Goal: Information Seeking & Learning: Learn about a topic

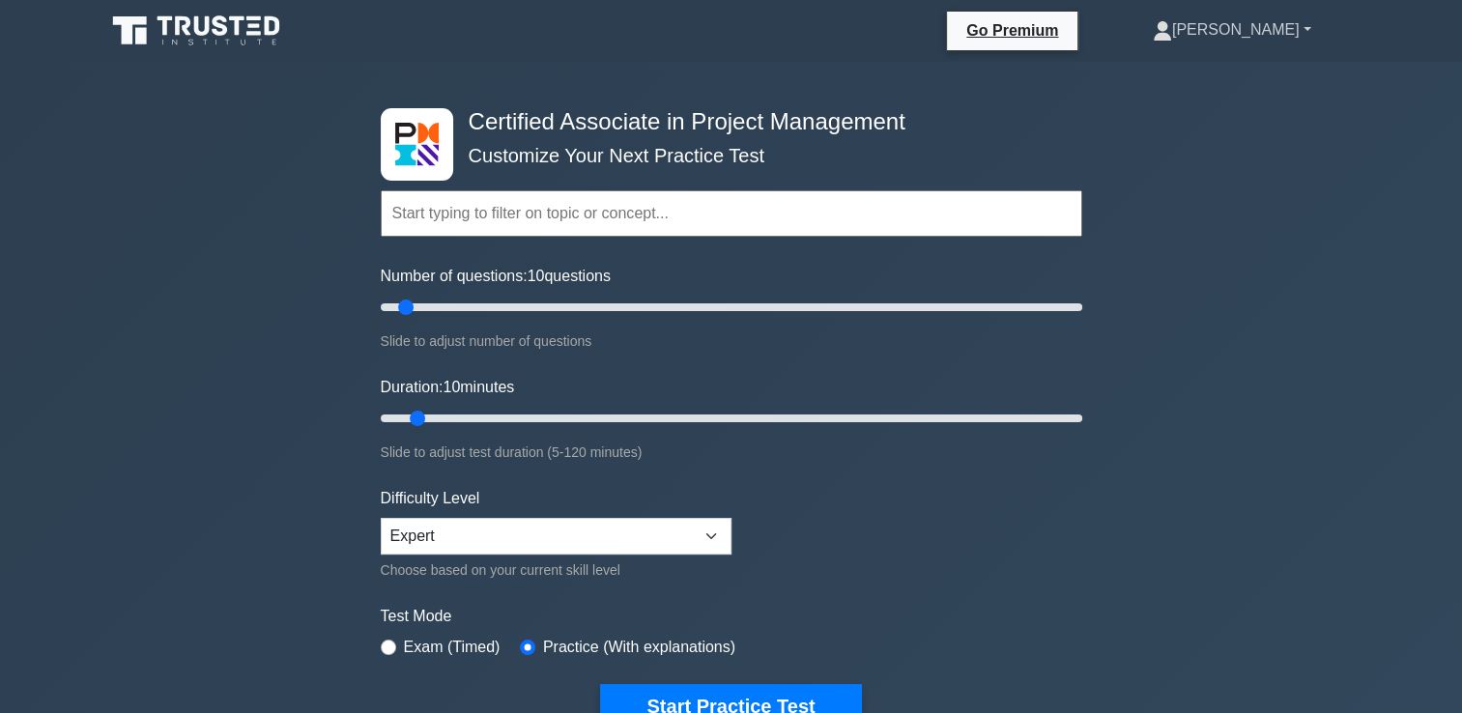
click at [1286, 45] on link "[PERSON_NAME]" at bounding box center [1232, 30] width 251 height 39
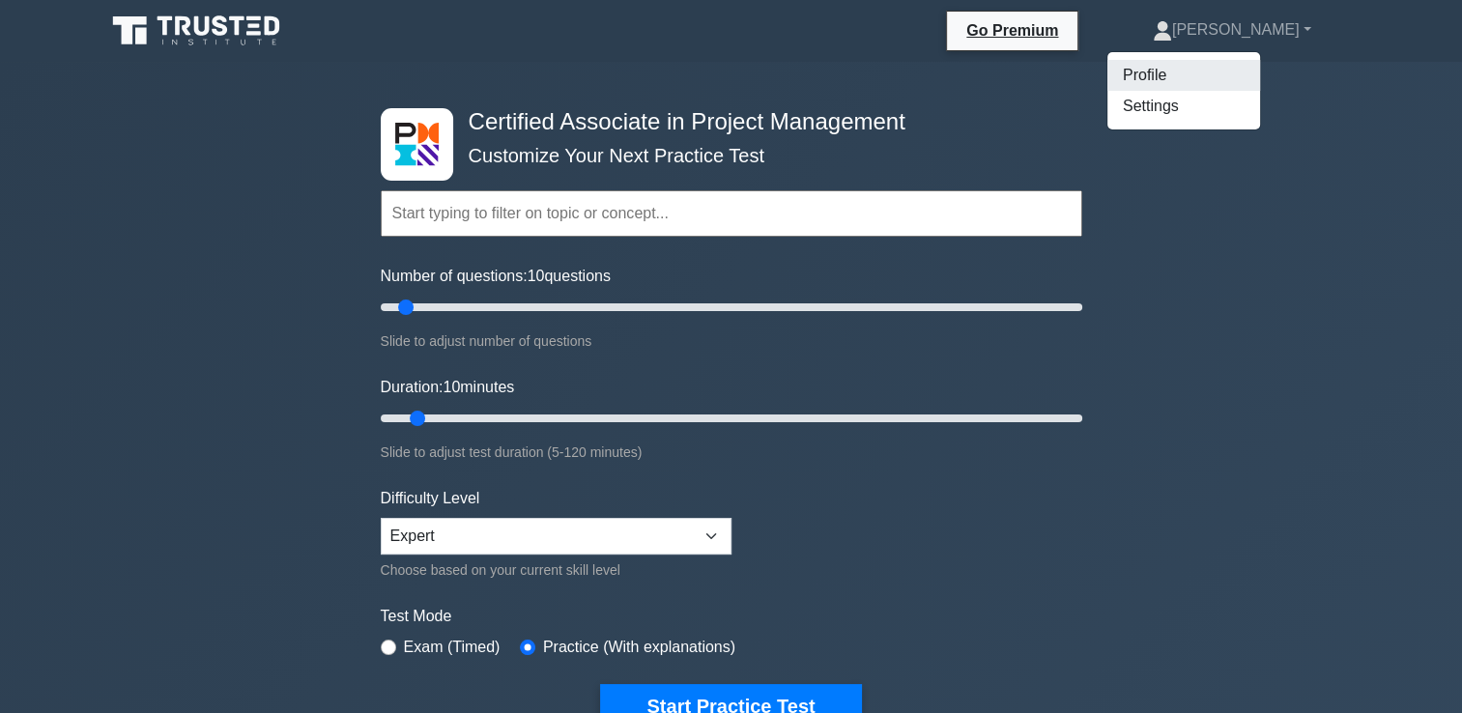
click at [1260, 82] on link "Profile" at bounding box center [1184, 75] width 153 height 31
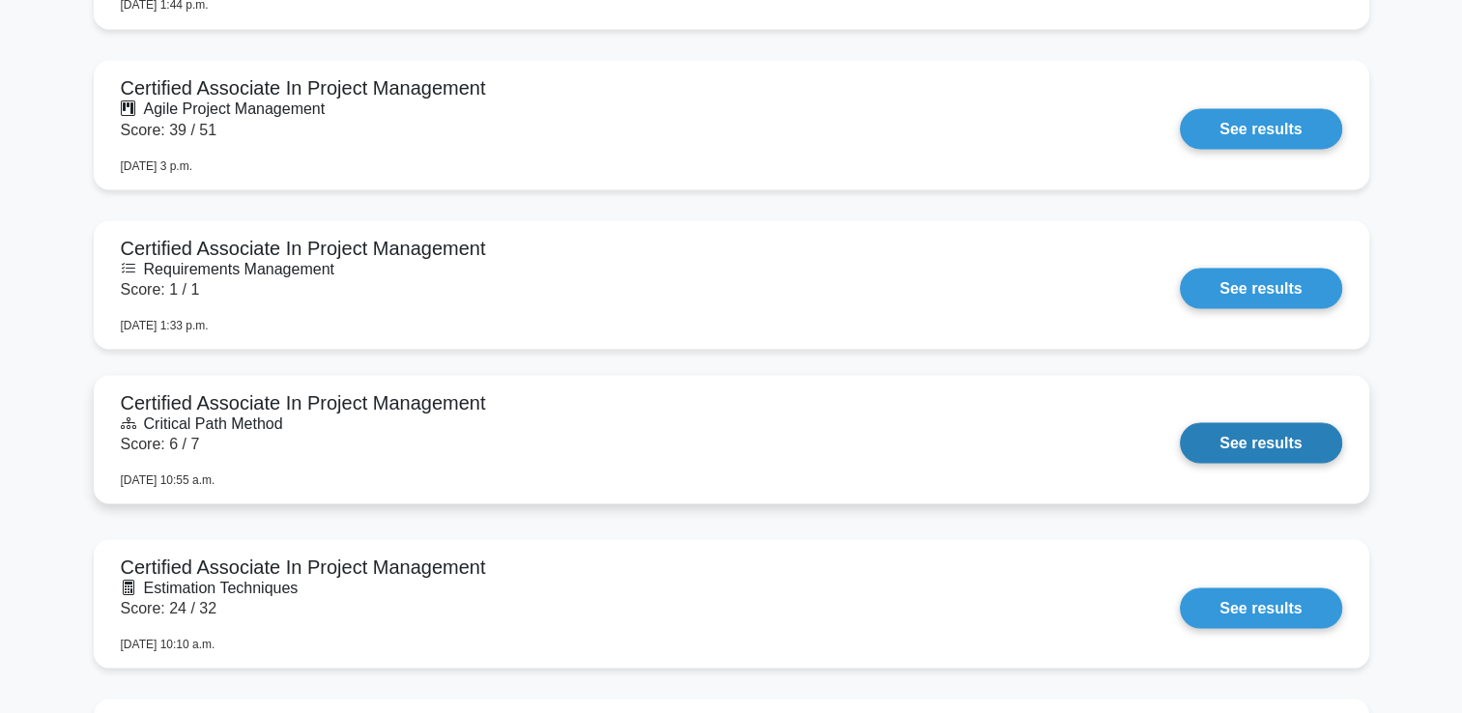
scroll to position [3185, 0]
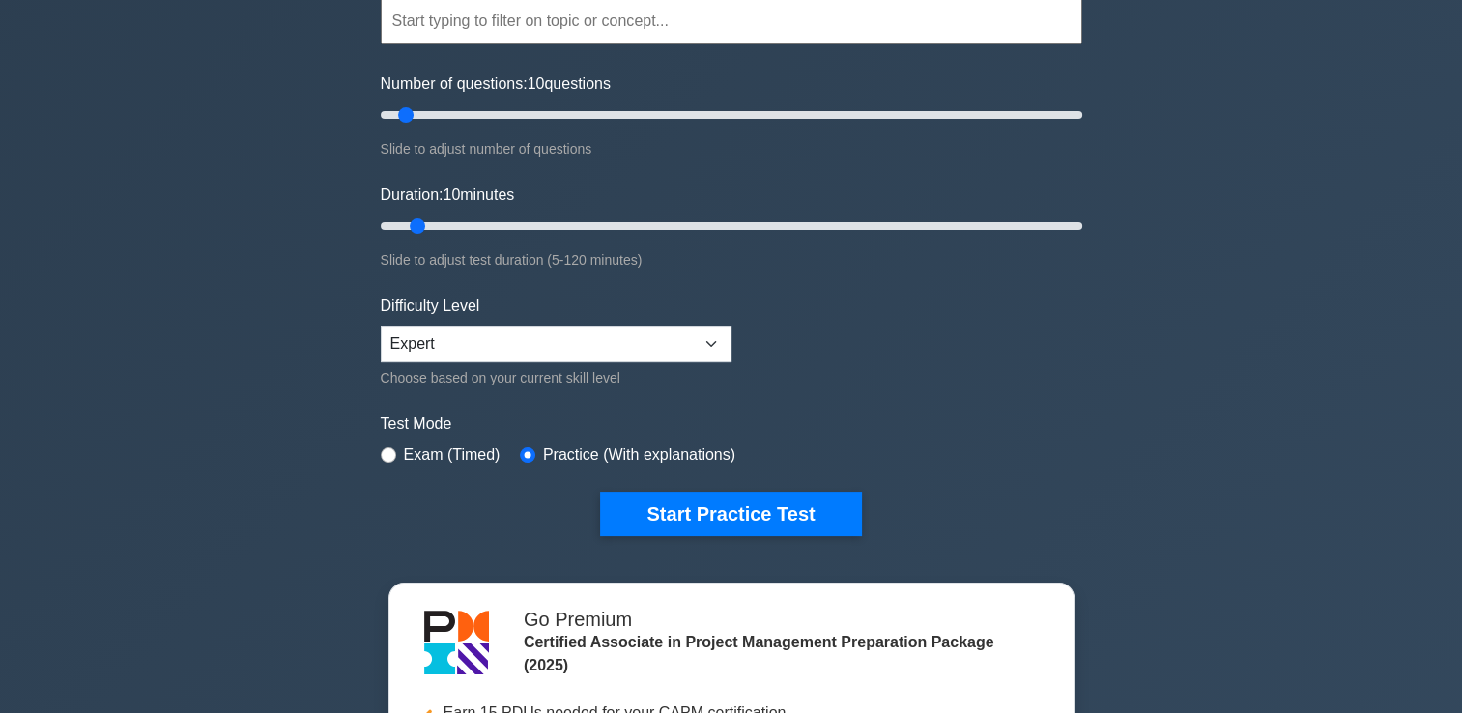
scroll to position [189, 0]
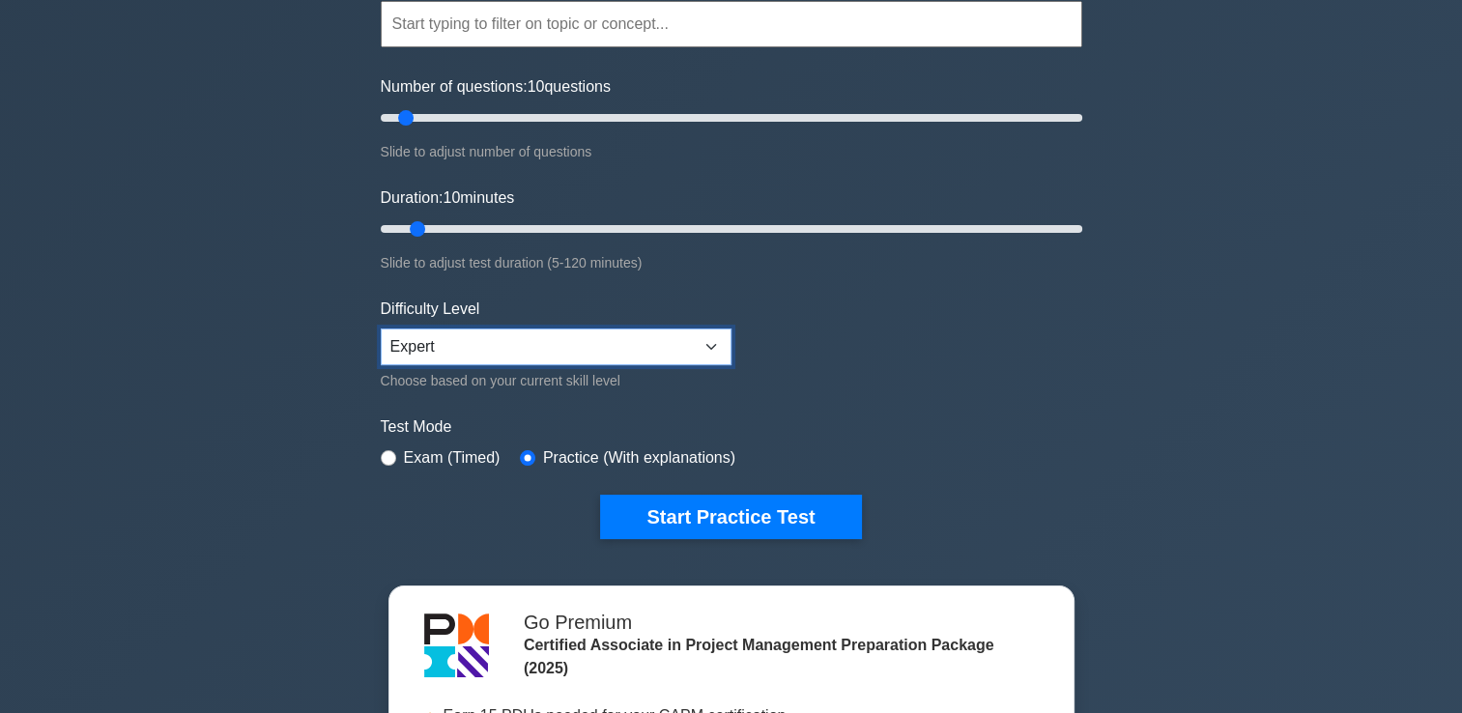
click at [515, 346] on select "Beginner Intermediate Expert" at bounding box center [556, 347] width 351 height 37
click at [381, 329] on select "Beginner Intermediate Expert" at bounding box center [556, 347] width 351 height 37
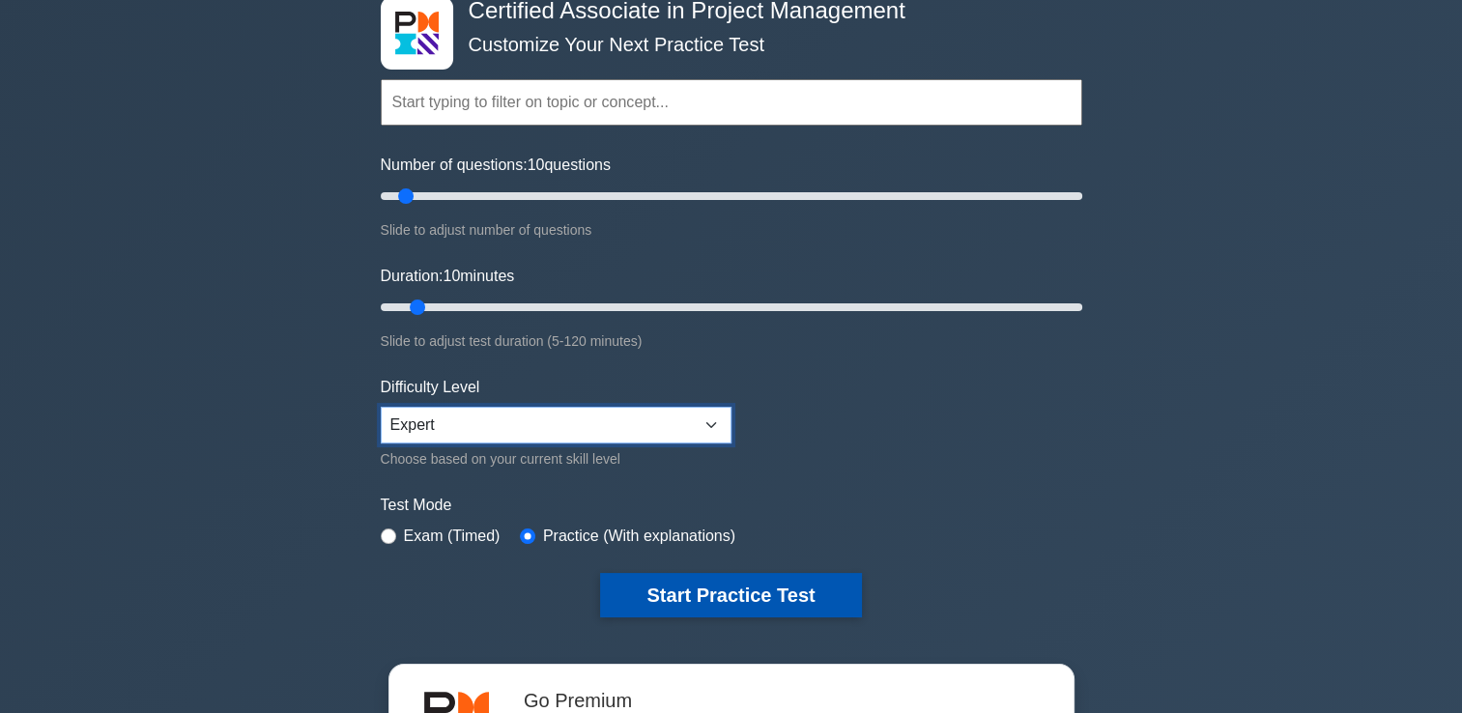
scroll to position [107, 0]
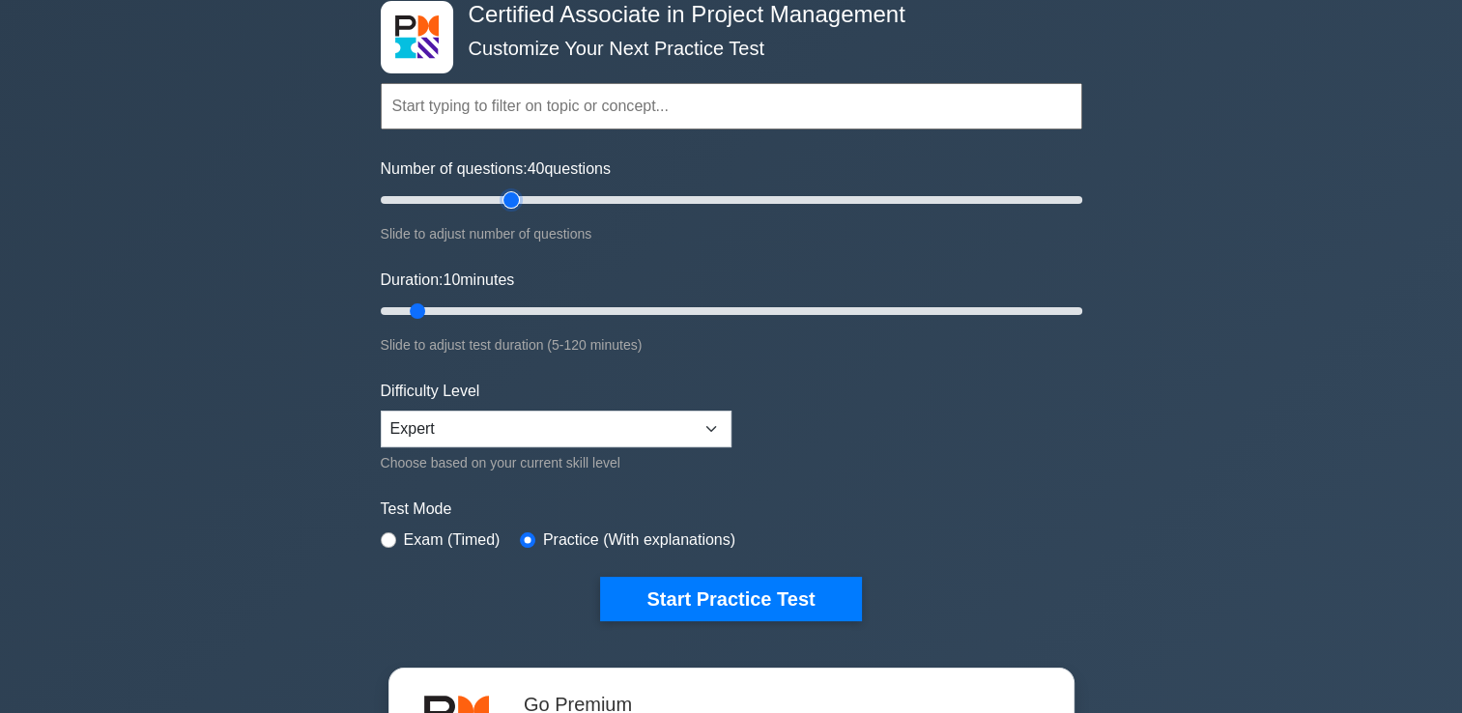
type input "40"
click at [519, 200] on input "Number of questions: 40 questions" at bounding box center [732, 199] width 702 height 23
click at [521, 304] on input "Duration: 25 minutes" at bounding box center [732, 311] width 702 height 23
type input "30"
click at [534, 305] on input "Duration: 30 minutes" at bounding box center [732, 311] width 702 height 23
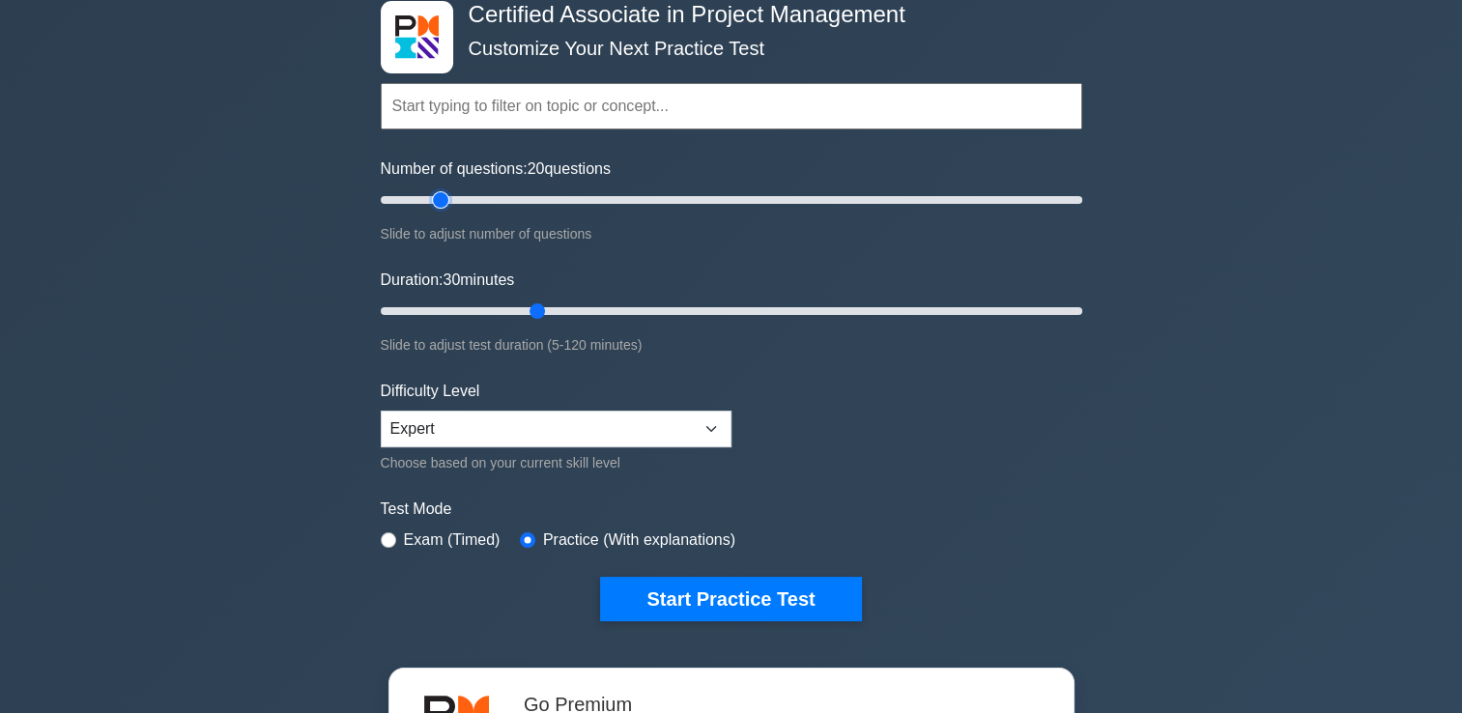
type input "20"
click at [435, 203] on input "Number of questions: 20 questions" at bounding box center [732, 199] width 702 height 23
type input "15"
click at [457, 314] on input "Duration: 15 minutes" at bounding box center [732, 311] width 702 height 23
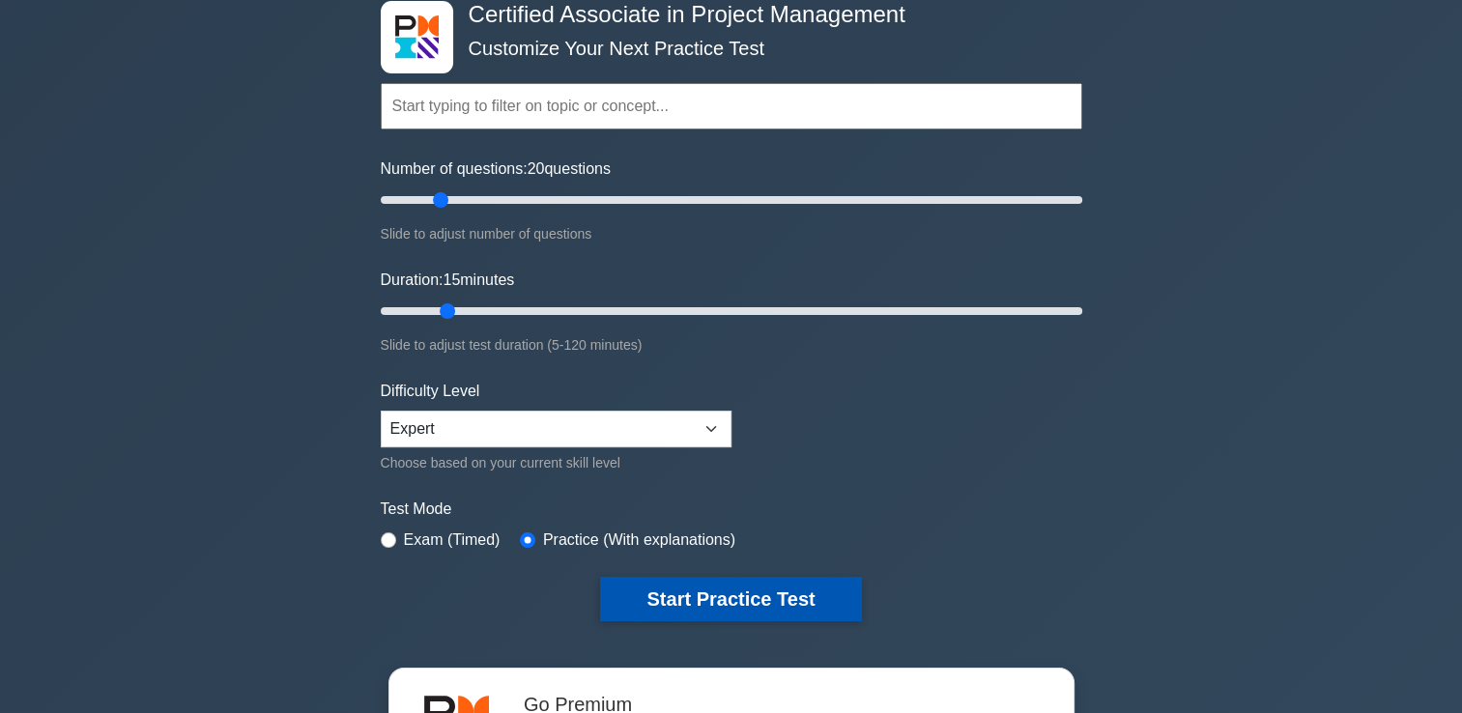
click at [743, 593] on button "Start Practice Test" at bounding box center [730, 599] width 261 height 44
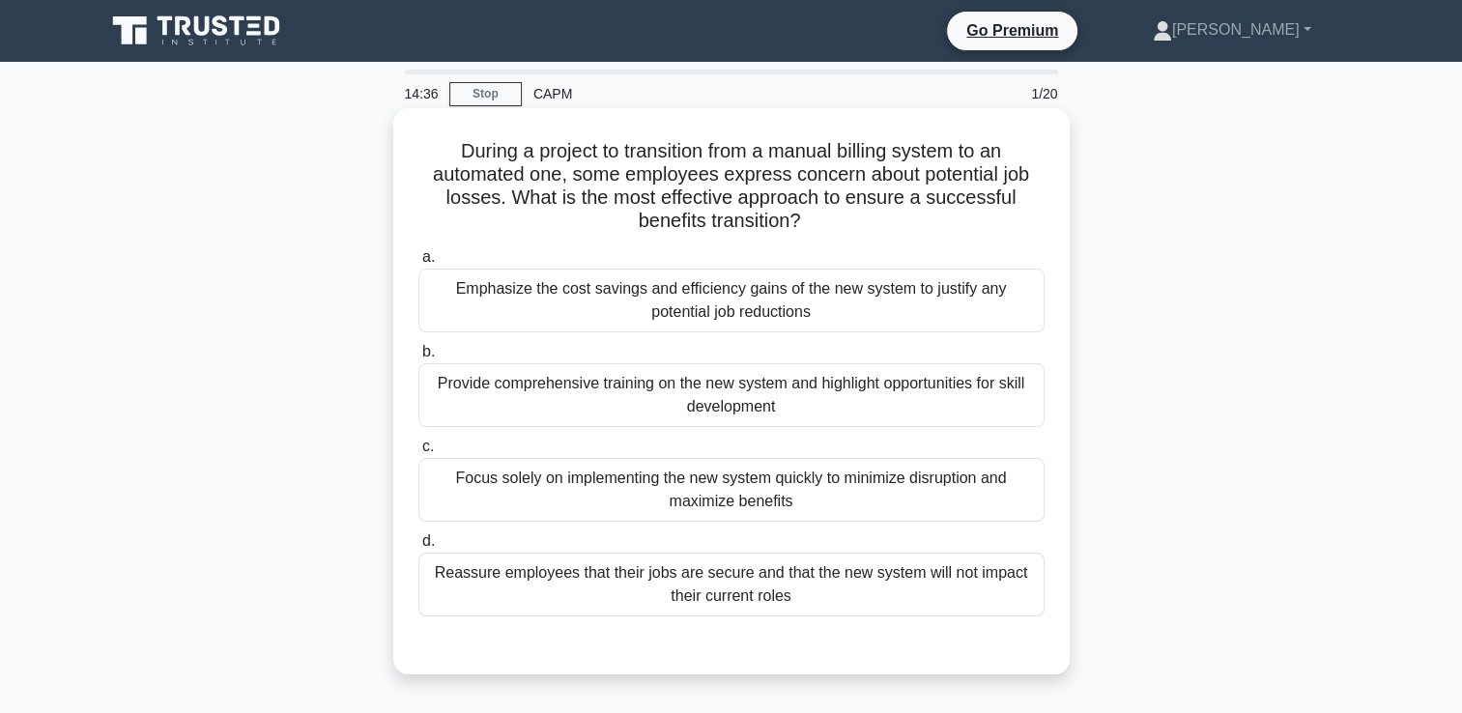
click at [704, 408] on div "Provide comprehensive training on the new system and highlight opportunities fo…" at bounding box center [732, 395] width 626 height 64
click at [419, 359] on input "b. Provide comprehensive training on the new system and highlight opportunities…" at bounding box center [419, 352] width 0 height 13
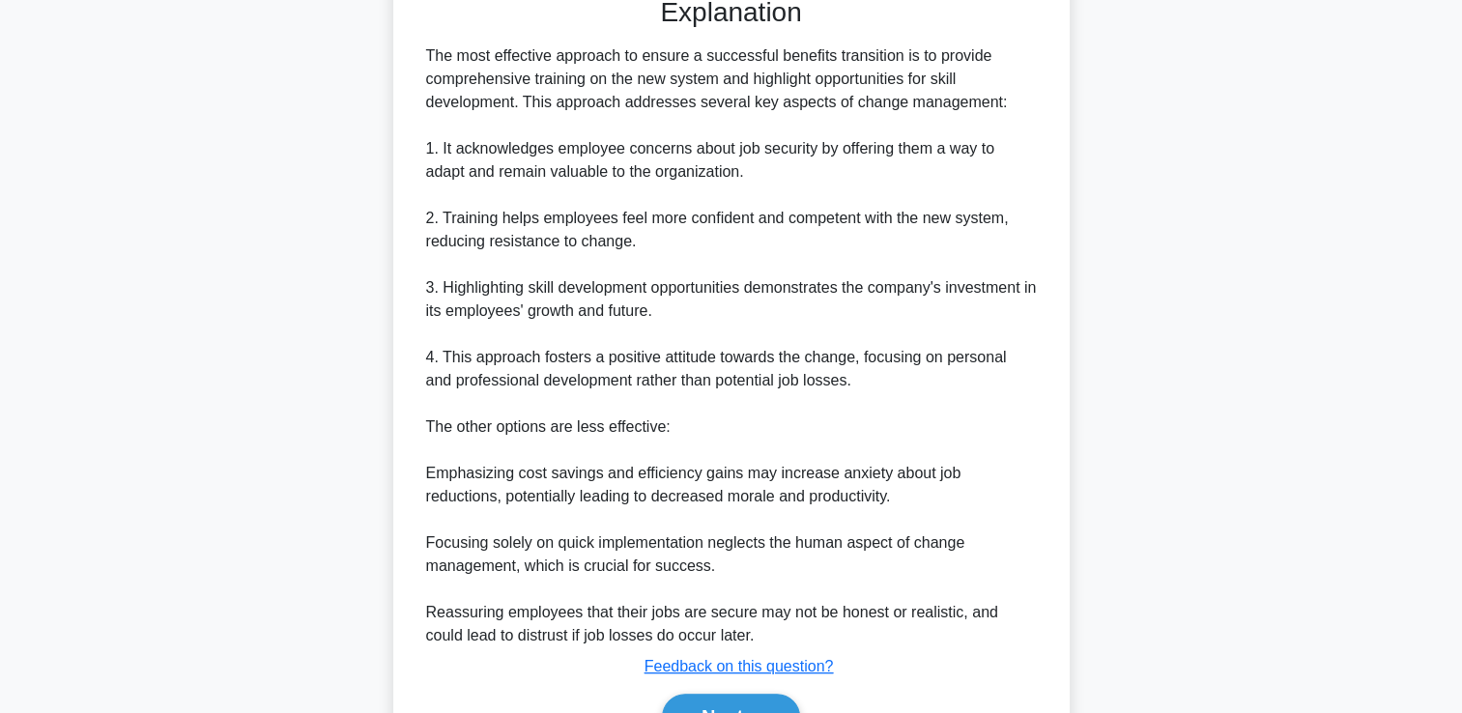
scroll to position [755, 0]
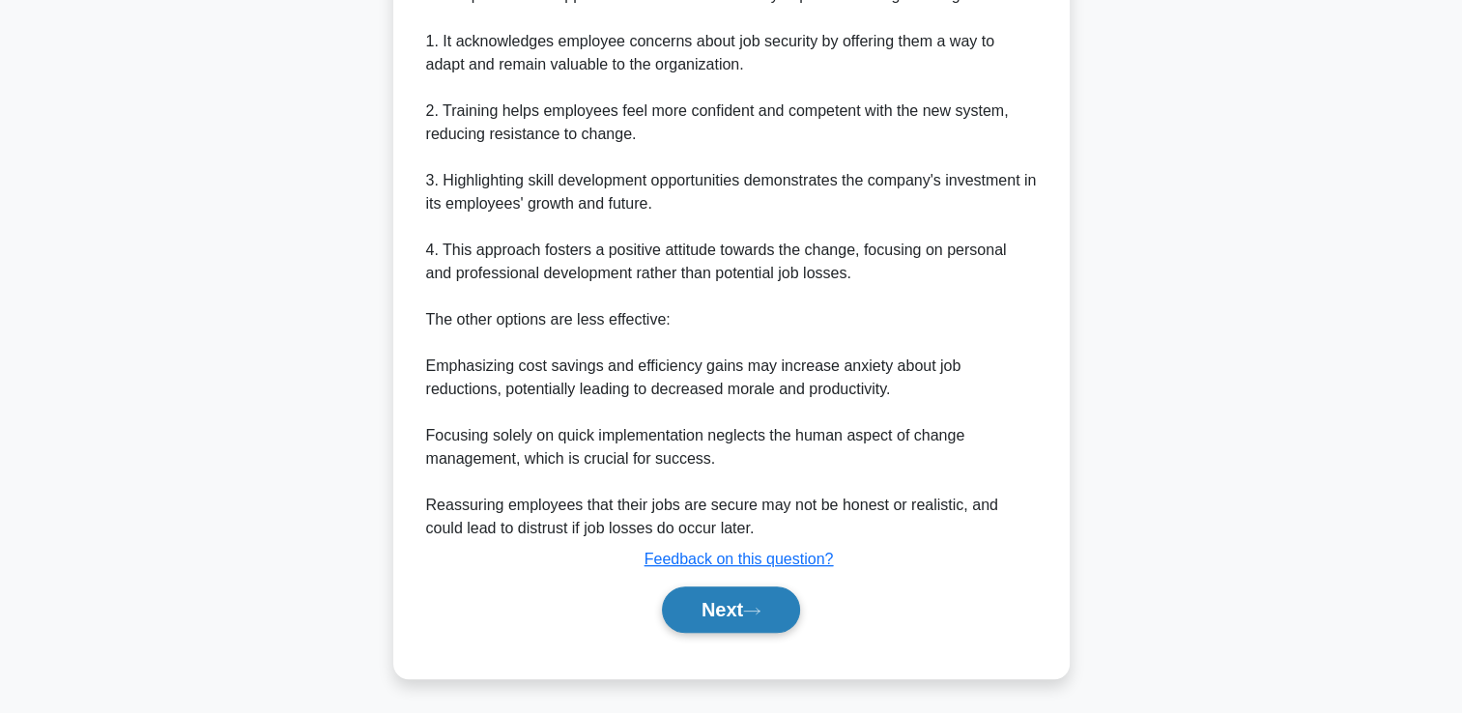
click at [724, 601] on button "Next" at bounding box center [731, 610] width 138 height 46
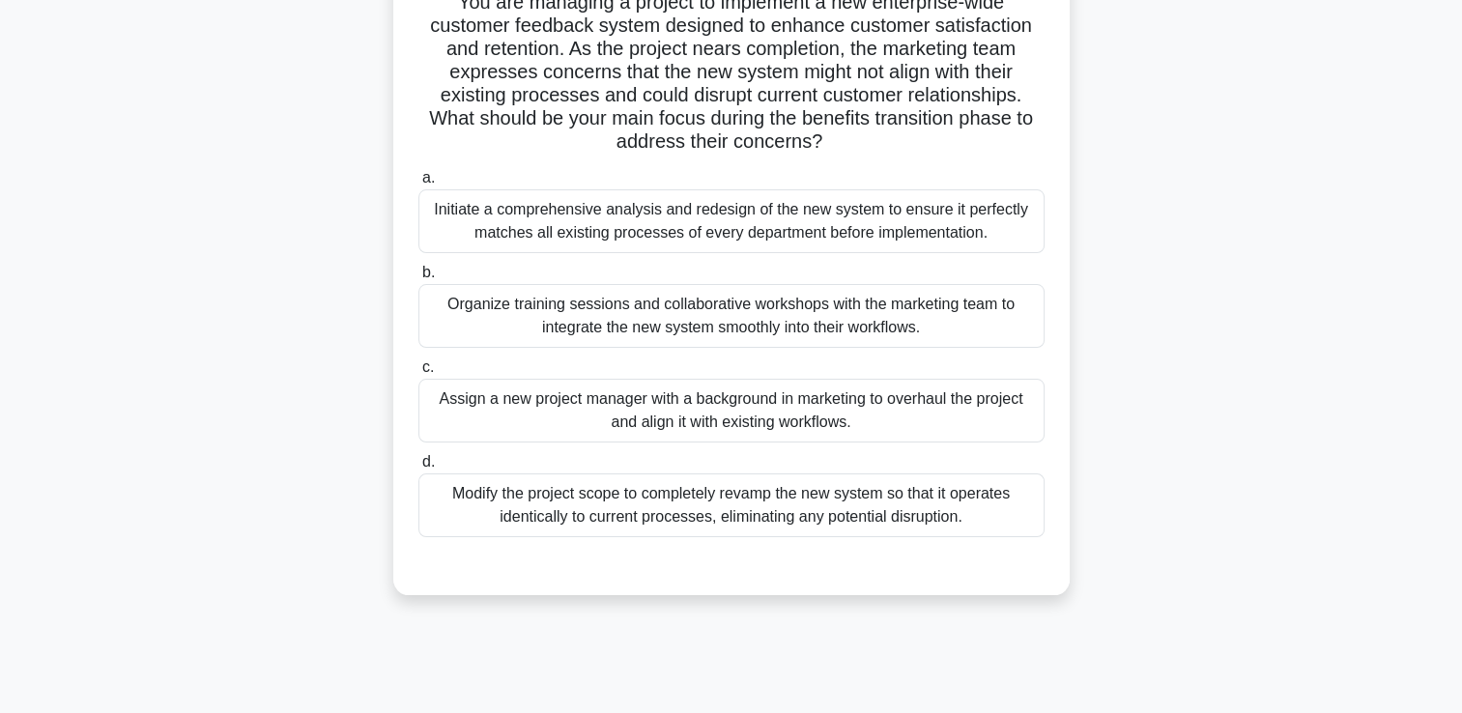
scroll to position [155, 0]
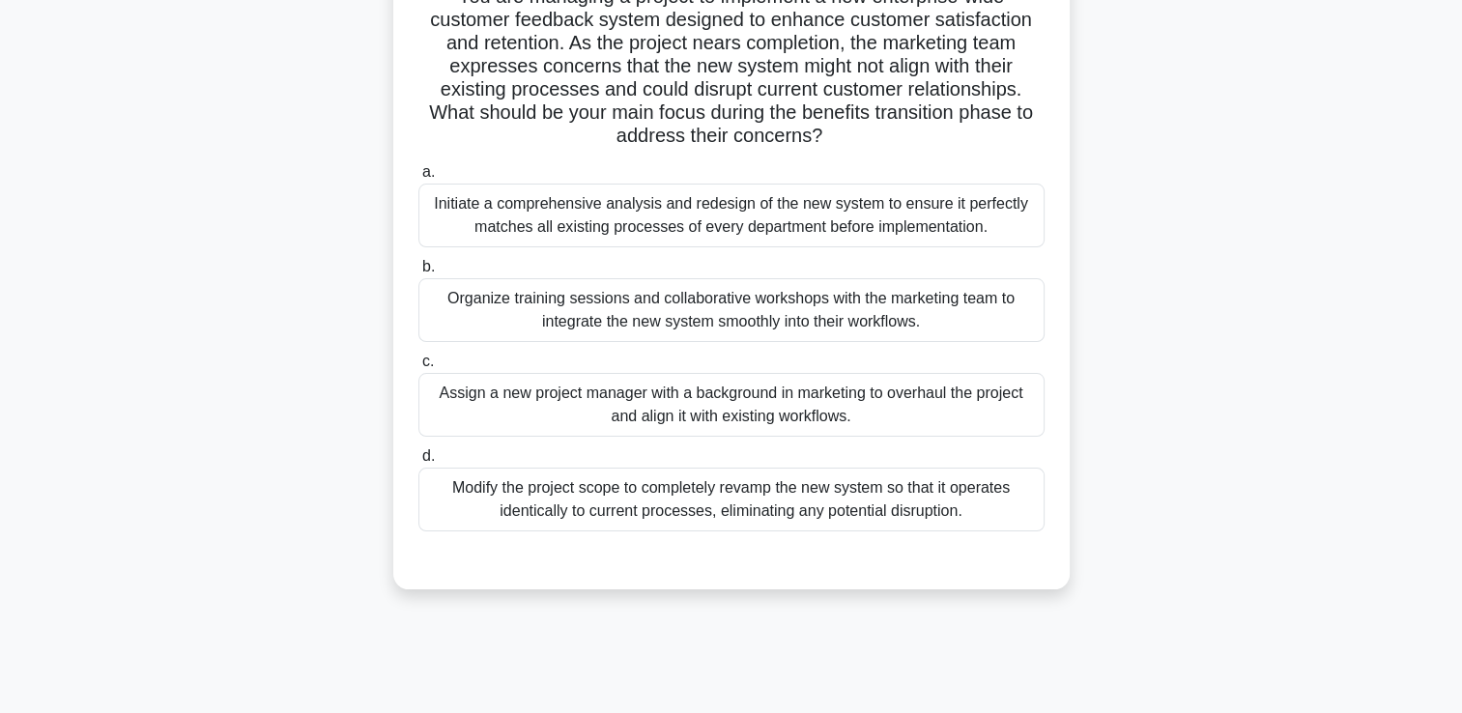
click at [790, 331] on div "Organize training sessions and collaborative workshops with the marketing team …" at bounding box center [732, 310] width 626 height 64
click at [419, 274] on input "b. Organize training sessions and collaborative workshops with the marketing te…" at bounding box center [419, 267] width 0 height 13
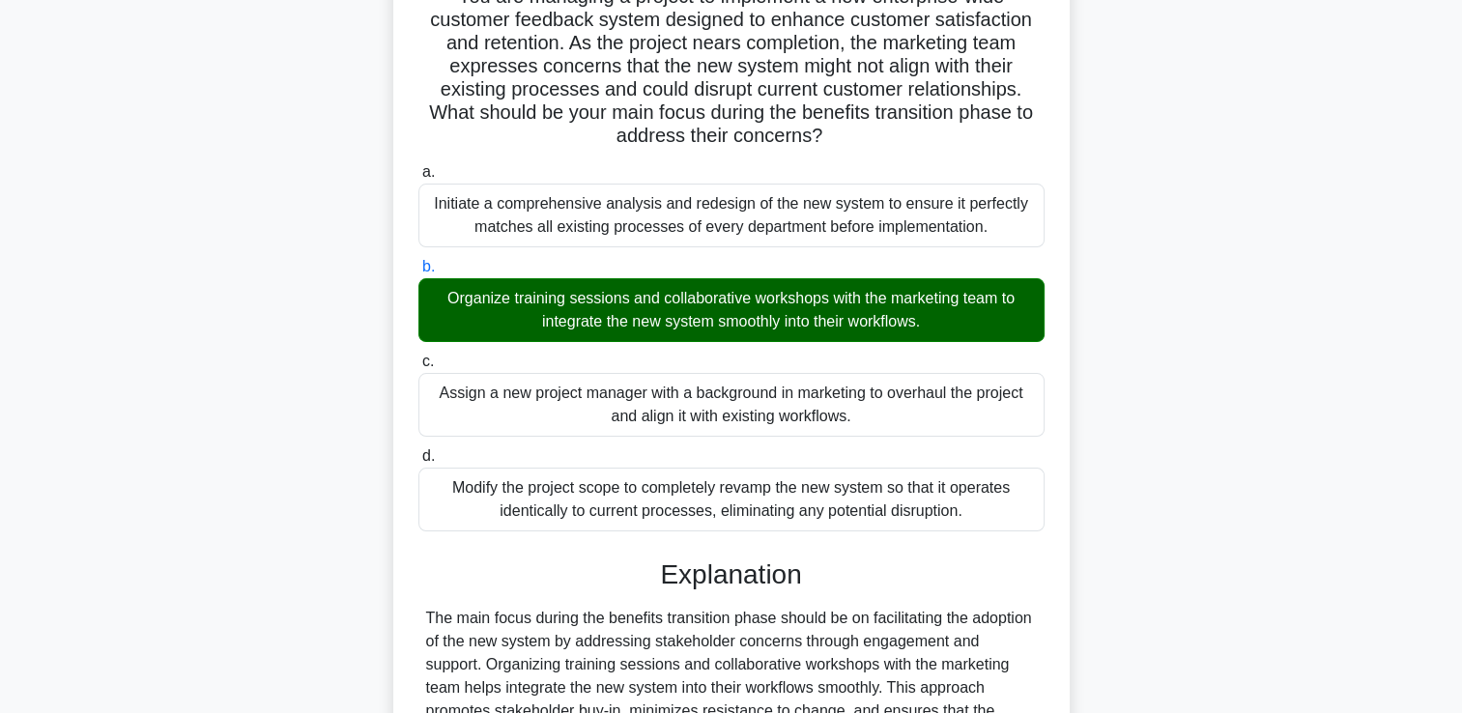
scroll to position [500, 0]
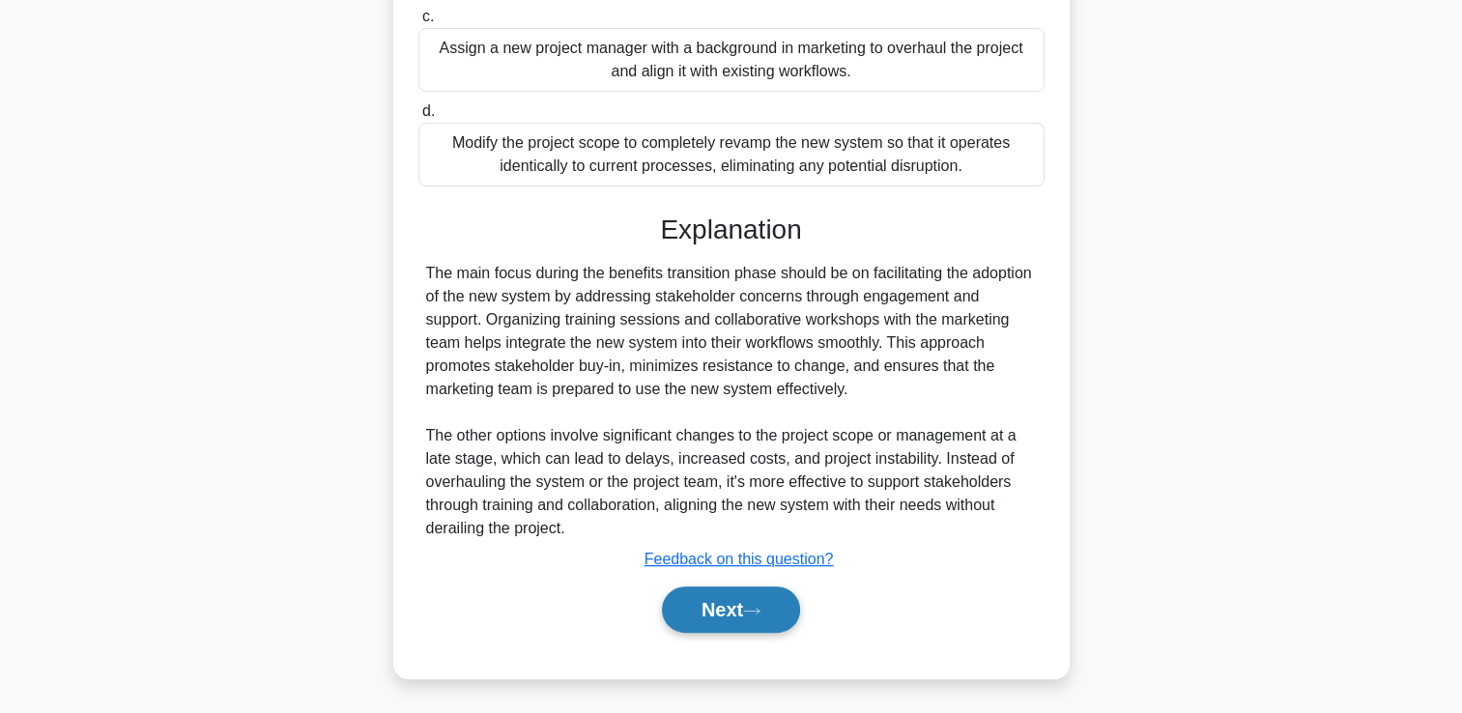
click at [738, 602] on button "Next" at bounding box center [731, 610] width 138 height 46
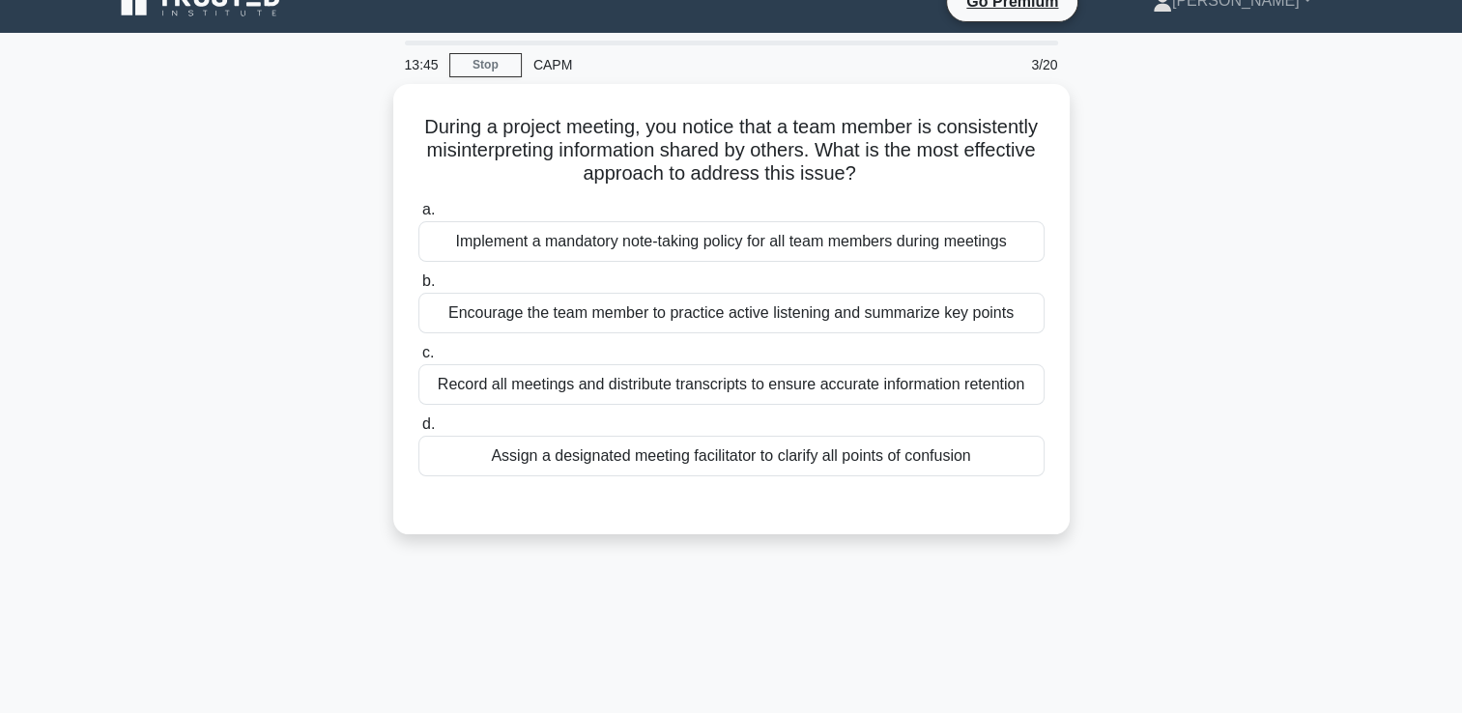
scroll to position [0, 0]
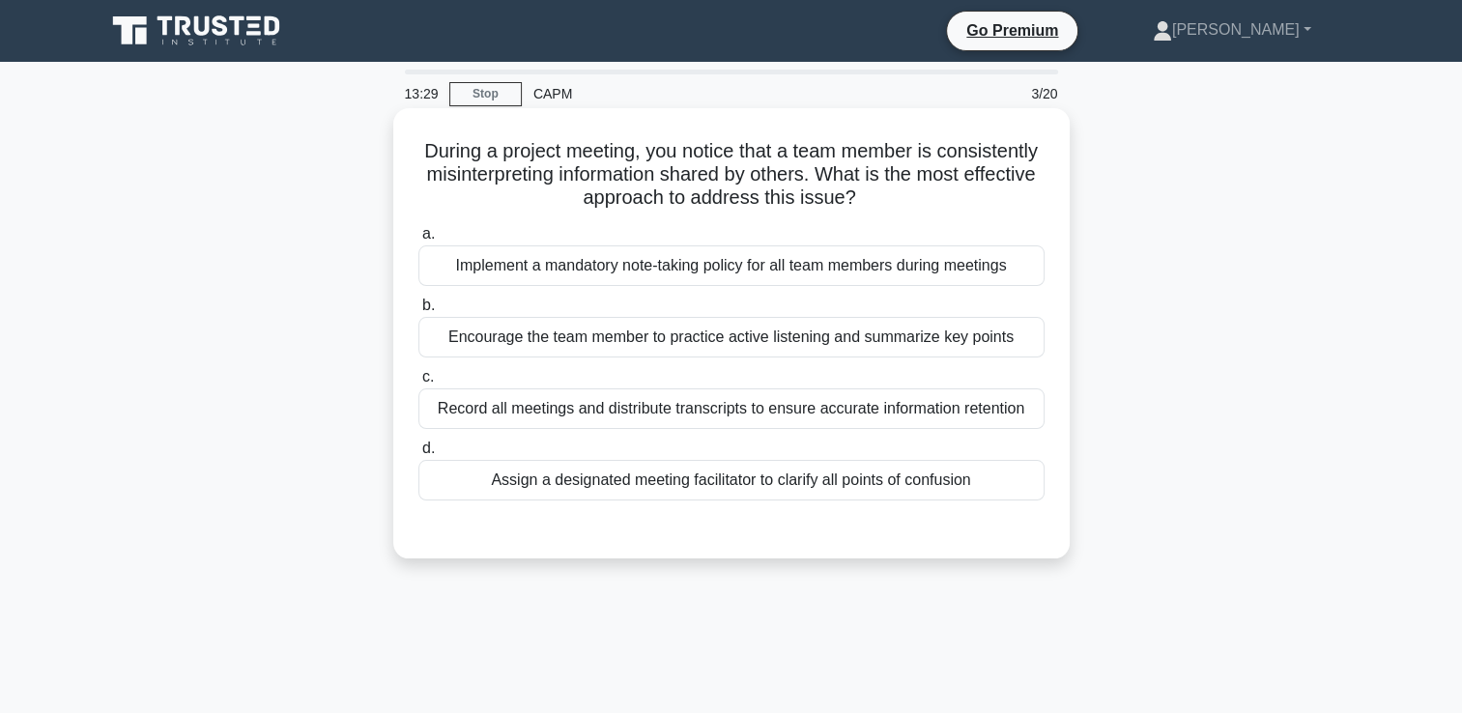
click at [979, 338] on div "Encourage the team member to practice active listening and summarize key points" at bounding box center [732, 337] width 626 height 41
click at [419, 312] on input "b. Encourage the team member to practice active listening and summarize key poi…" at bounding box center [419, 306] width 0 height 13
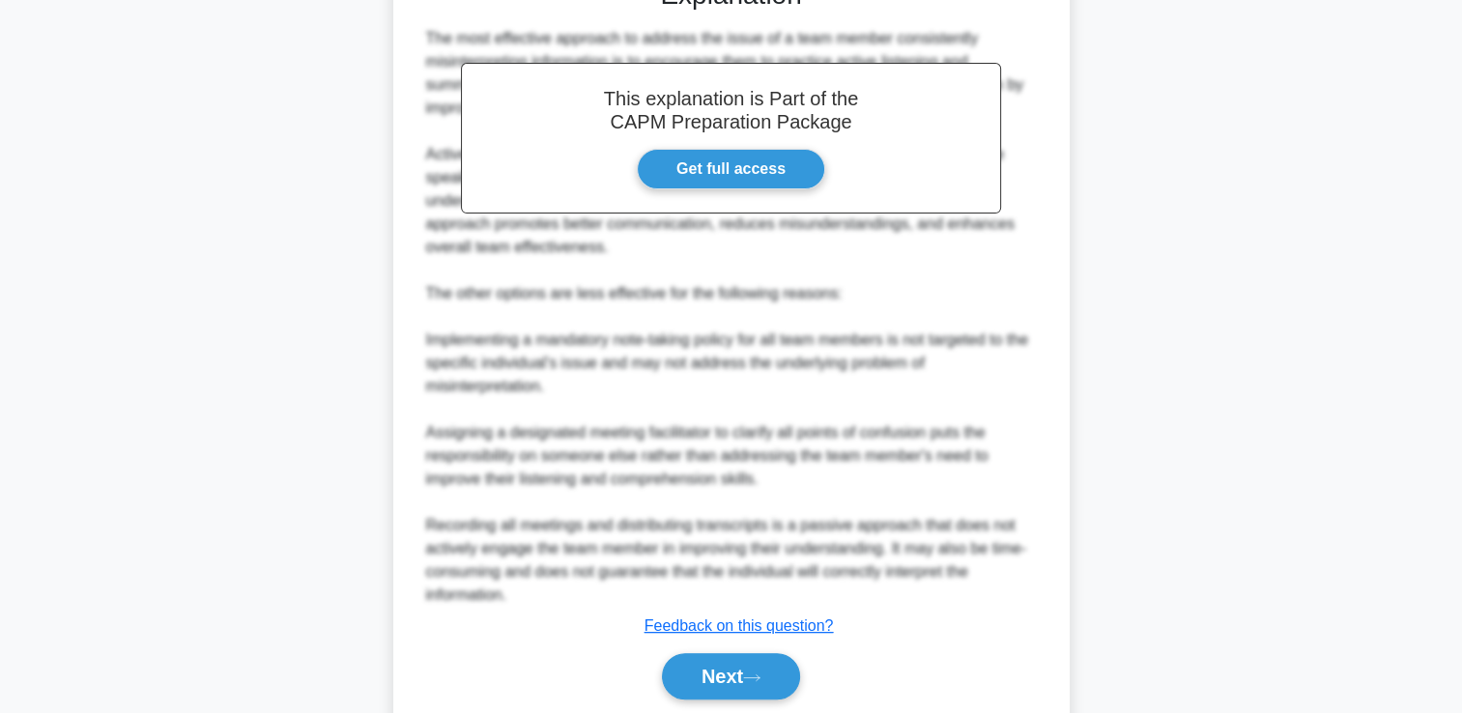
scroll to position [616, 0]
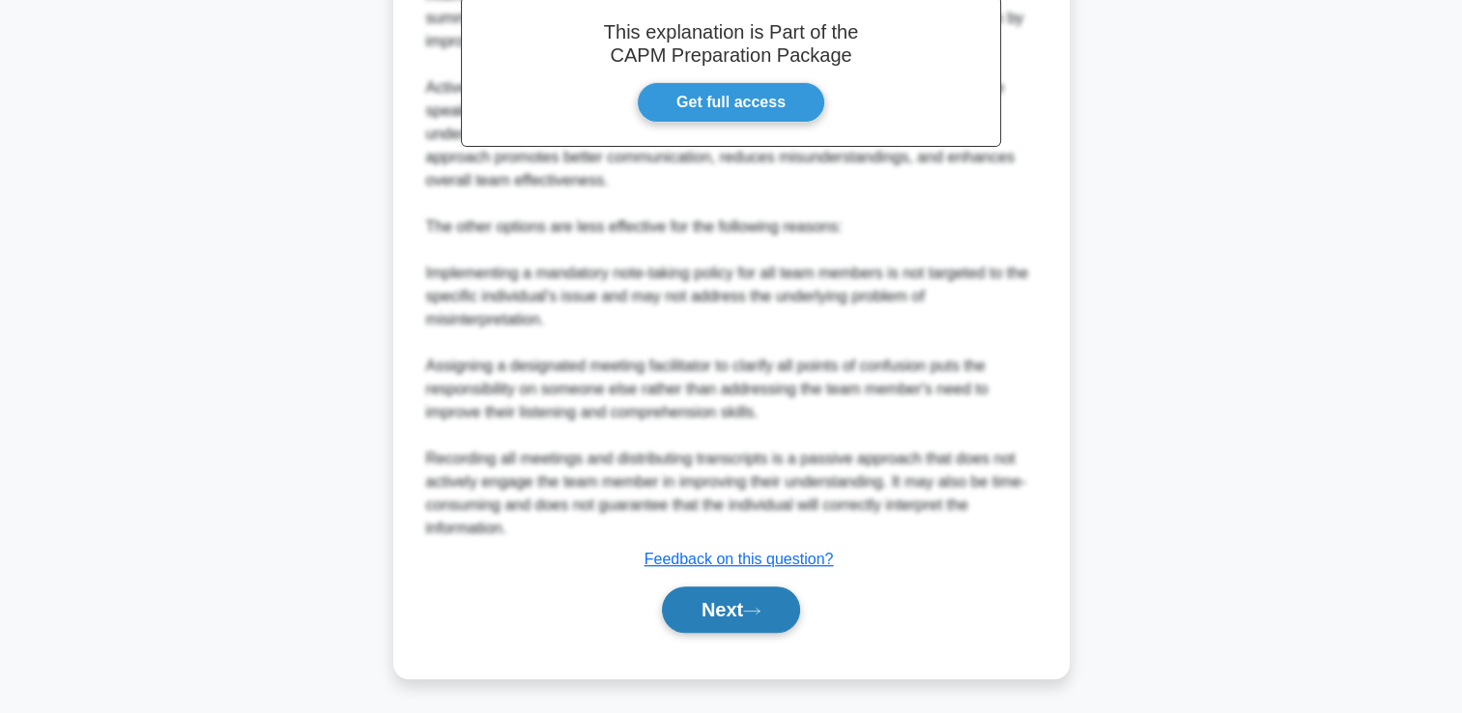
click at [766, 600] on button "Next" at bounding box center [731, 610] width 138 height 46
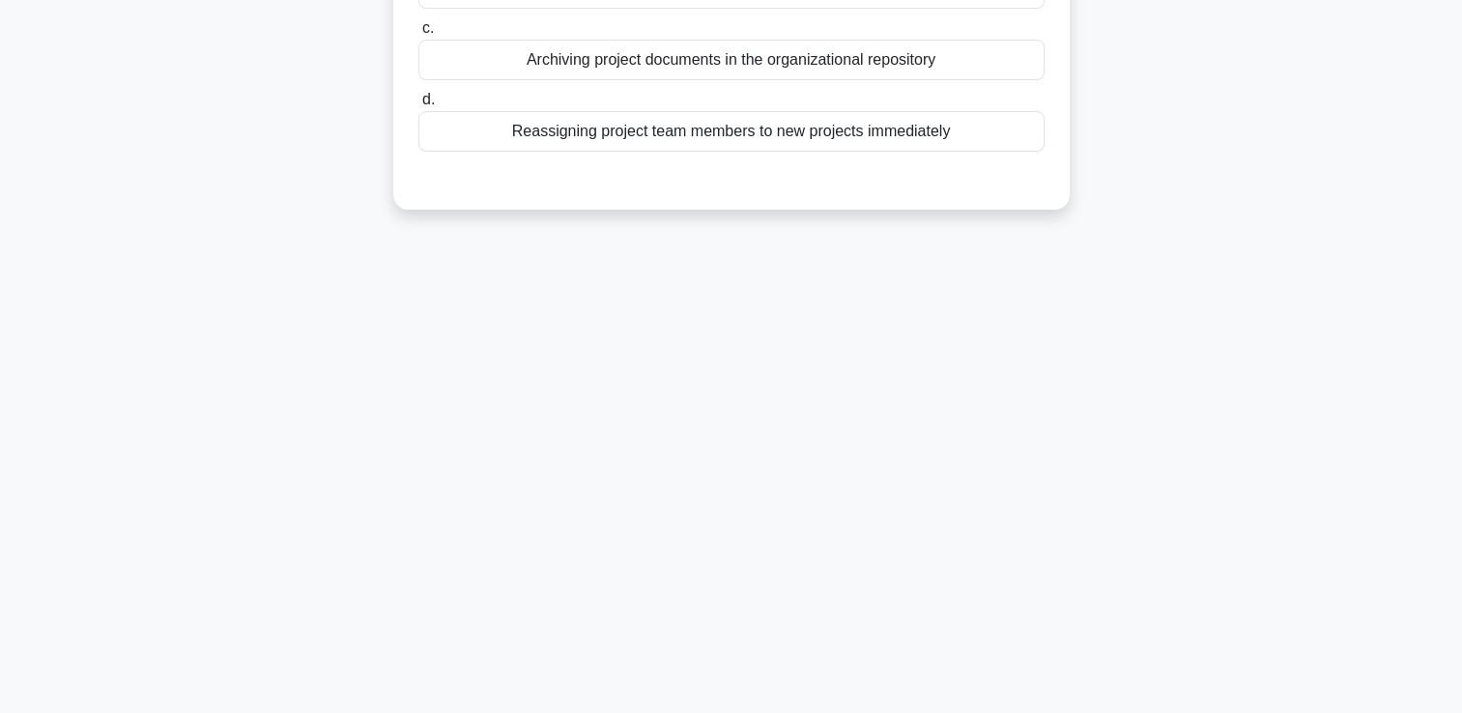
scroll to position [0, 0]
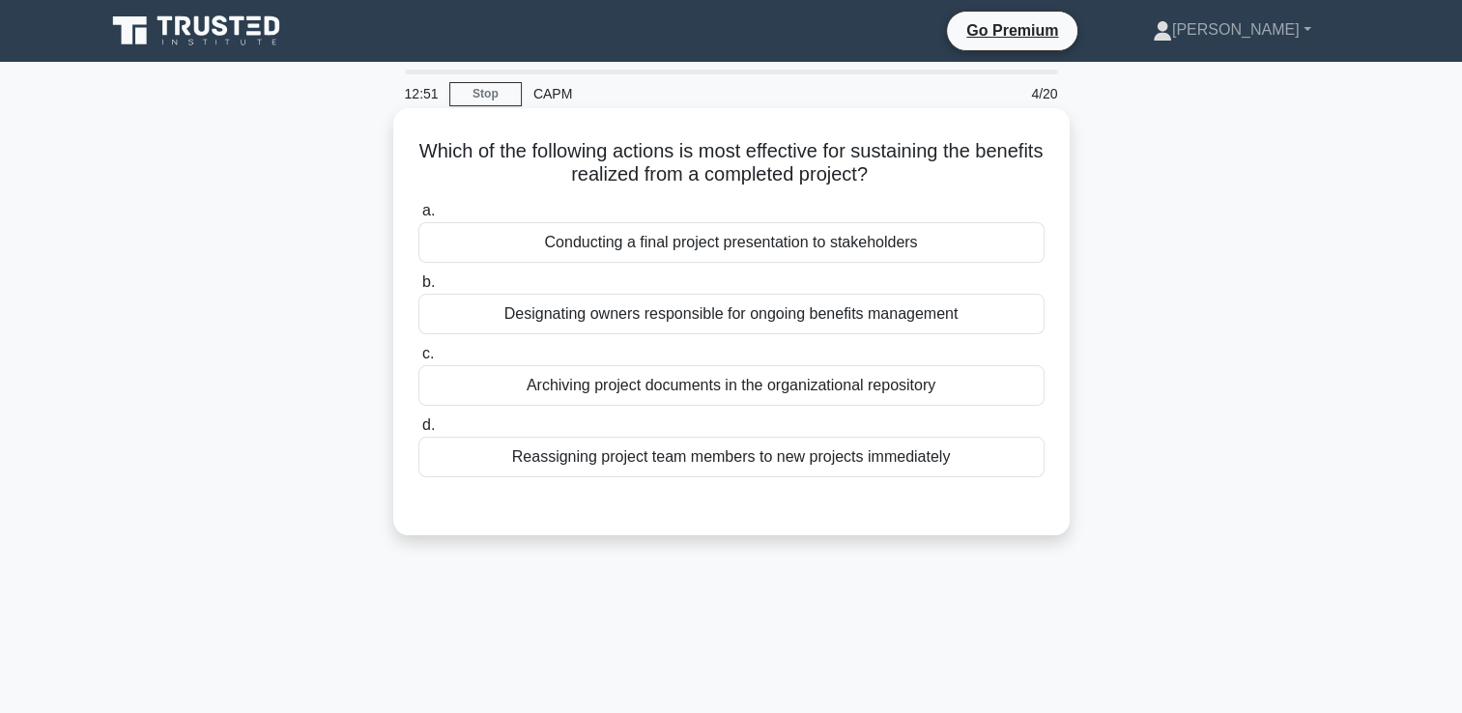
click at [769, 400] on div "Archiving project documents in the organizational repository" at bounding box center [732, 385] width 626 height 41
click at [419, 361] on input "c. Archiving project documents in the organizational repository" at bounding box center [419, 354] width 0 height 13
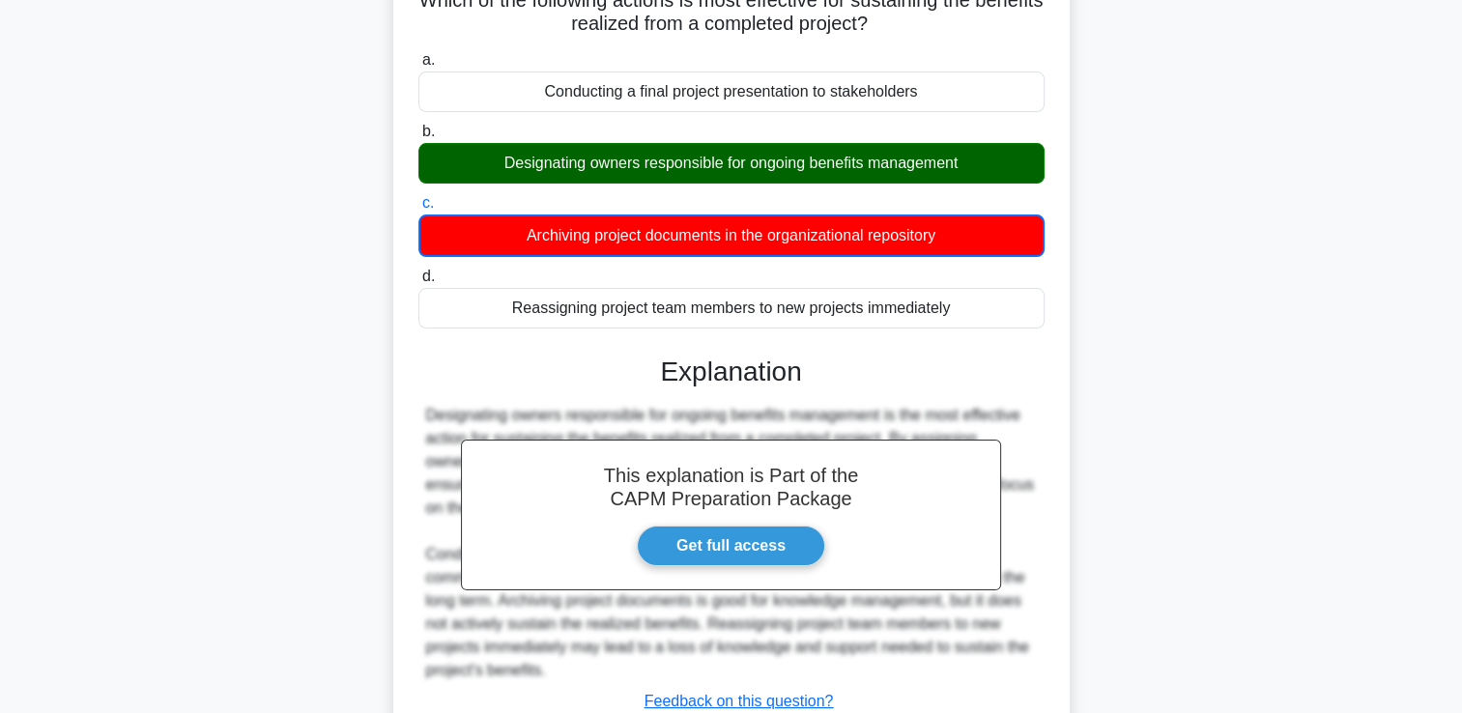
scroll to position [331, 0]
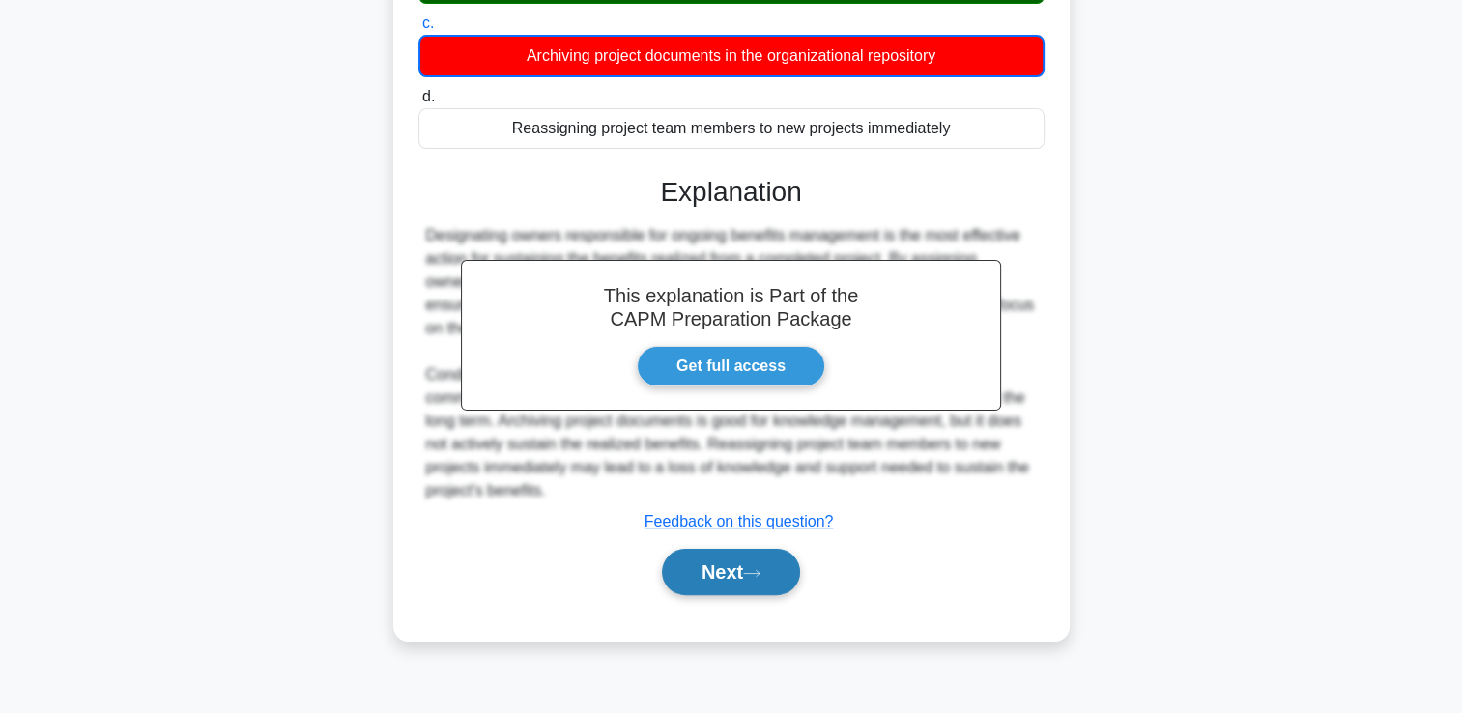
click at [731, 585] on button "Next" at bounding box center [731, 572] width 138 height 46
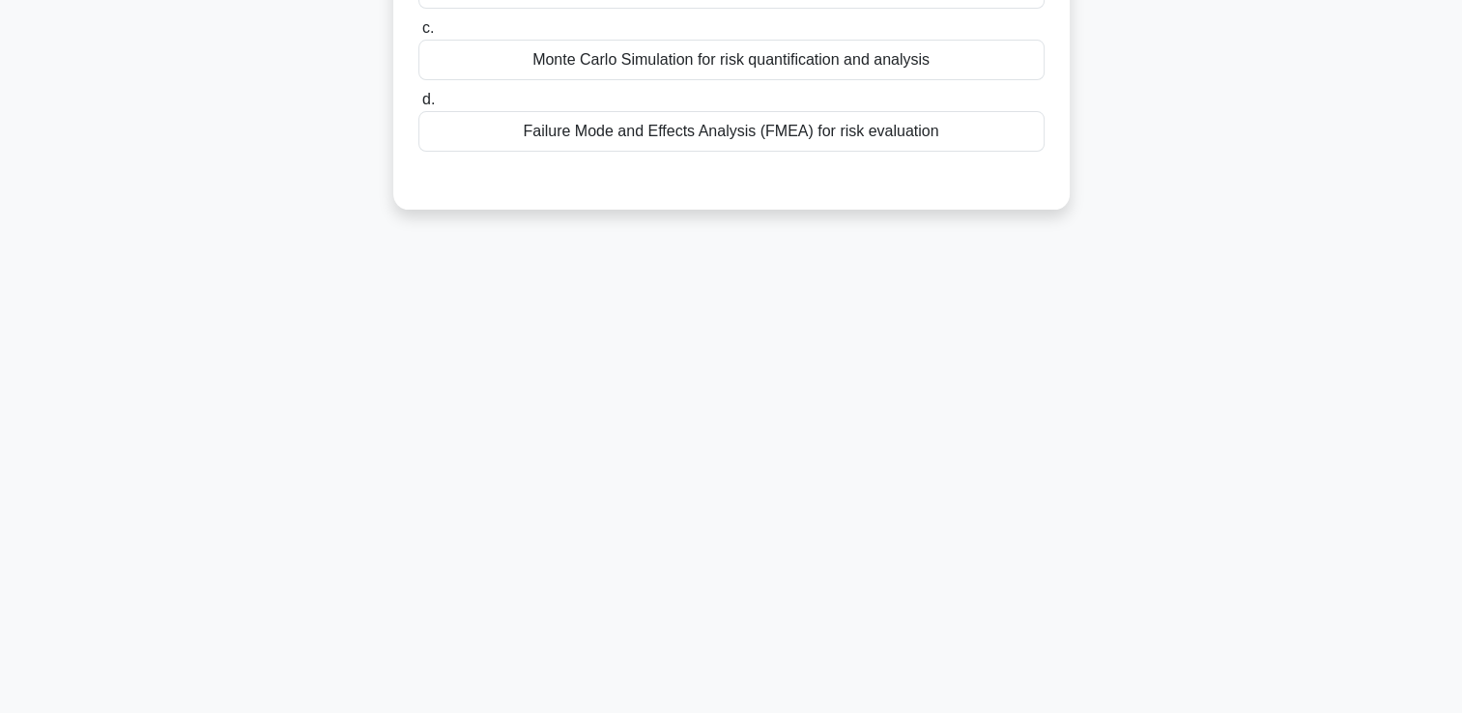
scroll to position [0, 0]
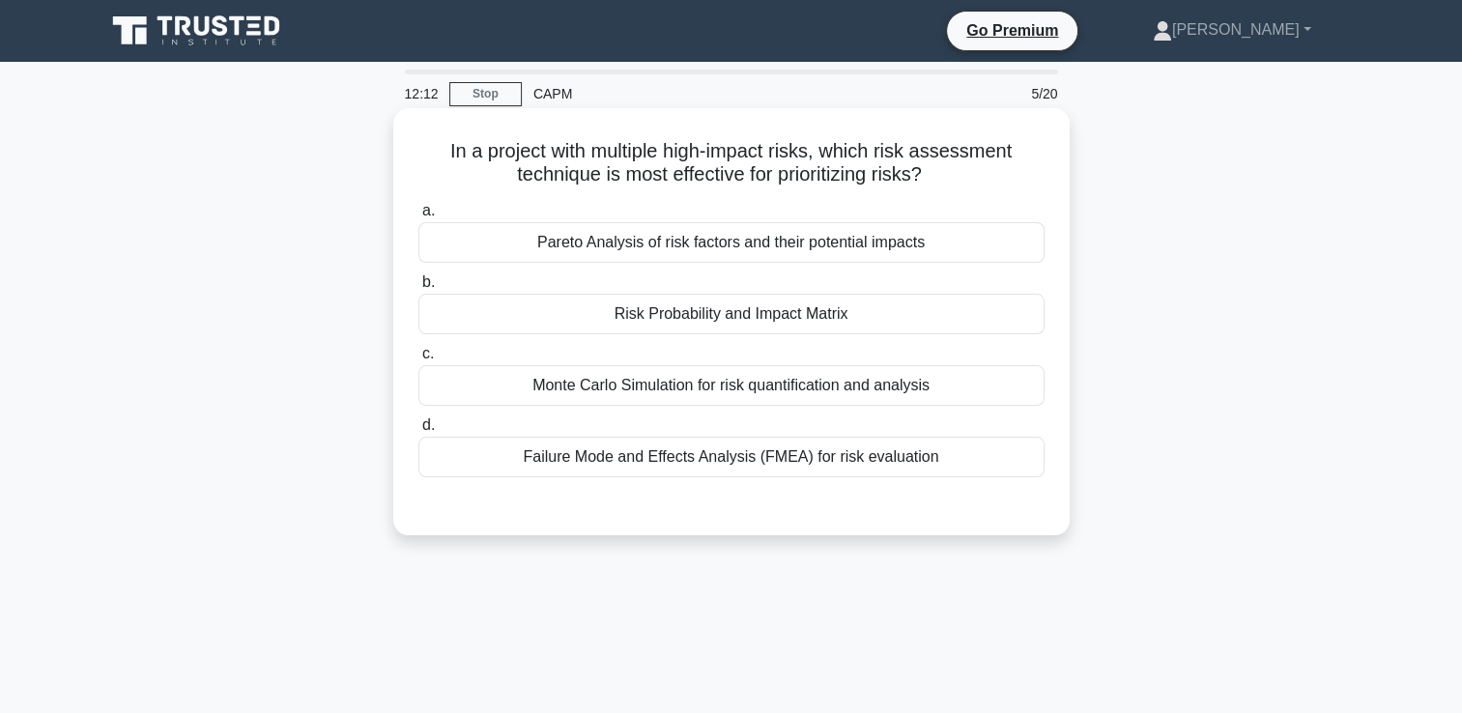
click at [784, 309] on div "Risk Probability and Impact Matrix" at bounding box center [732, 314] width 626 height 41
click at [419, 289] on input "b. Risk Probability and Impact Matrix" at bounding box center [419, 282] width 0 height 13
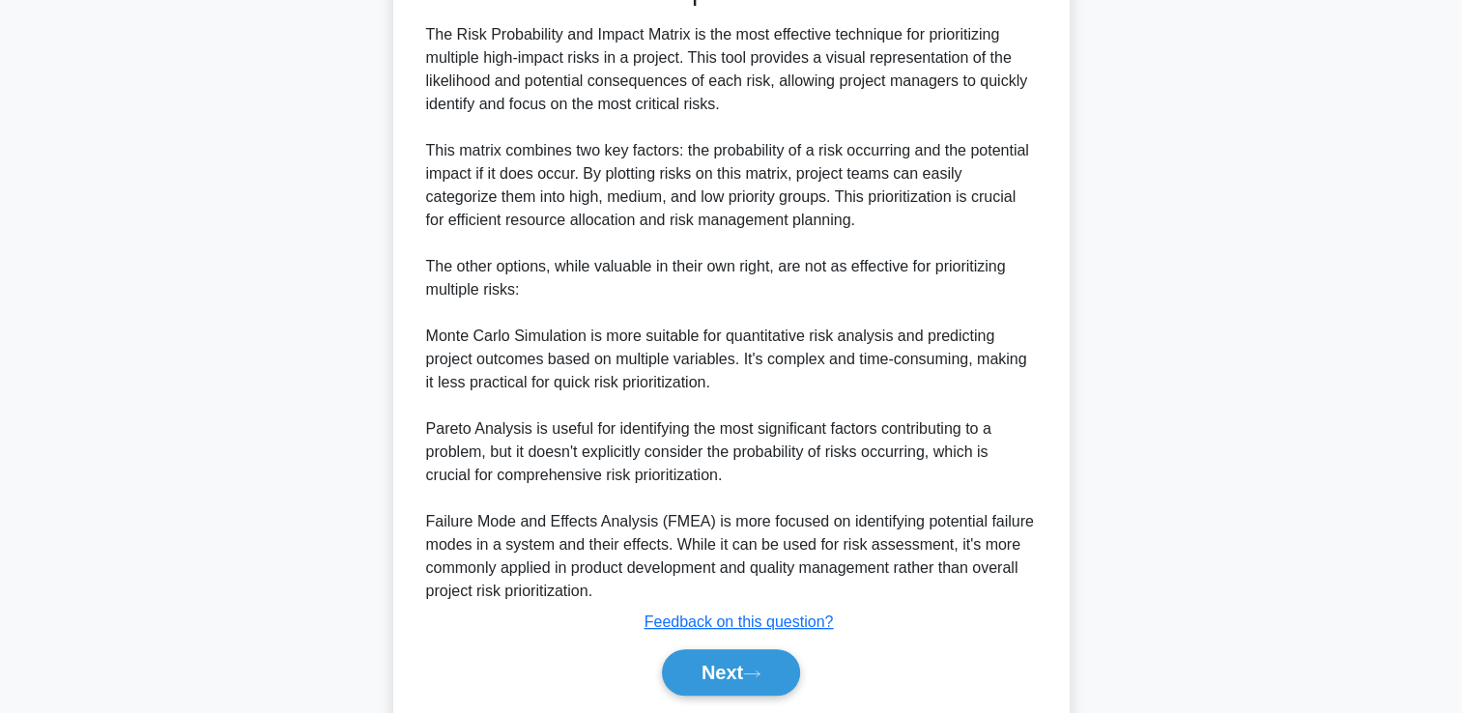
scroll to position [593, 0]
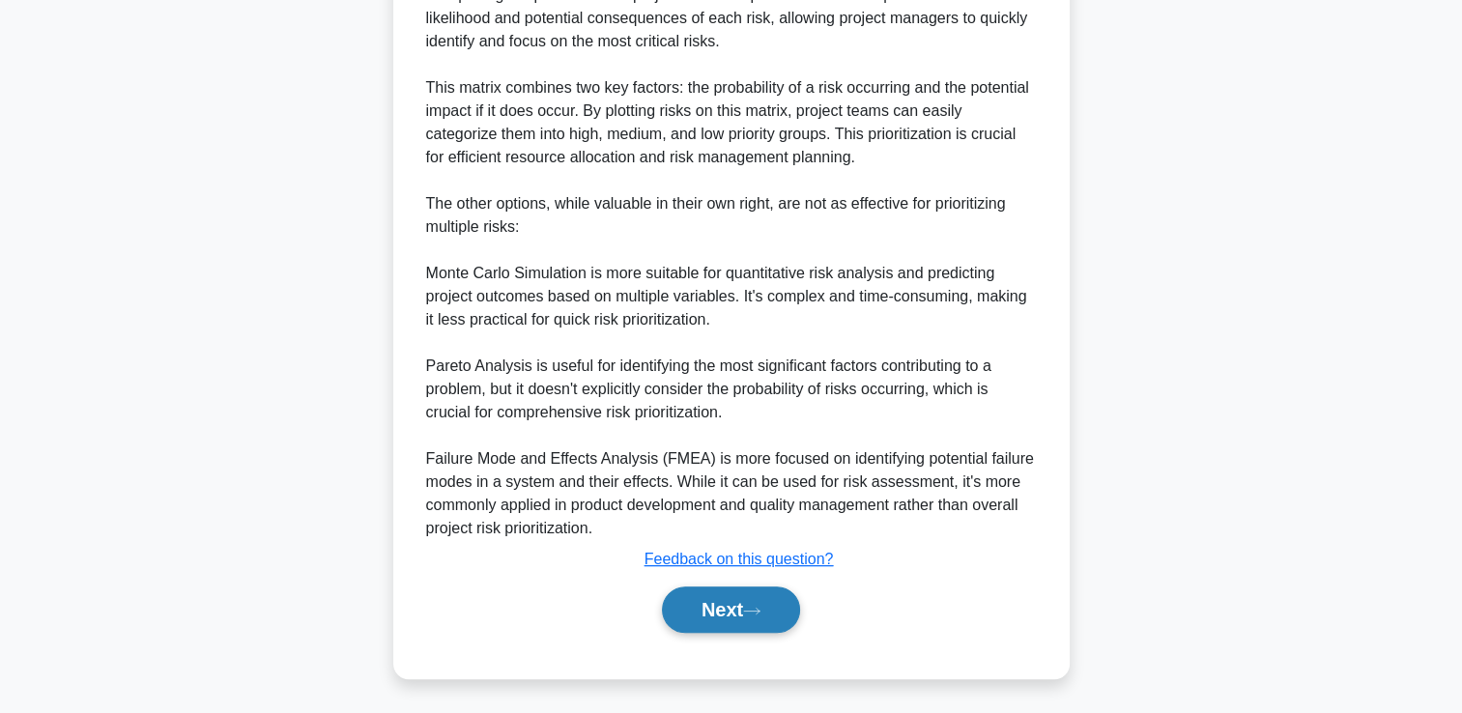
click at [748, 619] on button "Next" at bounding box center [731, 610] width 138 height 46
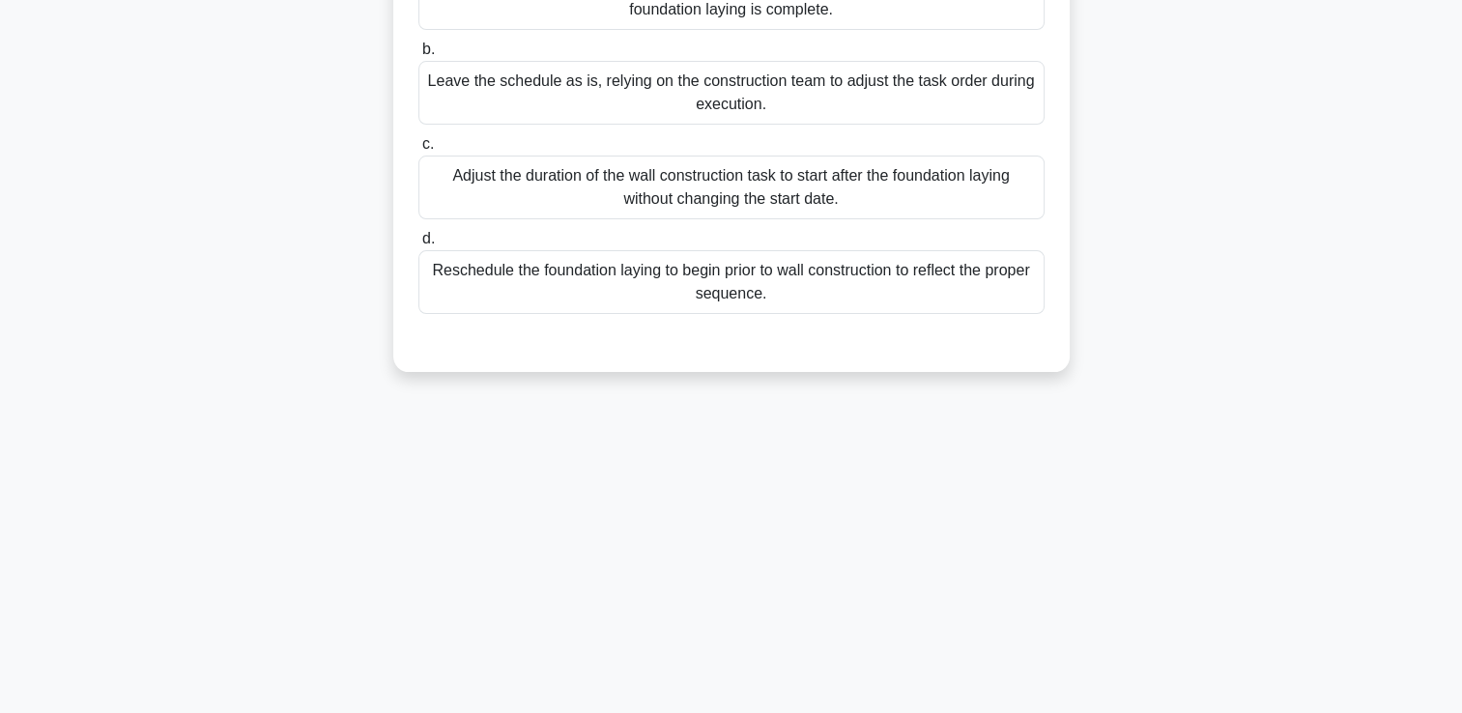
scroll to position [0, 0]
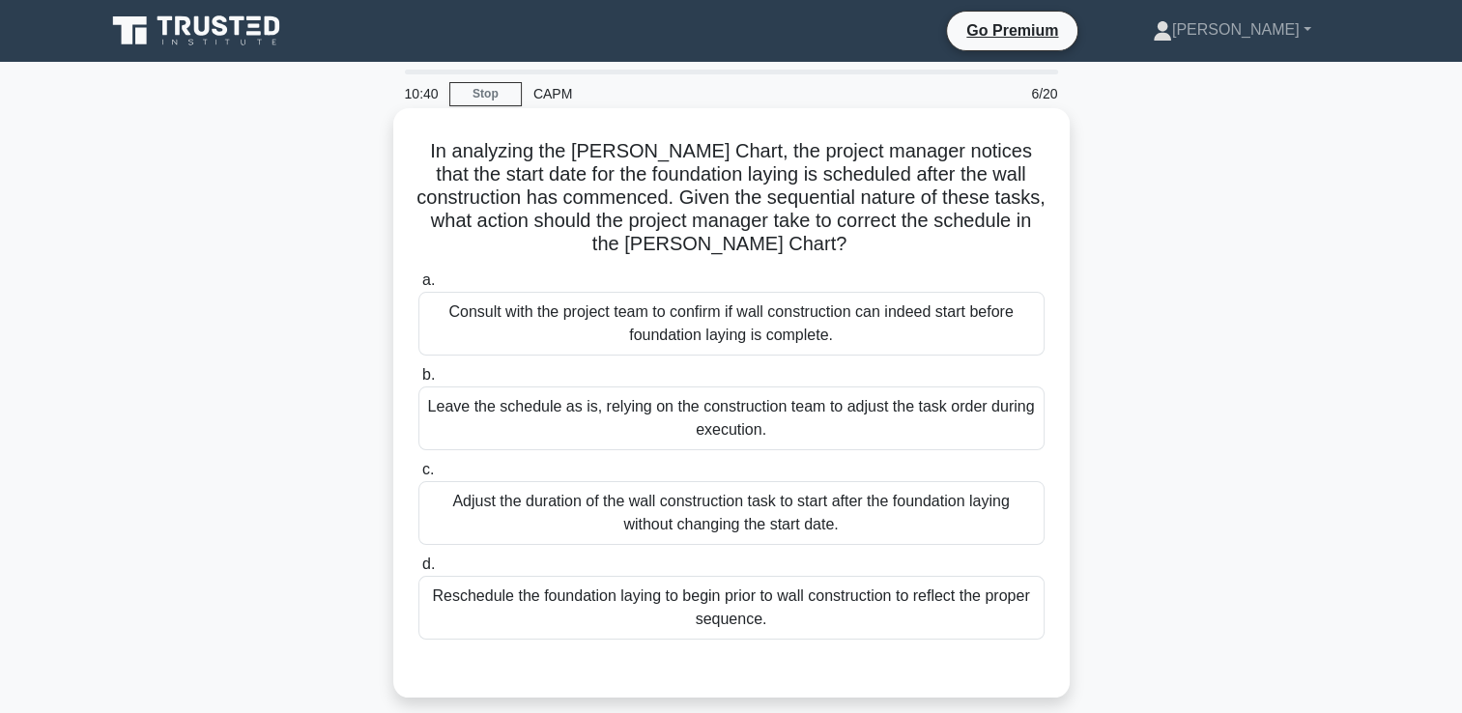
click at [733, 311] on div "Consult with the project team to confirm if wall construction can indeed start …" at bounding box center [732, 324] width 626 height 64
click at [419, 287] on input "a. Consult with the project team to confirm if wall construction can indeed sta…" at bounding box center [419, 281] width 0 height 13
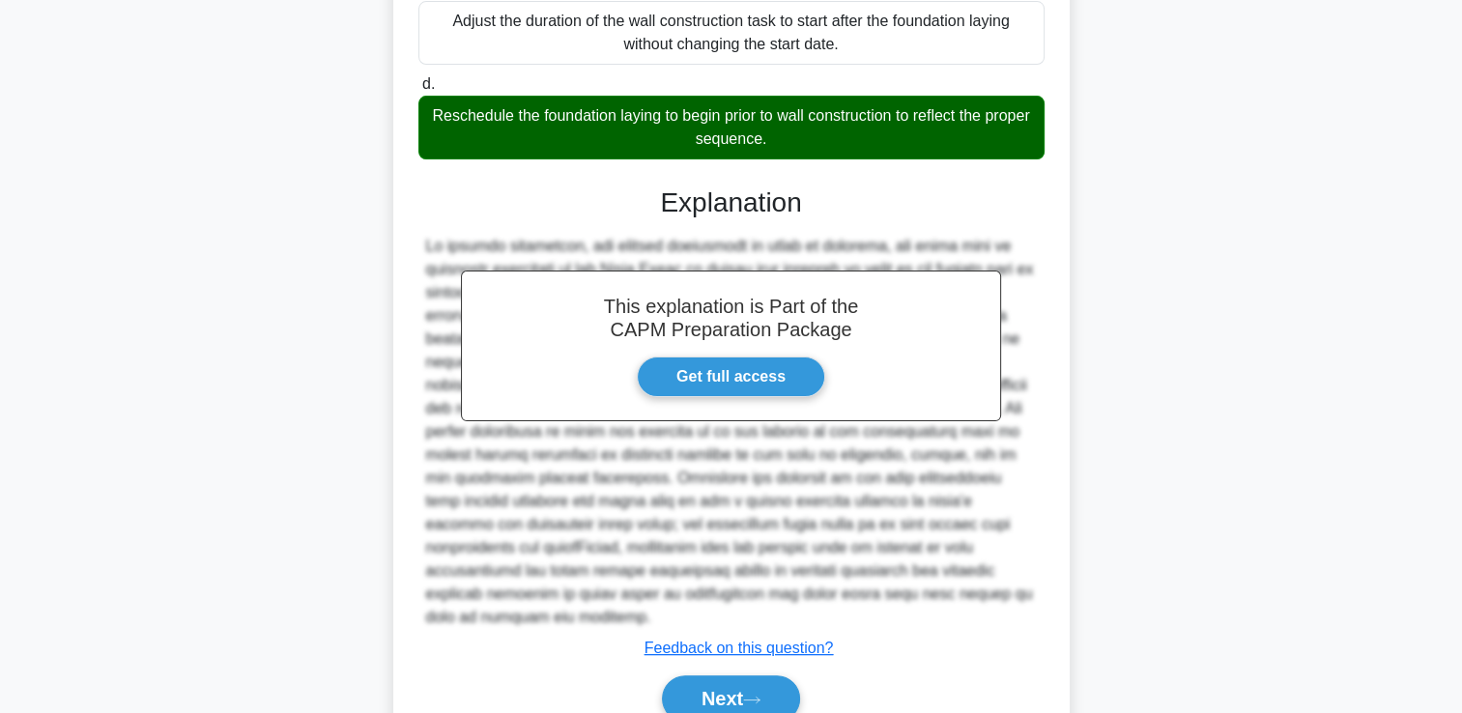
scroll to position [524, 0]
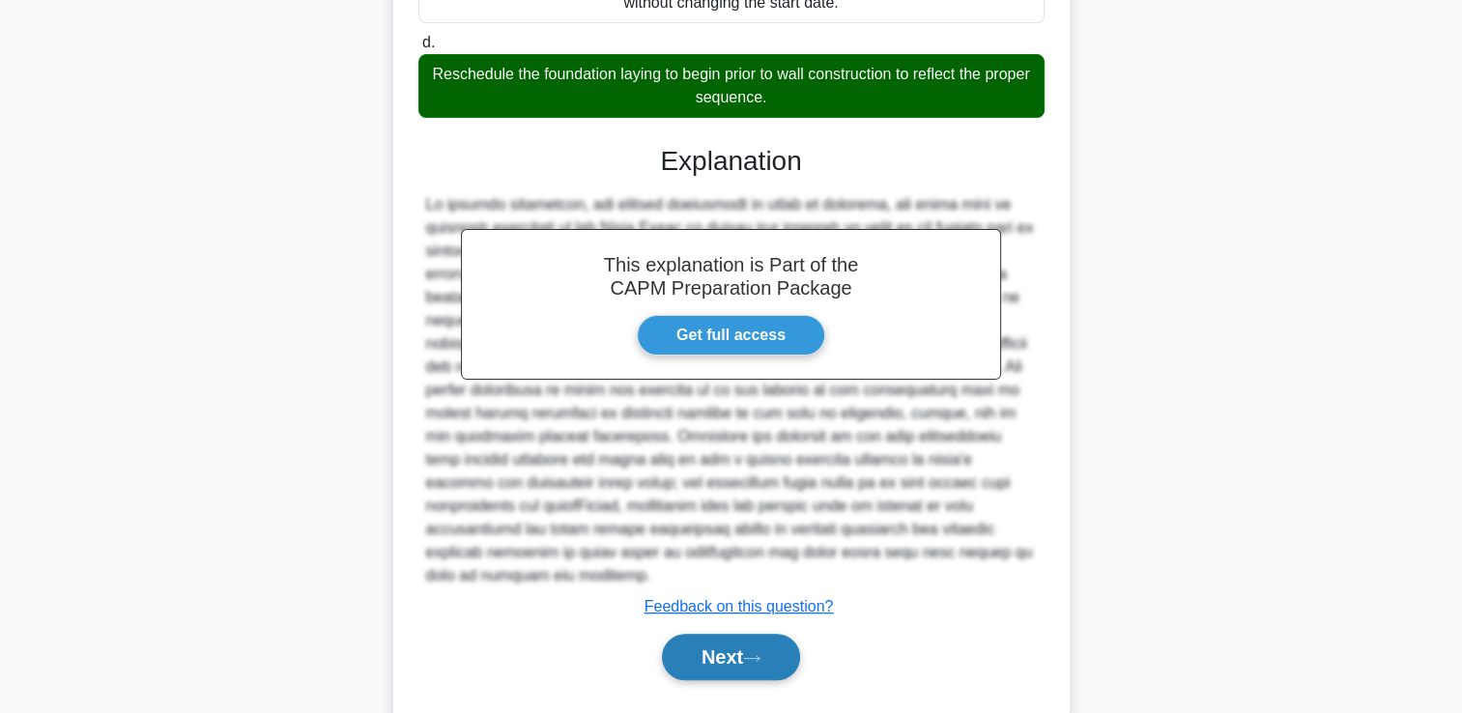
click at [700, 634] on button "Next" at bounding box center [731, 657] width 138 height 46
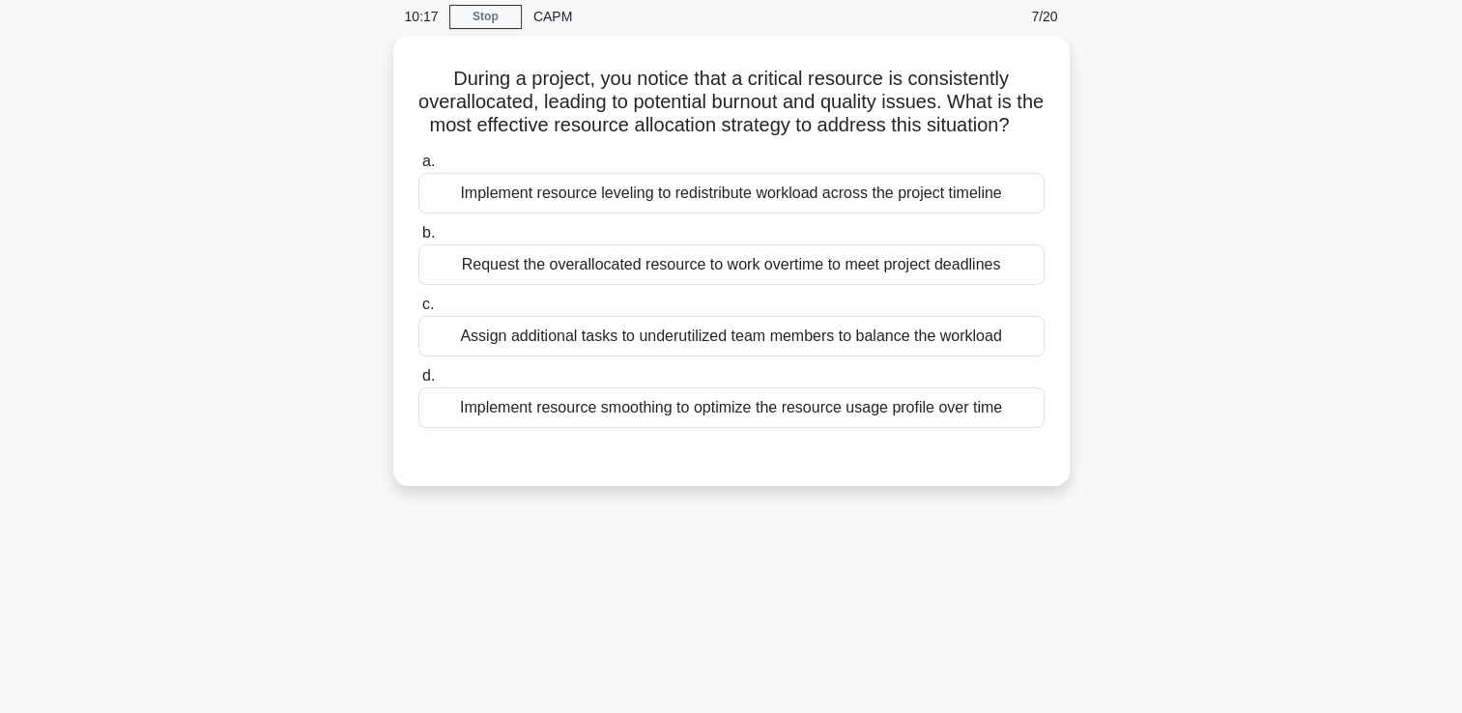
scroll to position [73, 0]
click at [818, 213] on div "Implement resource leveling to redistribute workload across the project timeline" at bounding box center [732, 192] width 626 height 41
click at [419, 167] on input "a. Implement resource leveling to redistribute workload across the project time…" at bounding box center [419, 161] width 0 height 13
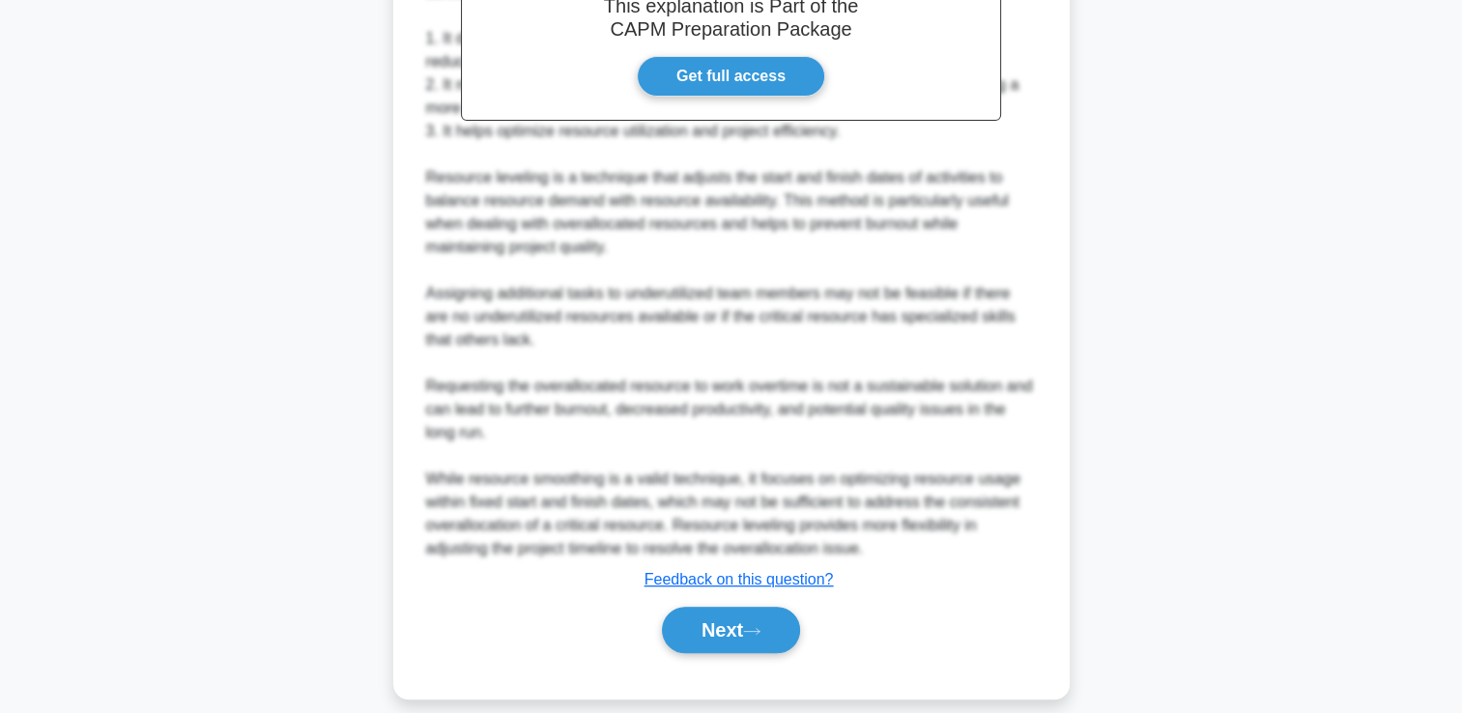
scroll to position [685, 0]
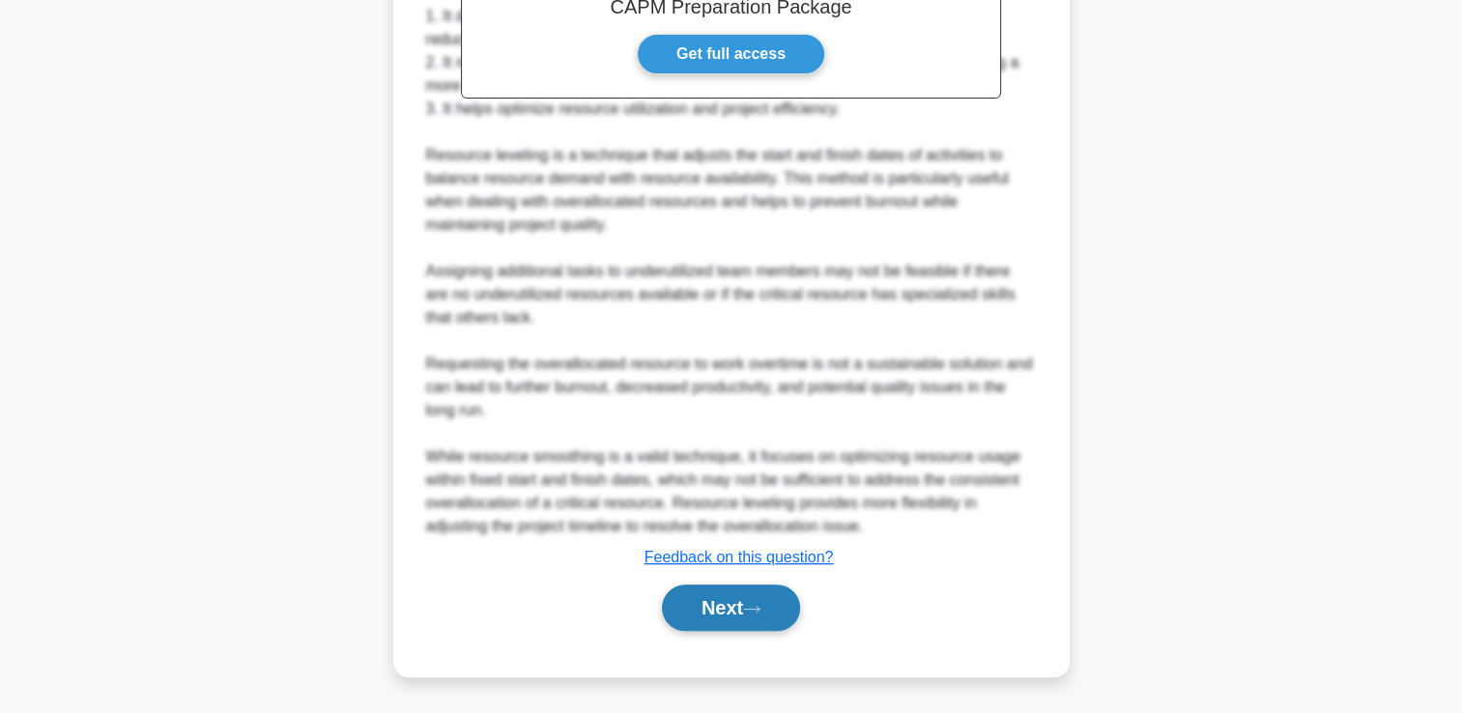
click at [722, 617] on button "Next" at bounding box center [731, 608] width 138 height 46
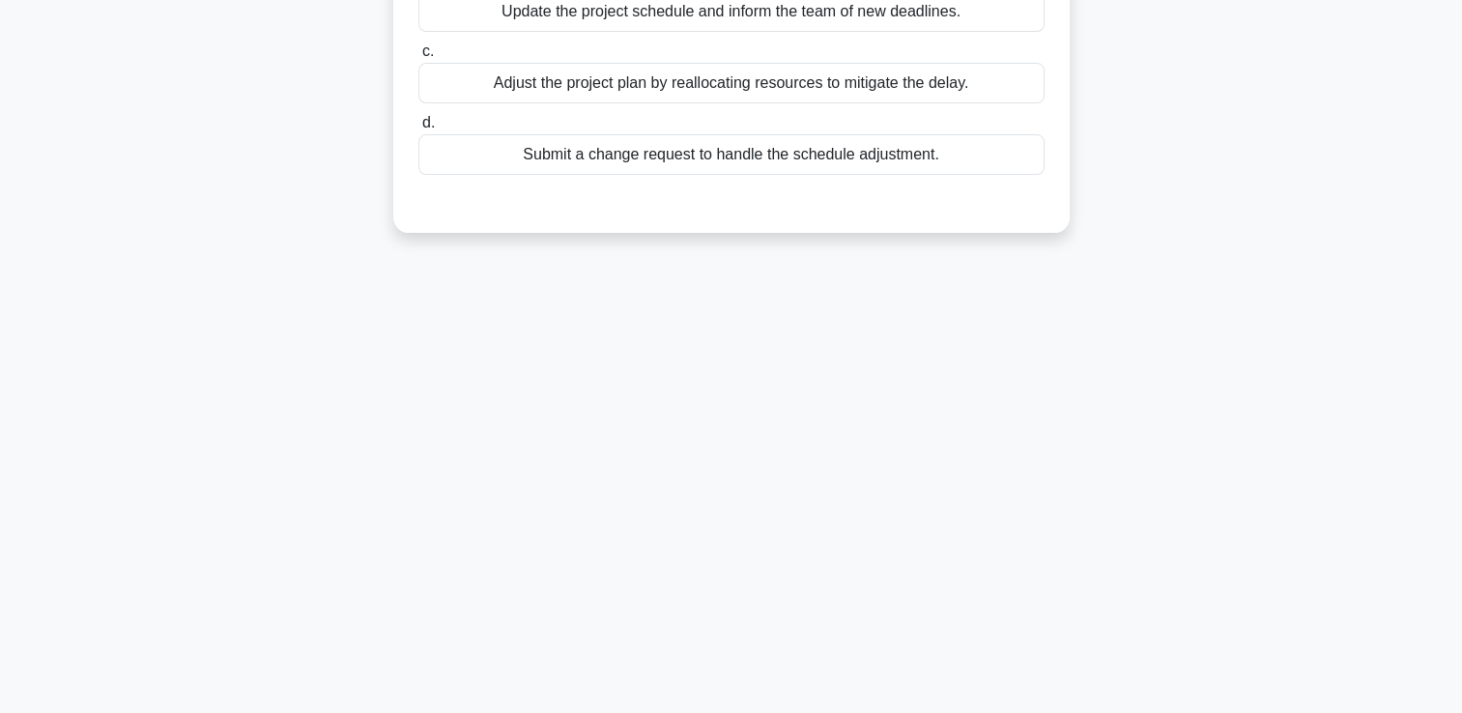
click at [735, 618] on div "9:44 Stop CAPM 8/20 During project execution, a supplier informs the project ma…" at bounding box center [732, 222] width 1276 height 967
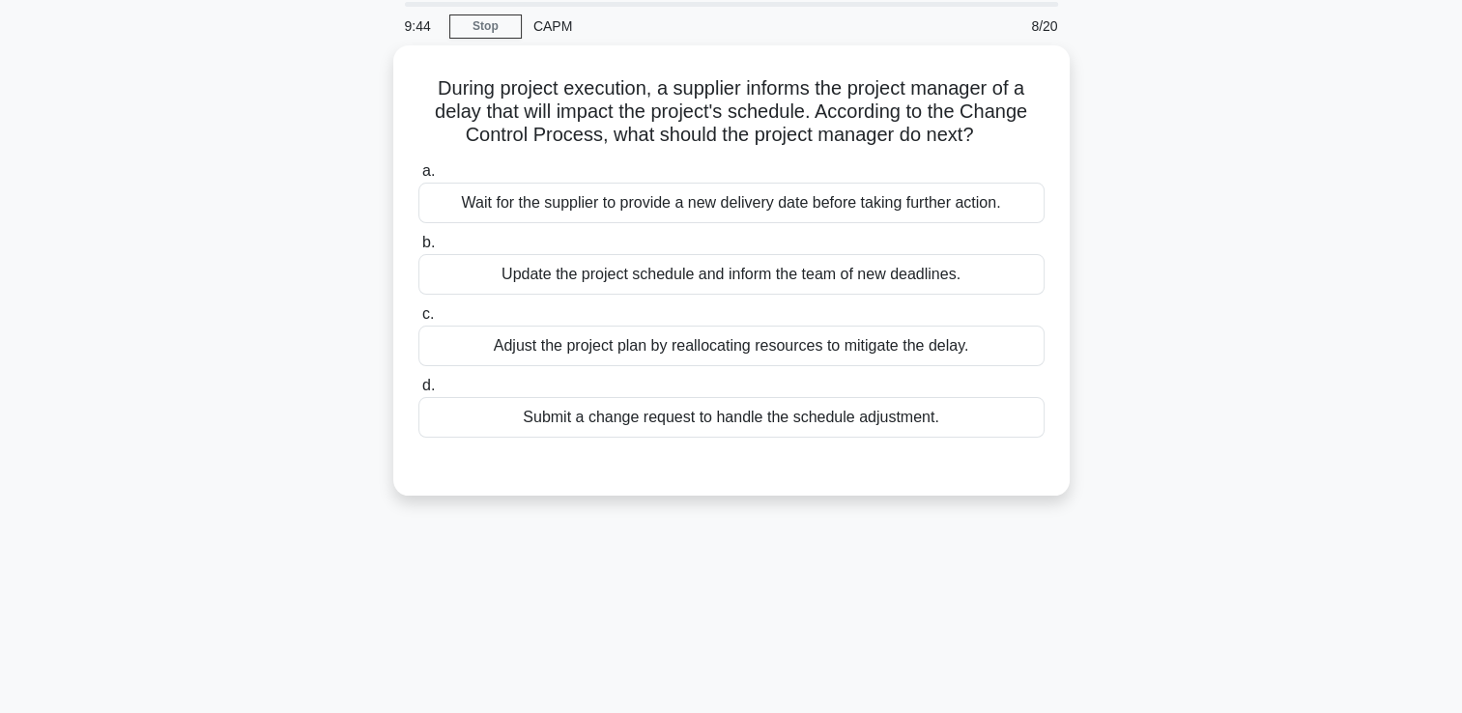
scroll to position [0, 0]
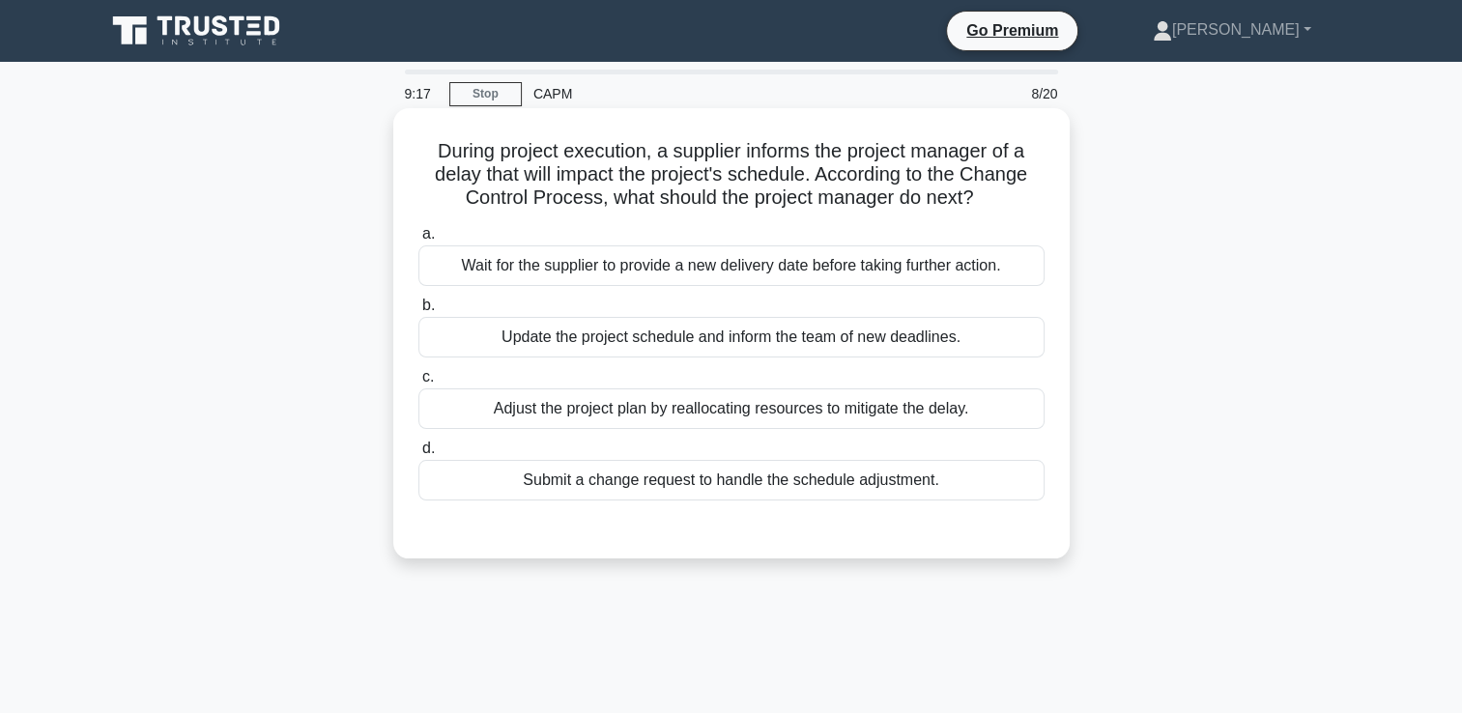
click at [754, 497] on div "Submit a change request to handle the schedule adjustment." at bounding box center [732, 480] width 626 height 41
click at [419, 455] on input "d. Submit a change request to handle the schedule adjustment." at bounding box center [419, 449] width 0 height 13
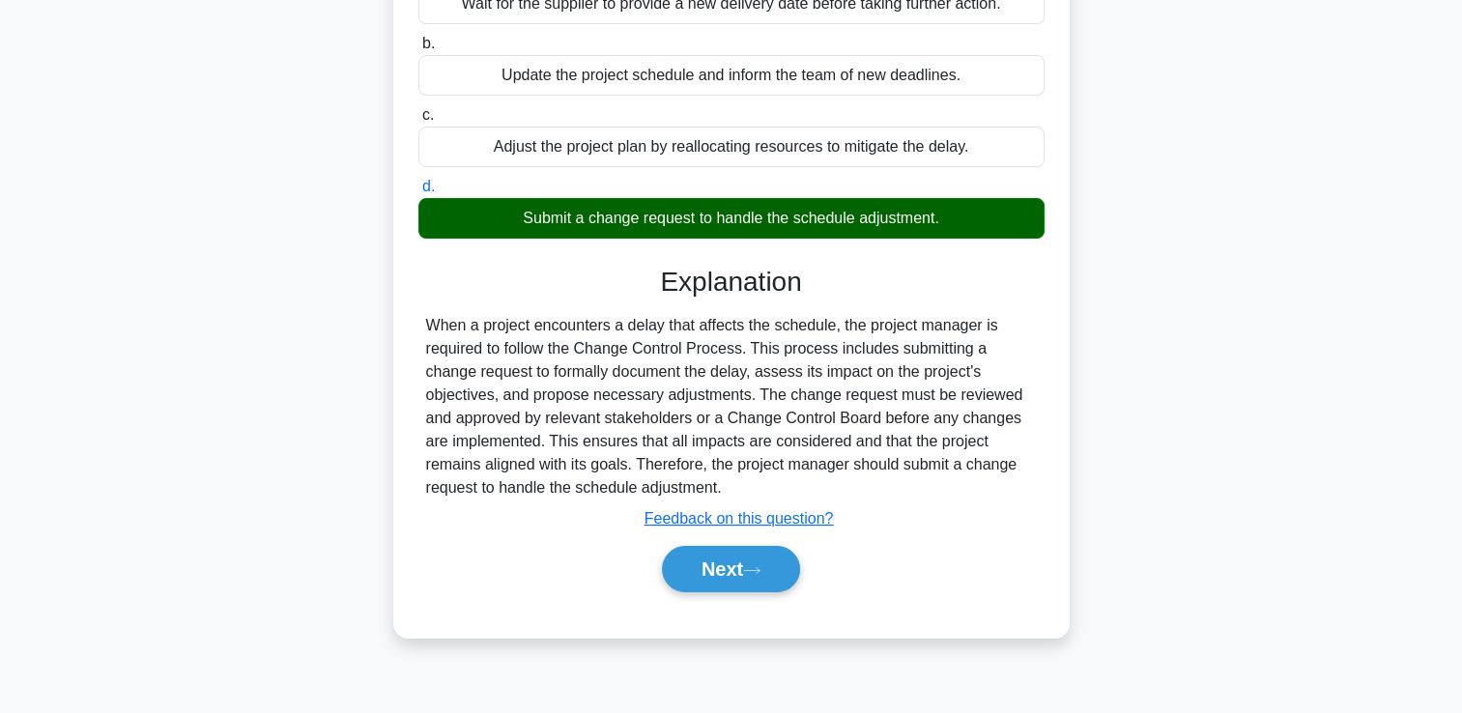
scroll to position [269, 0]
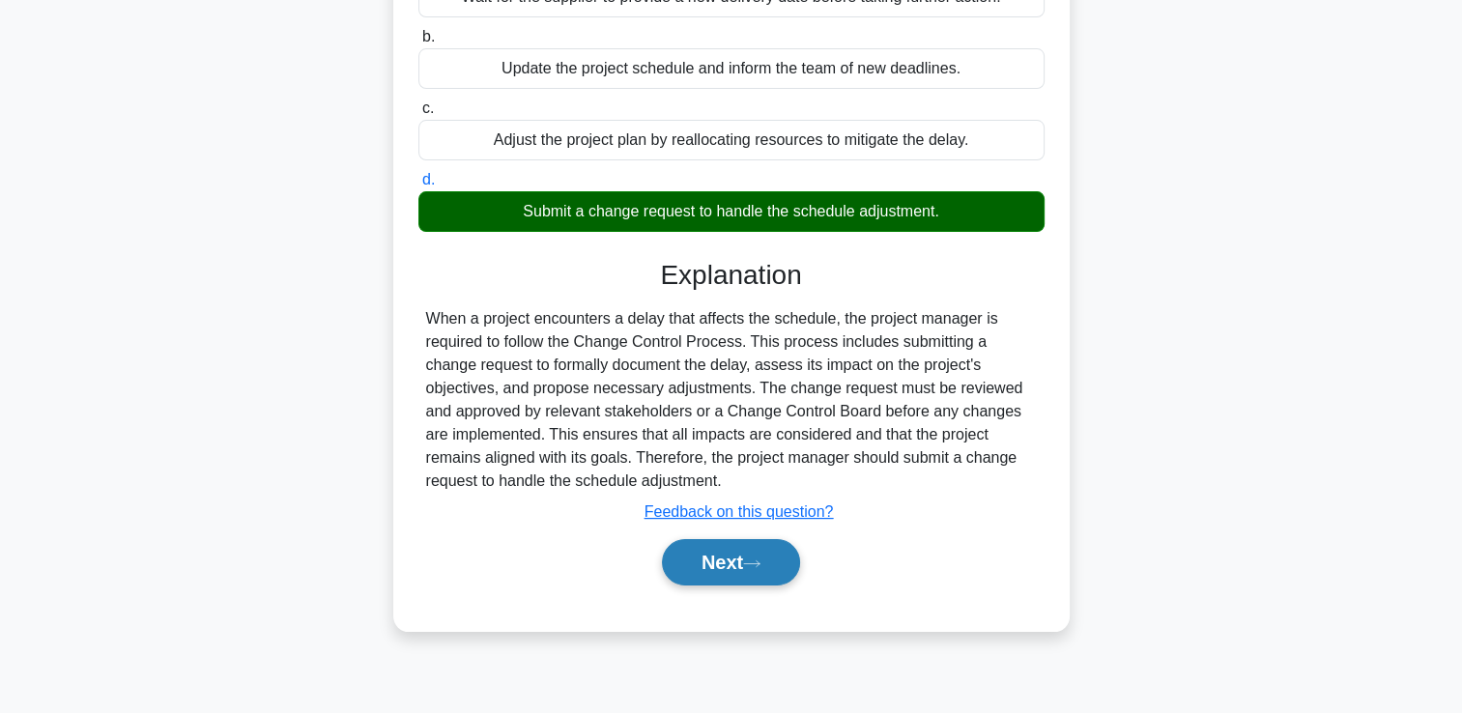
click at [740, 568] on button "Next" at bounding box center [731, 562] width 138 height 46
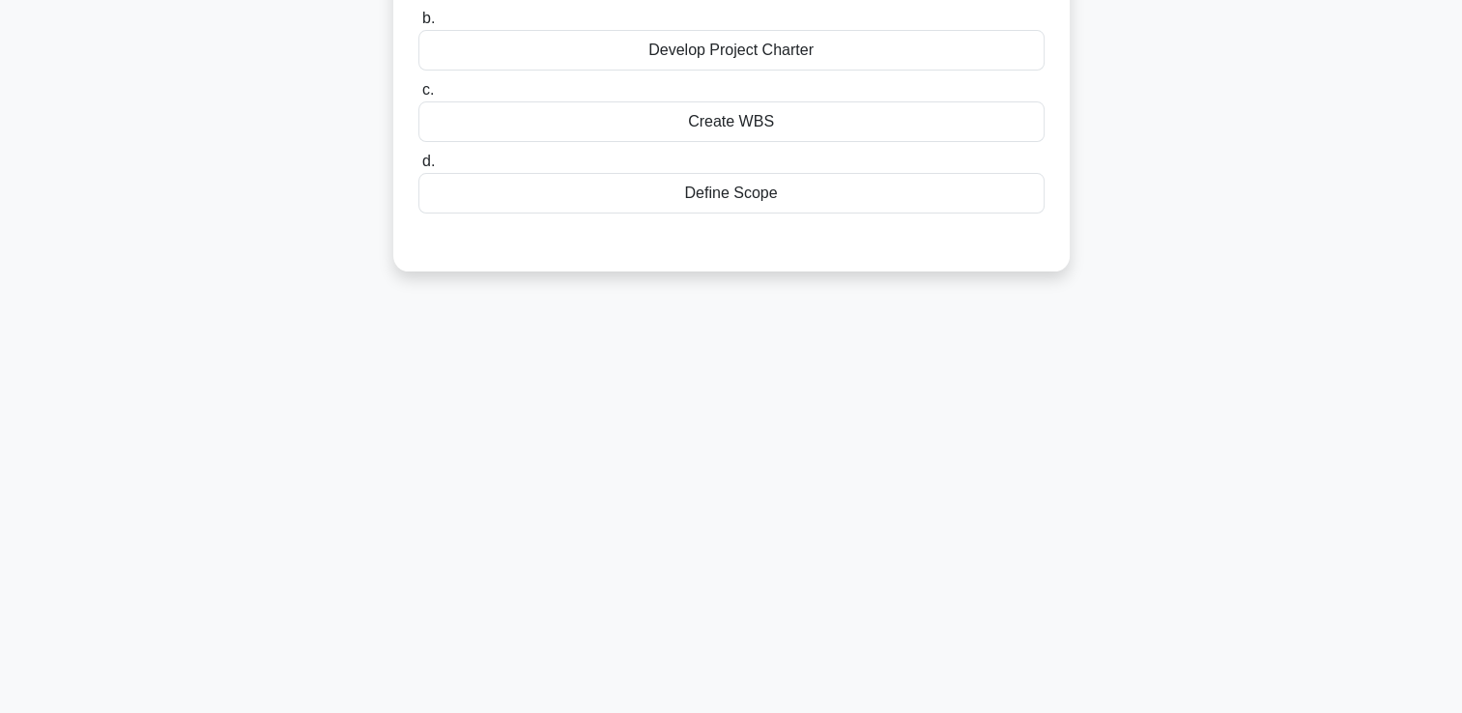
scroll to position [0, 0]
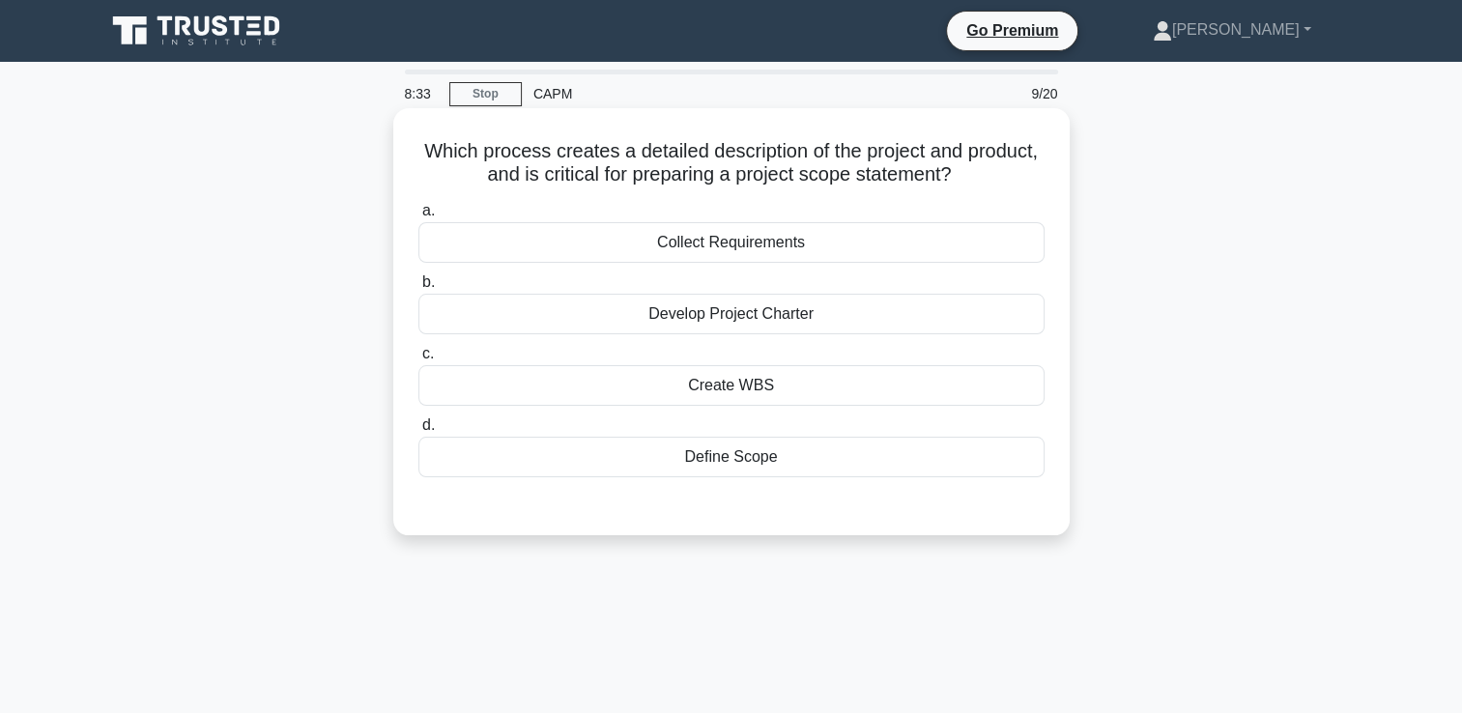
click at [754, 256] on div "Collect Requirements" at bounding box center [732, 242] width 626 height 41
click at [419, 217] on input "a. Collect Requirements" at bounding box center [419, 211] width 0 height 13
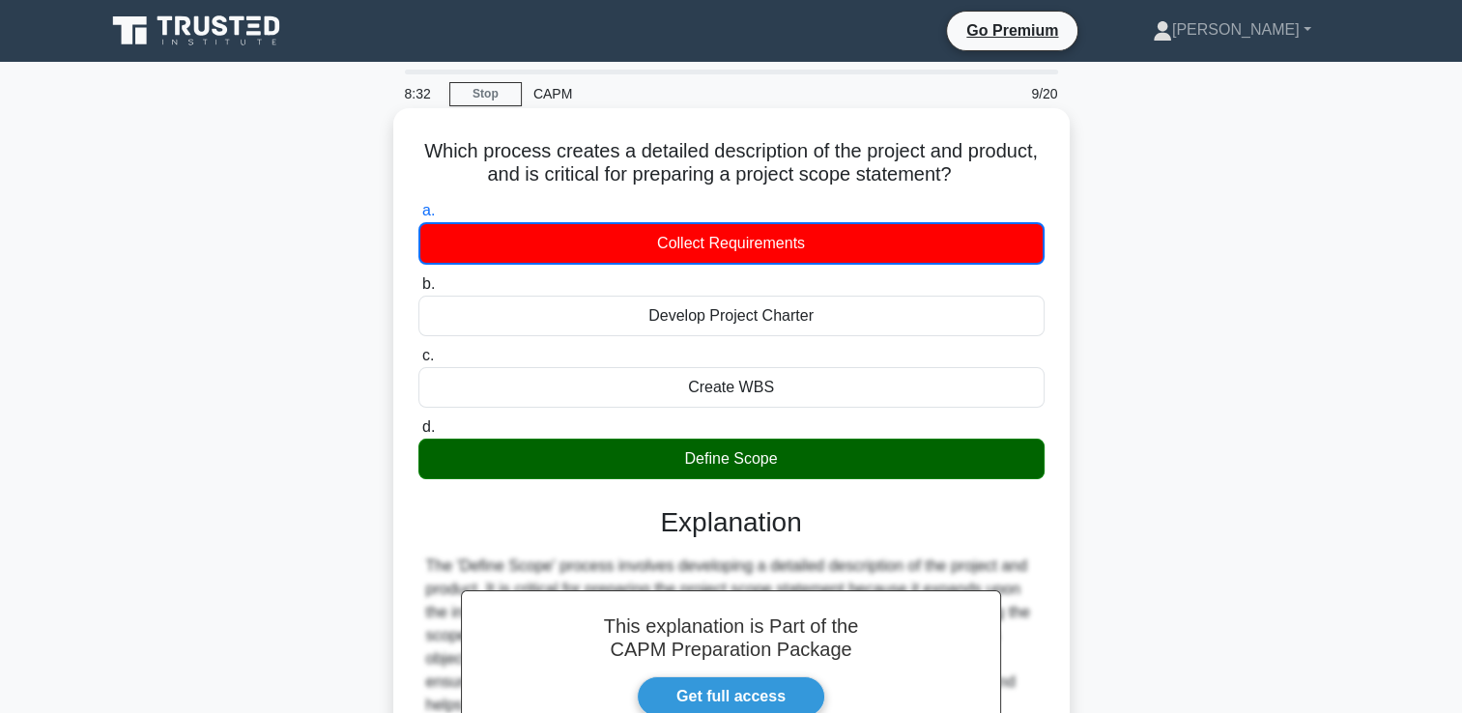
scroll to position [362, 0]
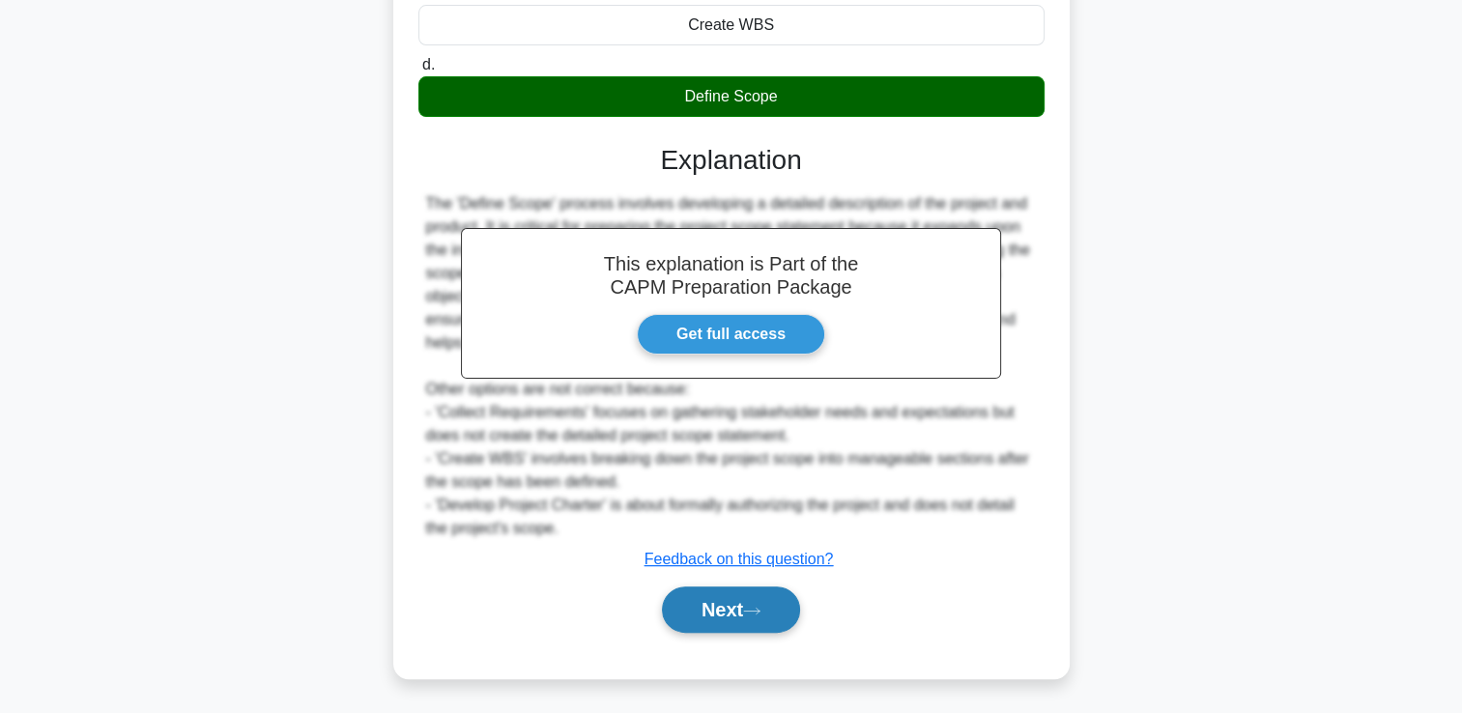
click at [741, 605] on button "Next" at bounding box center [731, 610] width 138 height 46
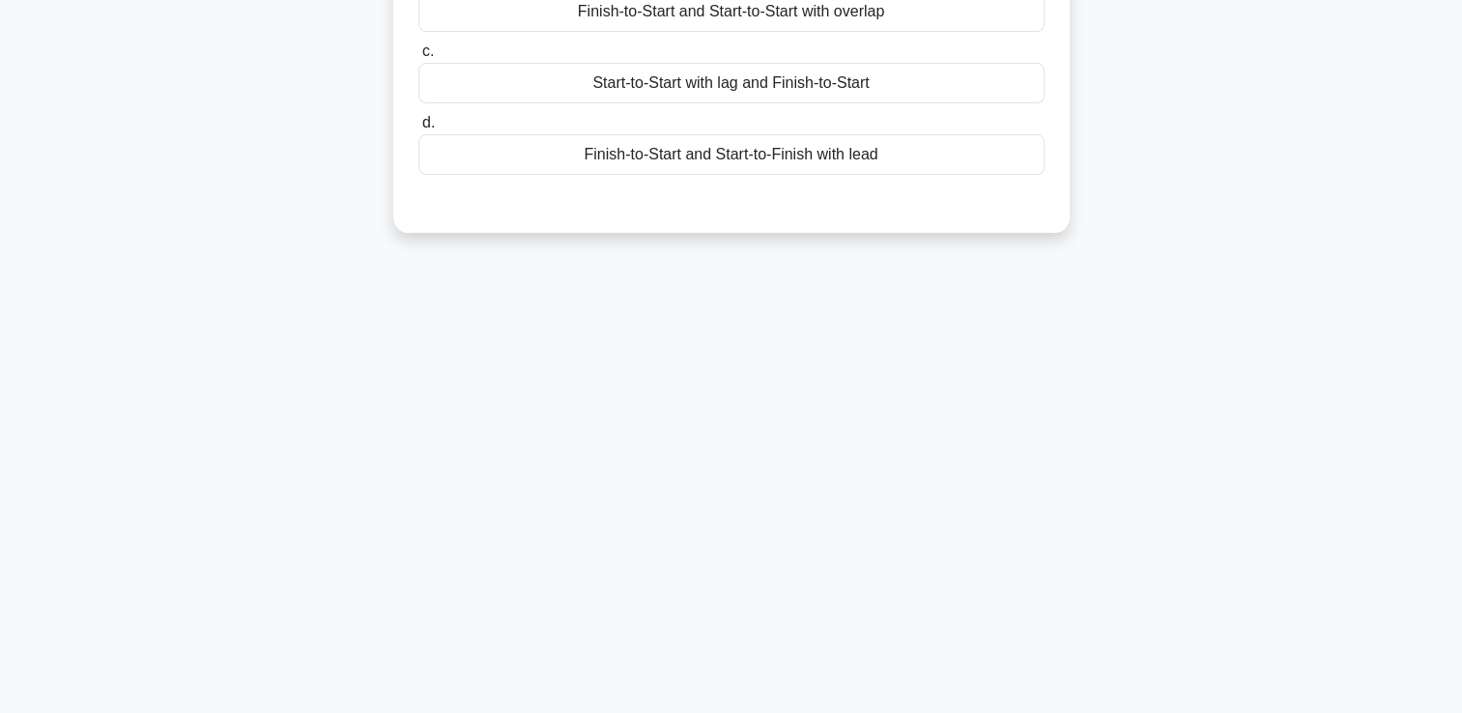
scroll to position [0, 0]
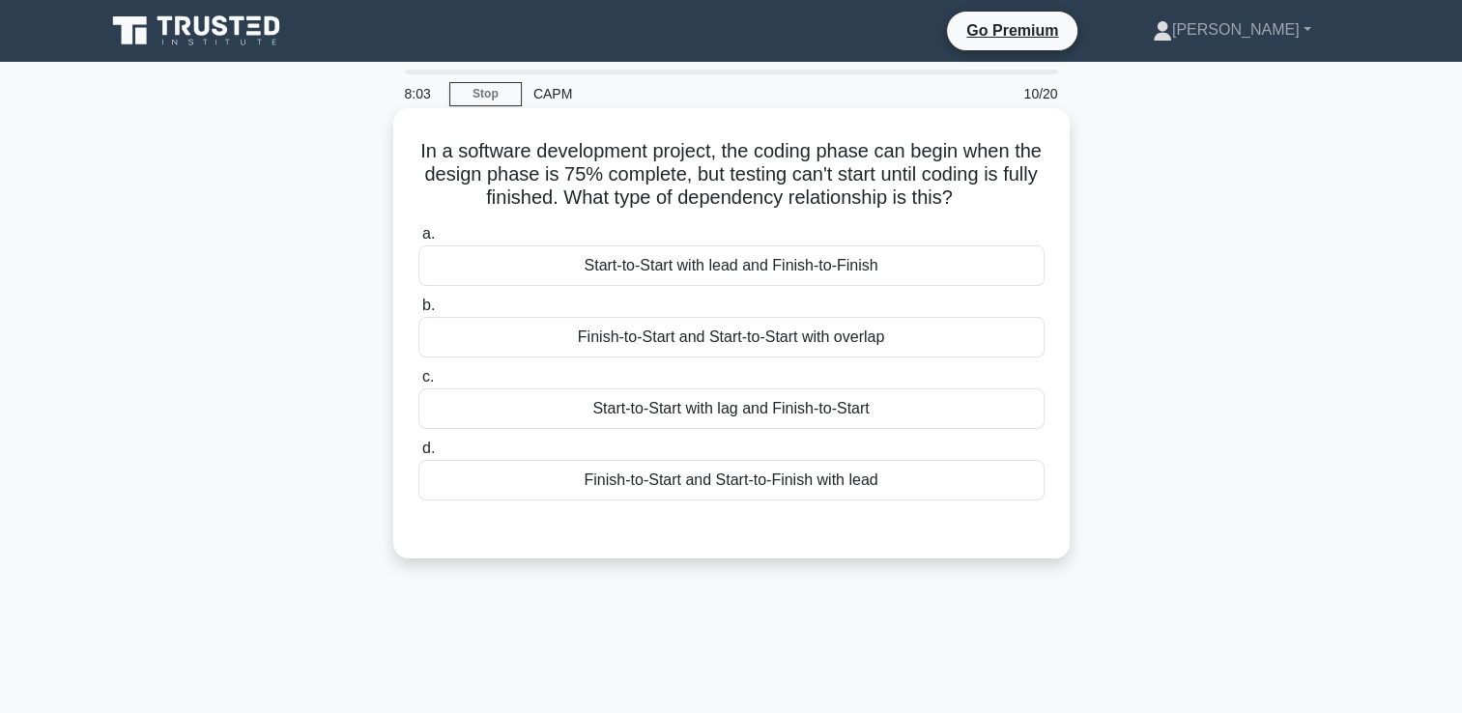
click at [794, 415] on div "Start-to-Start with lag and Finish-to-Start" at bounding box center [732, 409] width 626 height 41
click at [419, 384] on input "c. Start-to-Start with lag and Finish-to-Start" at bounding box center [419, 377] width 0 height 13
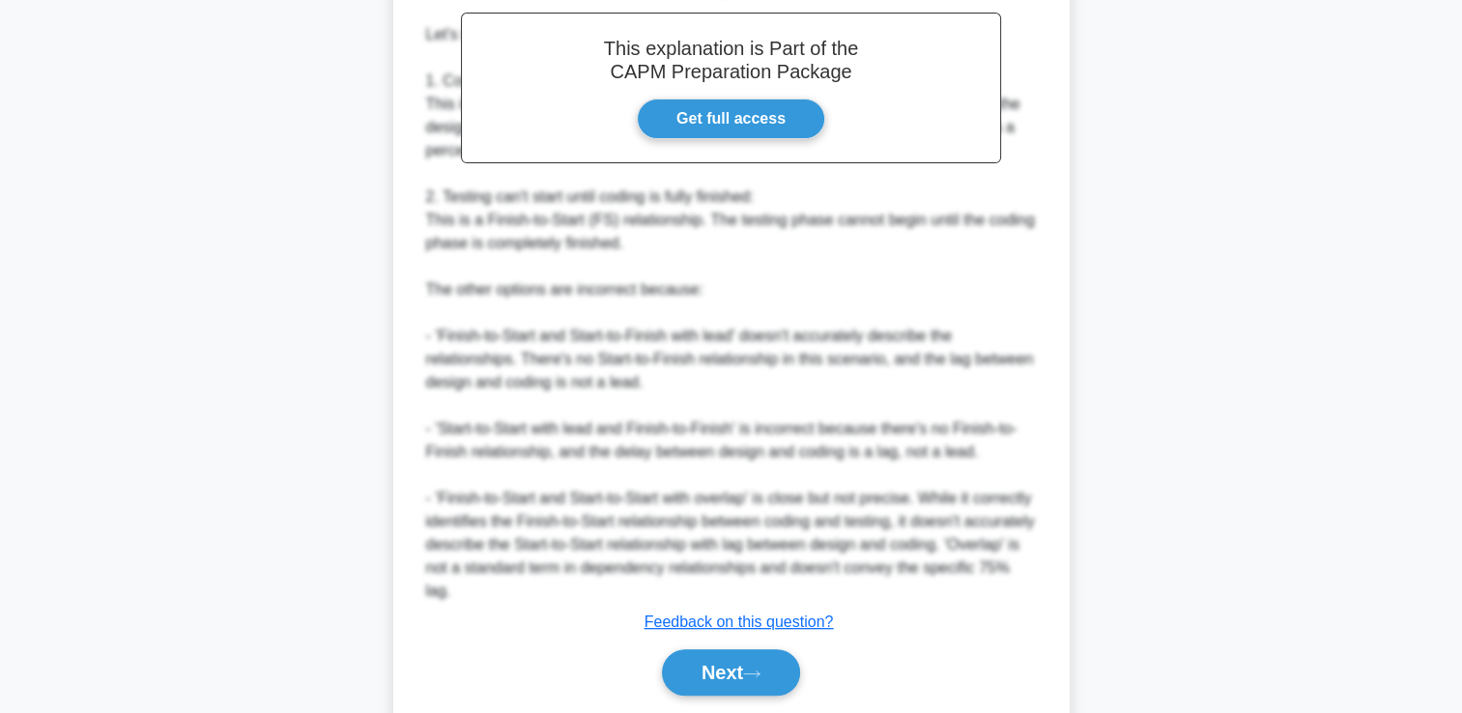
scroll to position [662, 0]
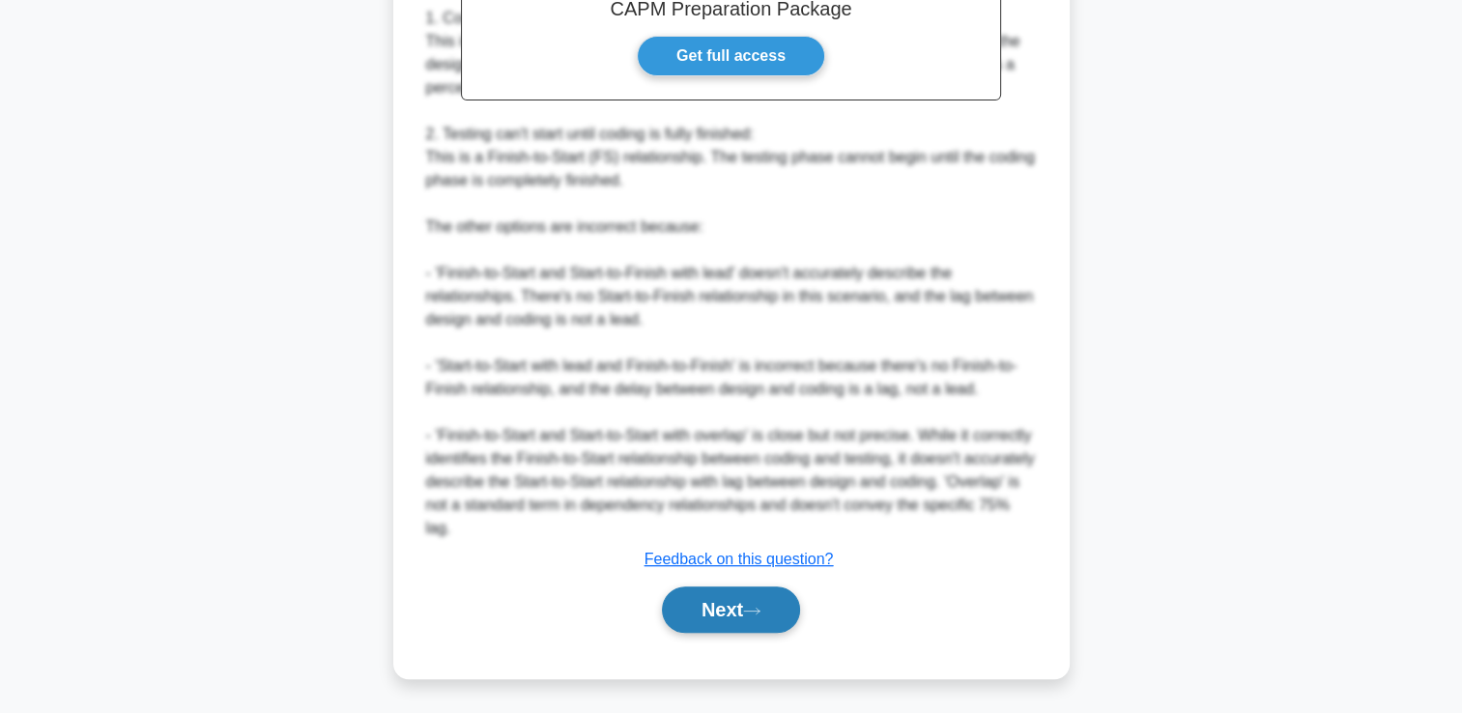
click at [754, 619] on button "Next" at bounding box center [731, 610] width 138 height 46
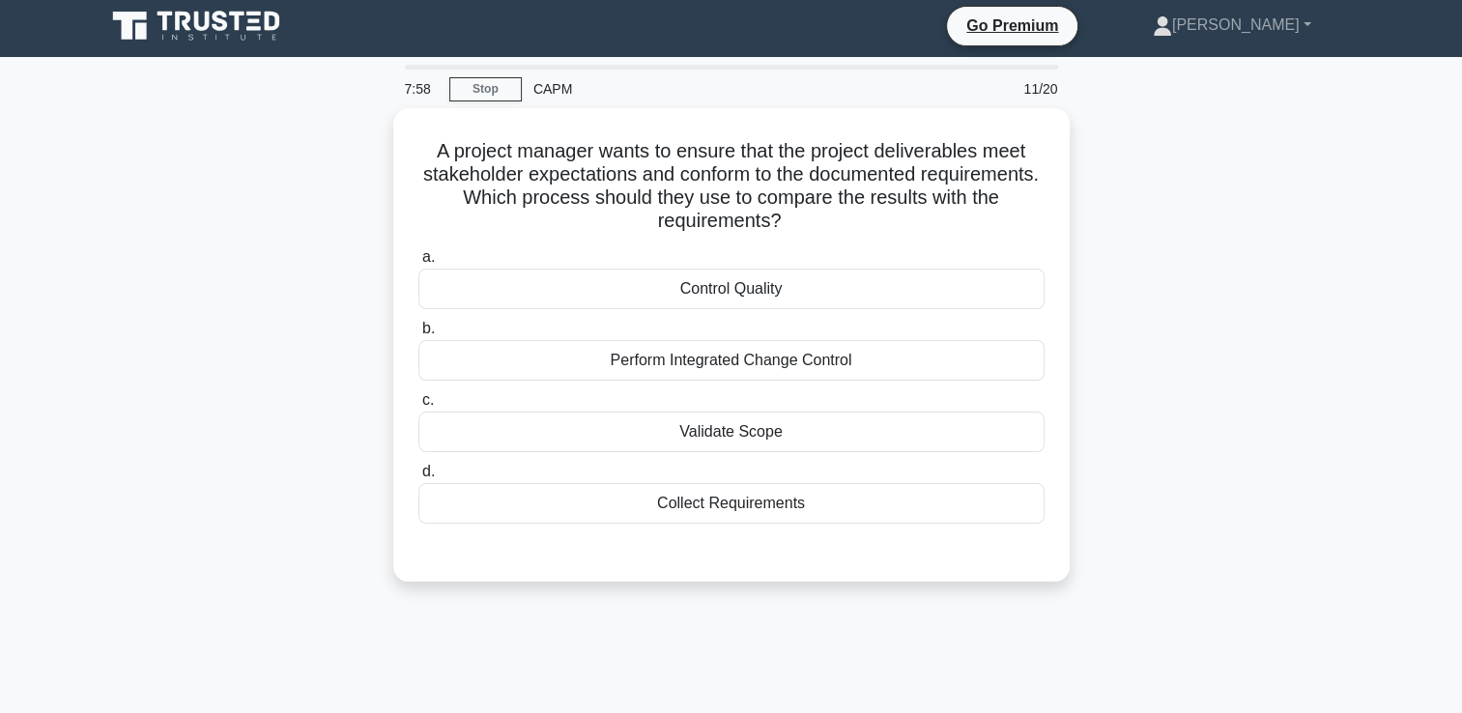
scroll to position [0, 0]
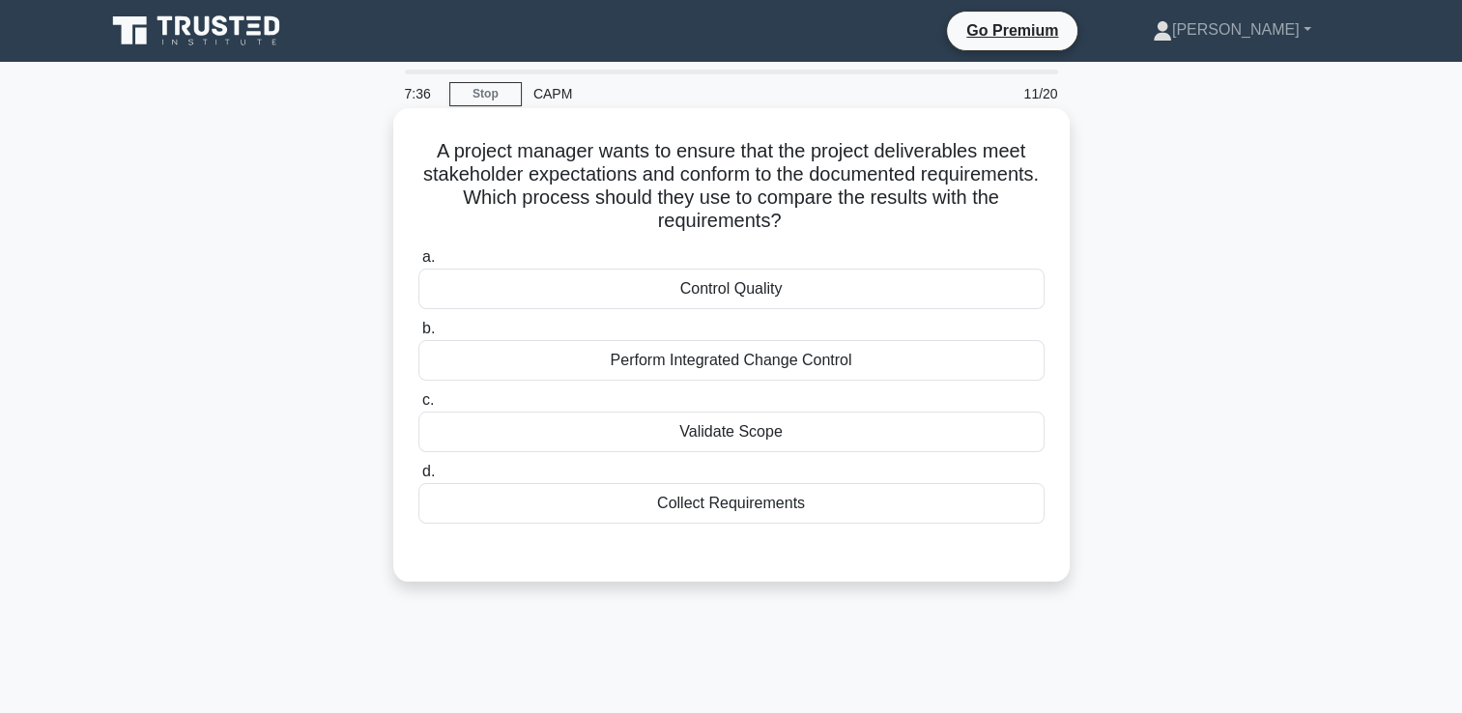
click at [820, 441] on div "Validate Scope" at bounding box center [732, 432] width 626 height 41
click at [419, 407] on input "c. Validate Scope" at bounding box center [419, 400] width 0 height 13
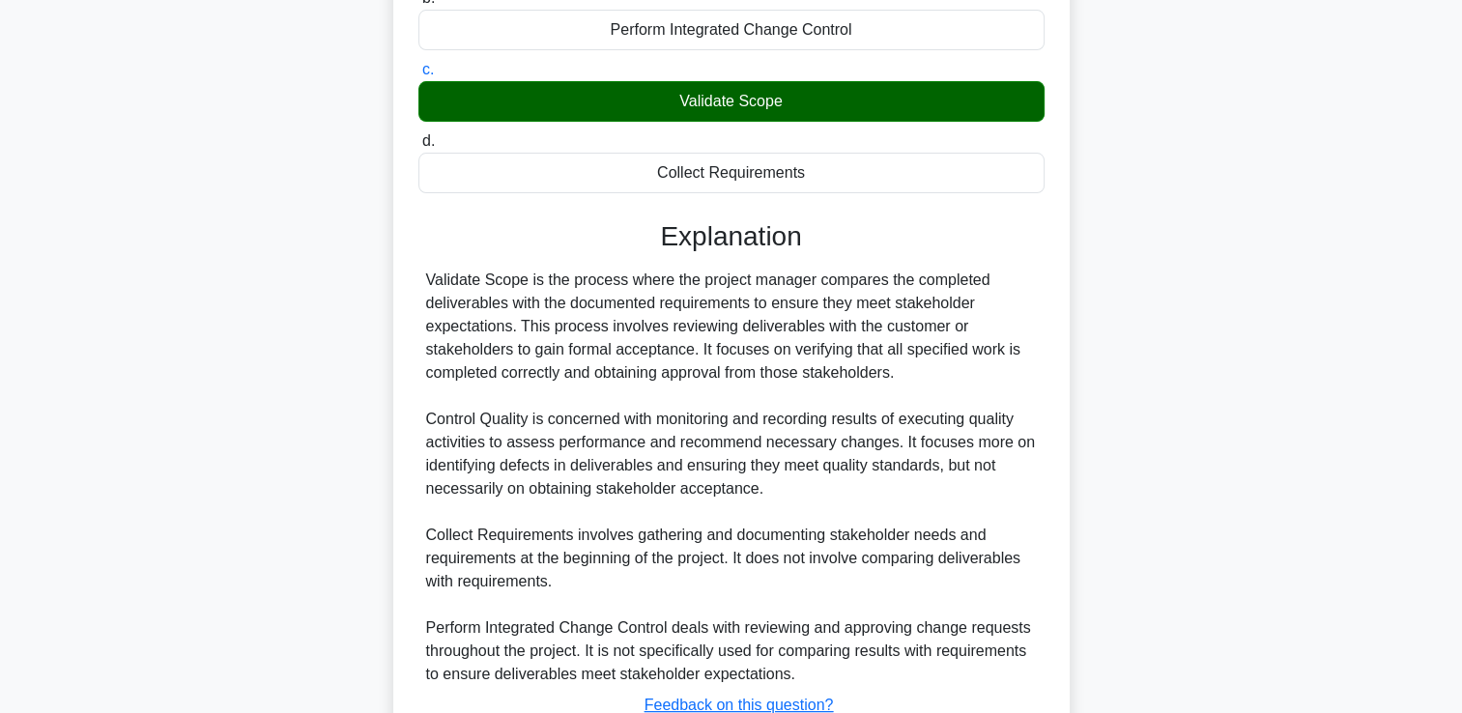
scroll to position [477, 0]
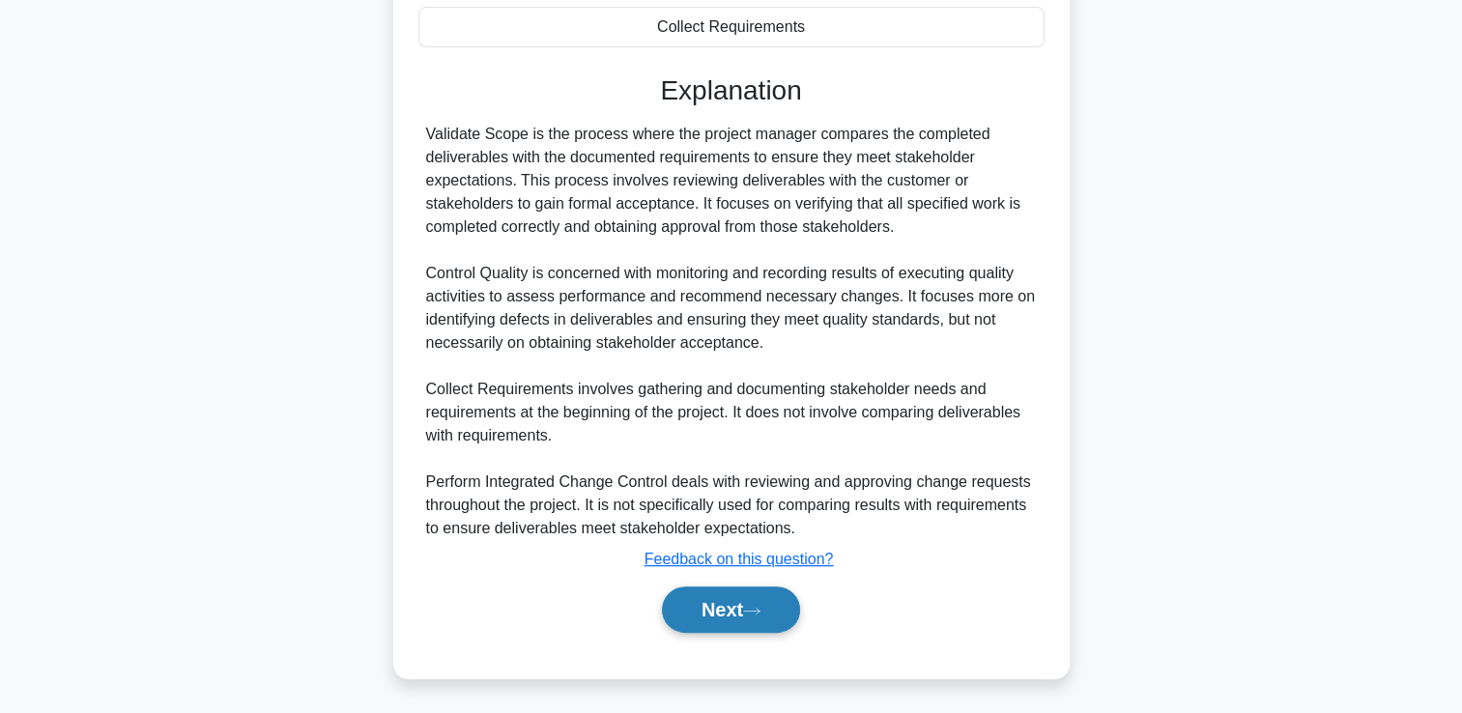
click at [738, 592] on button "Next" at bounding box center [731, 610] width 138 height 46
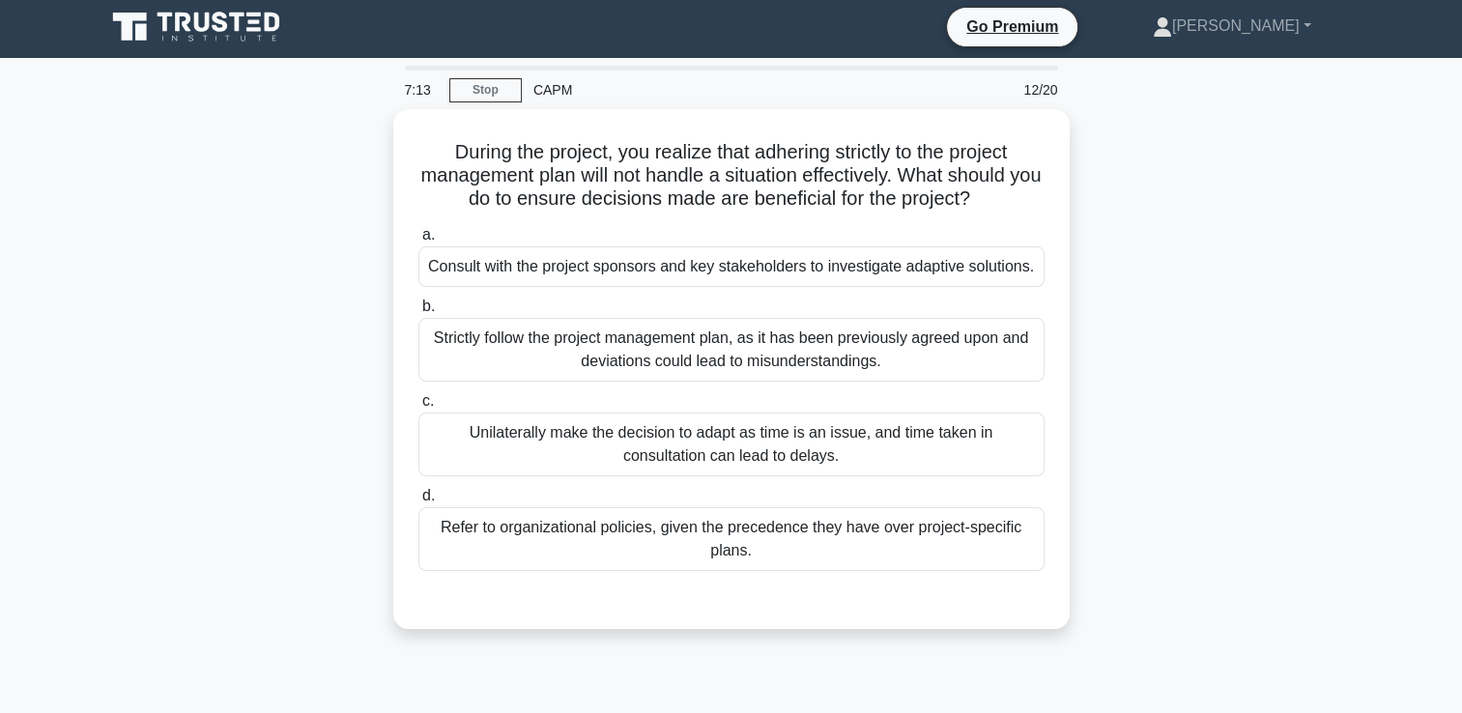
scroll to position [0, 0]
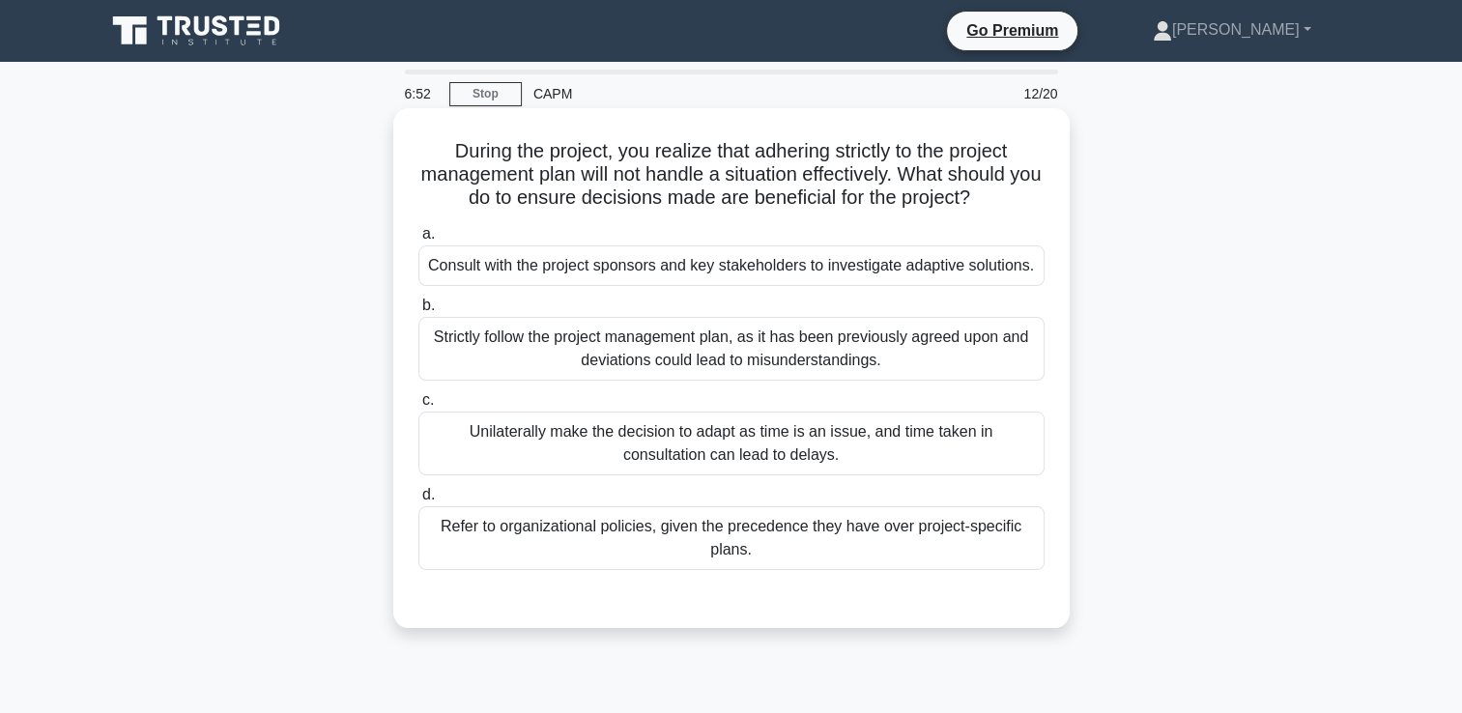
click at [719, 265] on div "Consult with the project sponsors and key stakeholders to investigate adaptive …" at bounding box center [732, 266] width 626 height 41
click at [419, 241] on input "a. Consult with the project sponsors and key stakeholders to investigate adapti…" at bounding box center [419, 234] width 0 height 13
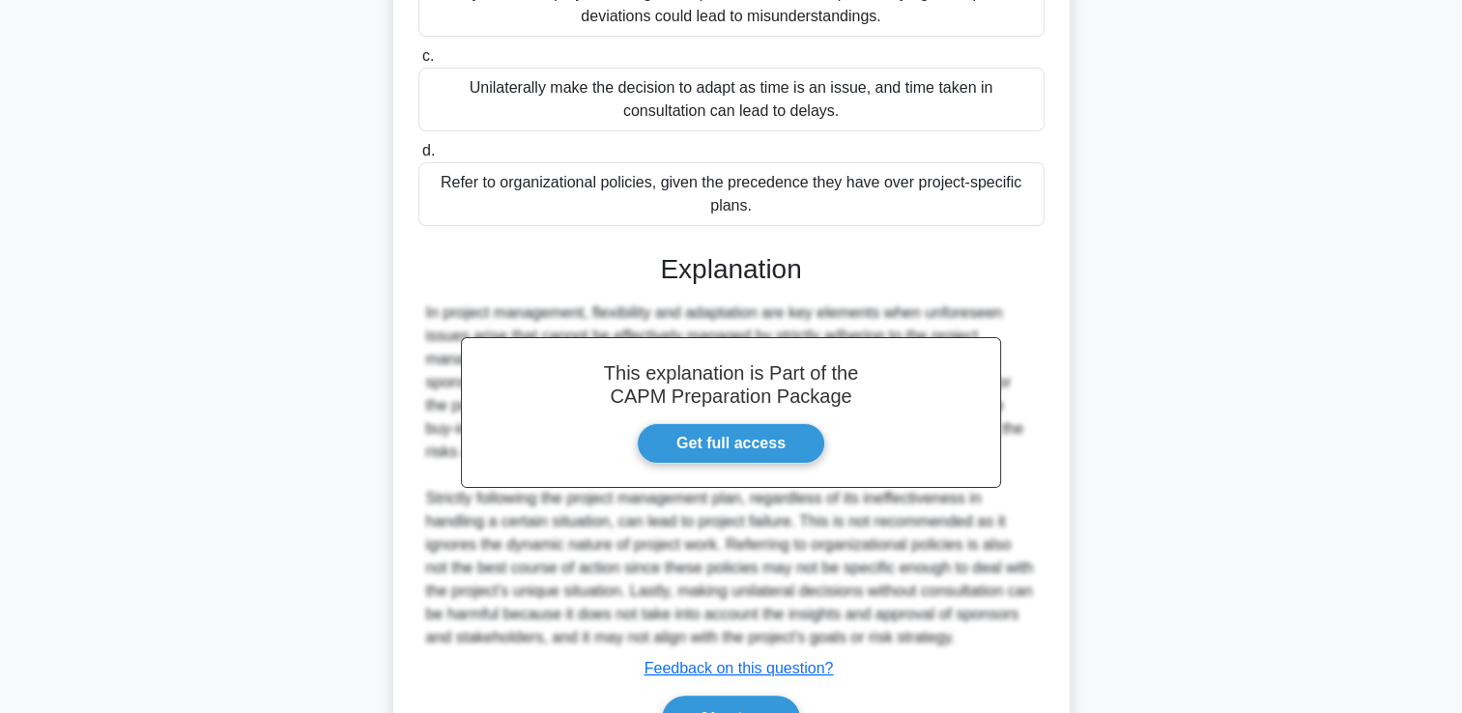
scroll to position [477, 0]
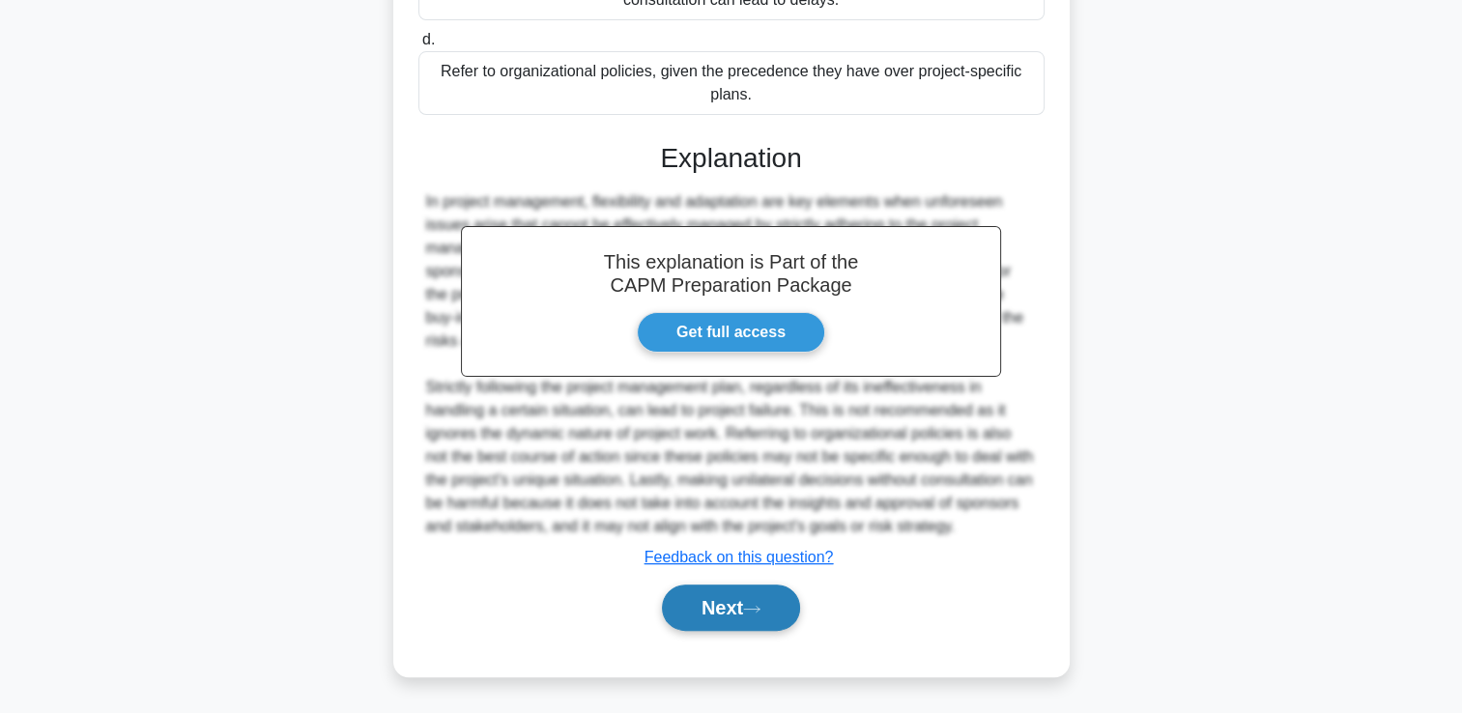
click at [731, 608] on button "Next" at bounding box center [731, 608] width 138 height 46
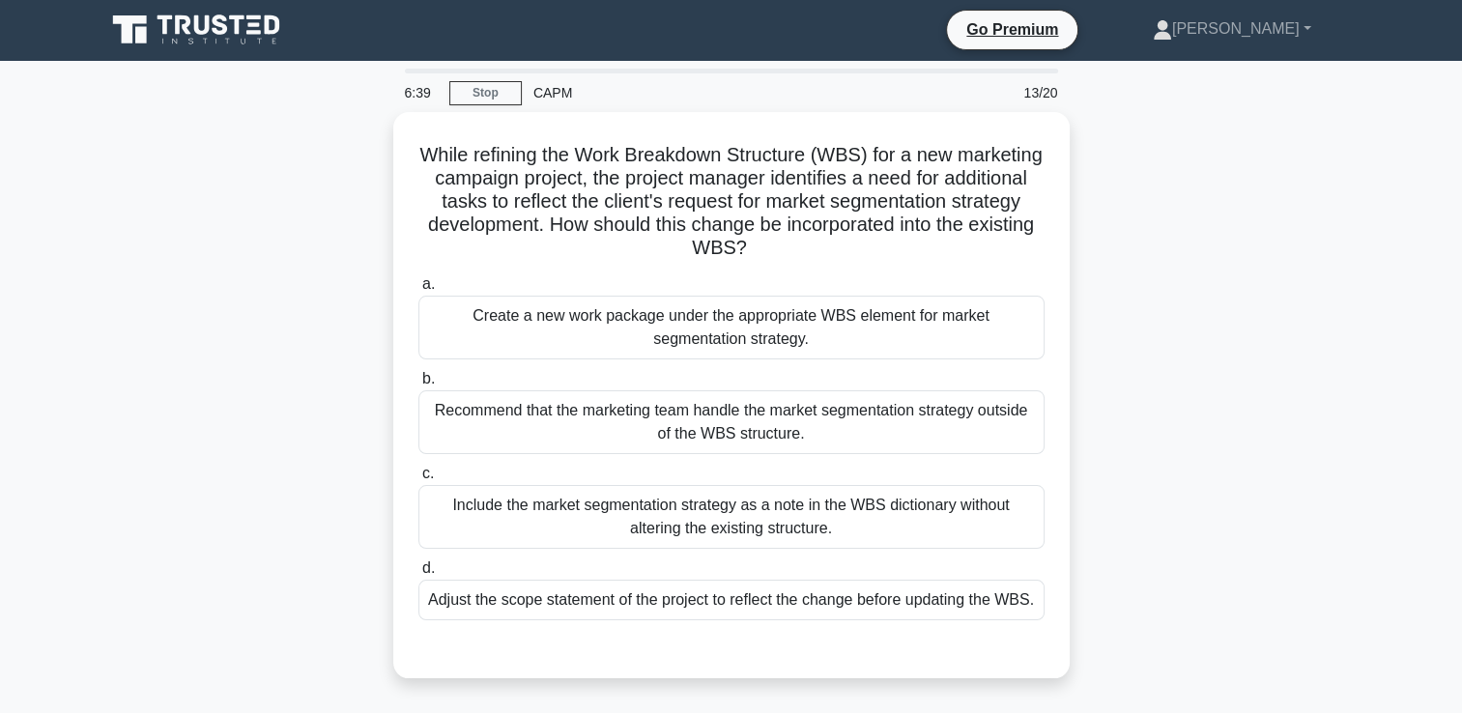
scroll to position [0, 0]
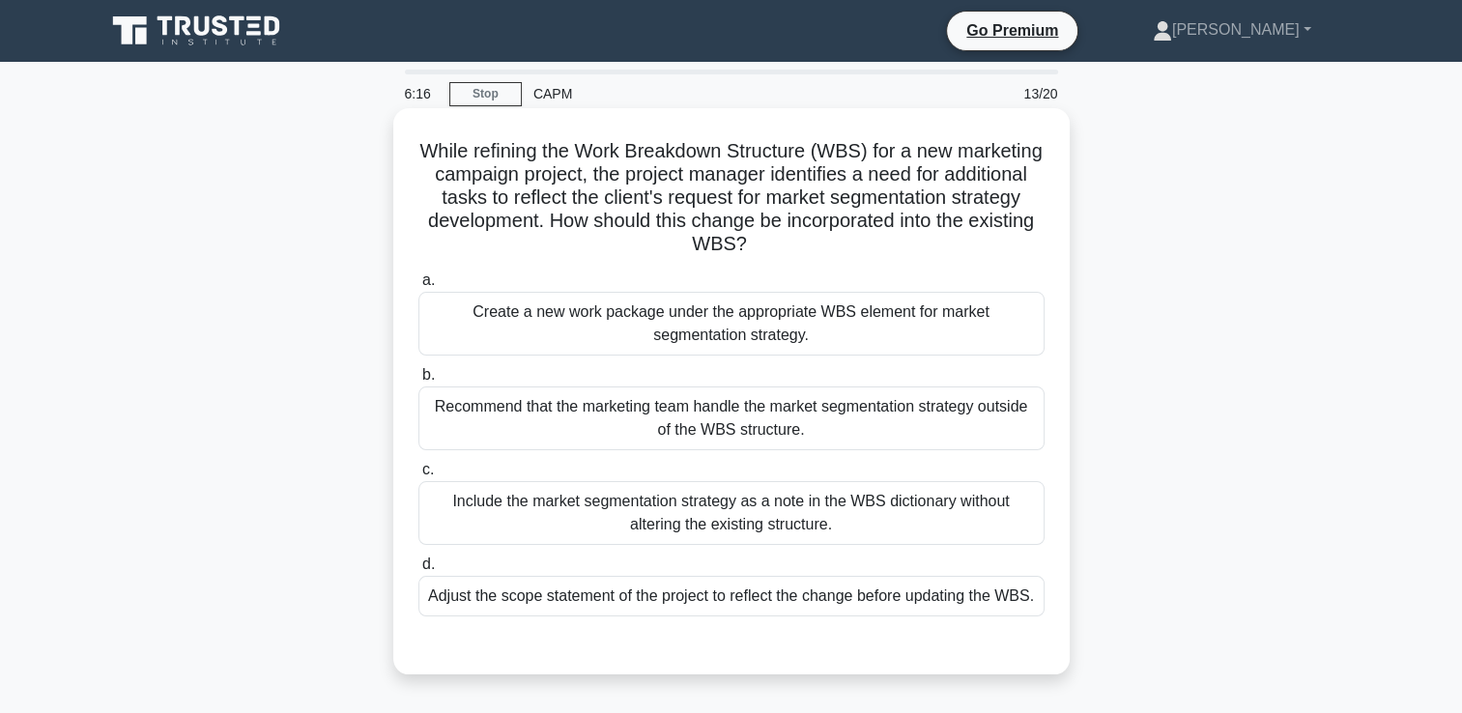
click at [826, 316] on div "Create a new work package under the appropriate WBS element for market segmenta…" at bounding box center [732, 324] width 626 height 64
click at [419, 287] on input "a. Create a new work package under the appropriate WBS element for market segme…" at bounding box center [419, 281] width 0 height 13
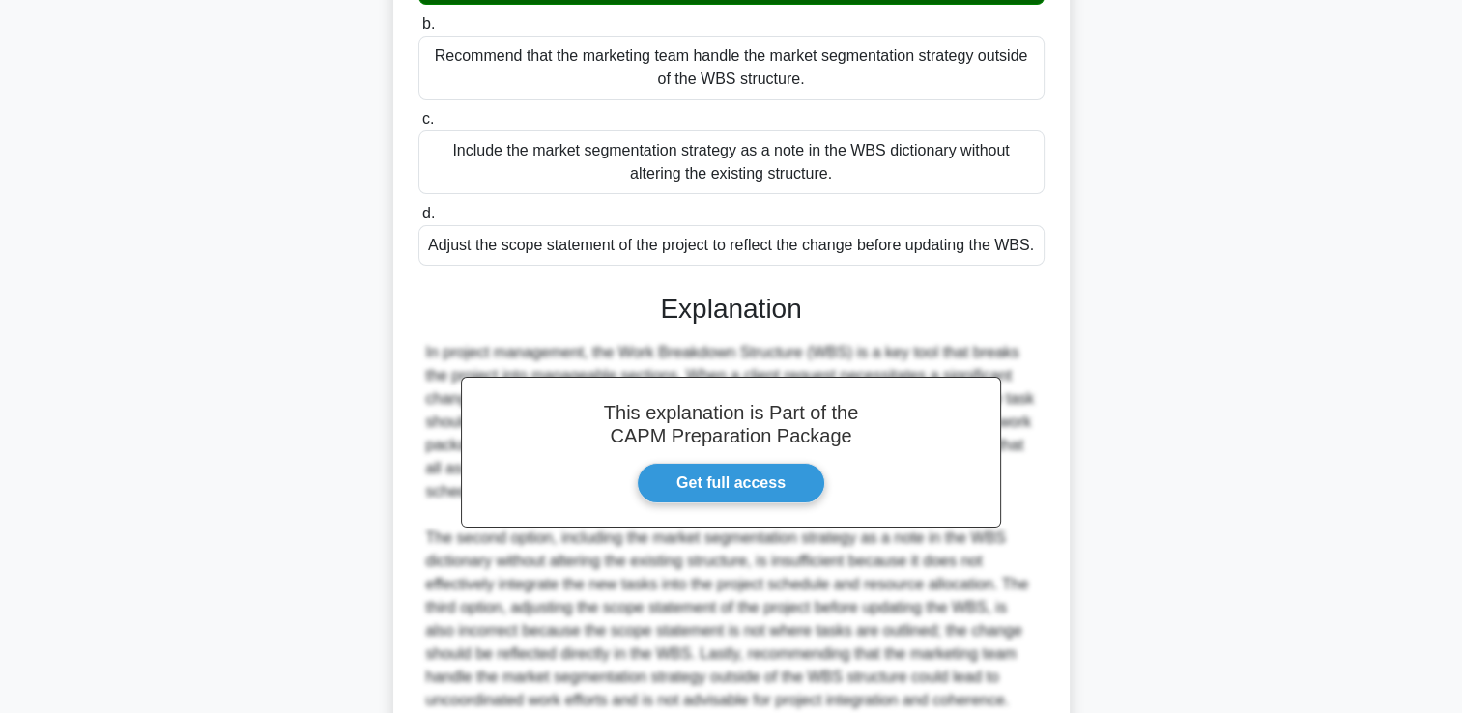
scroll to position [523, 0]
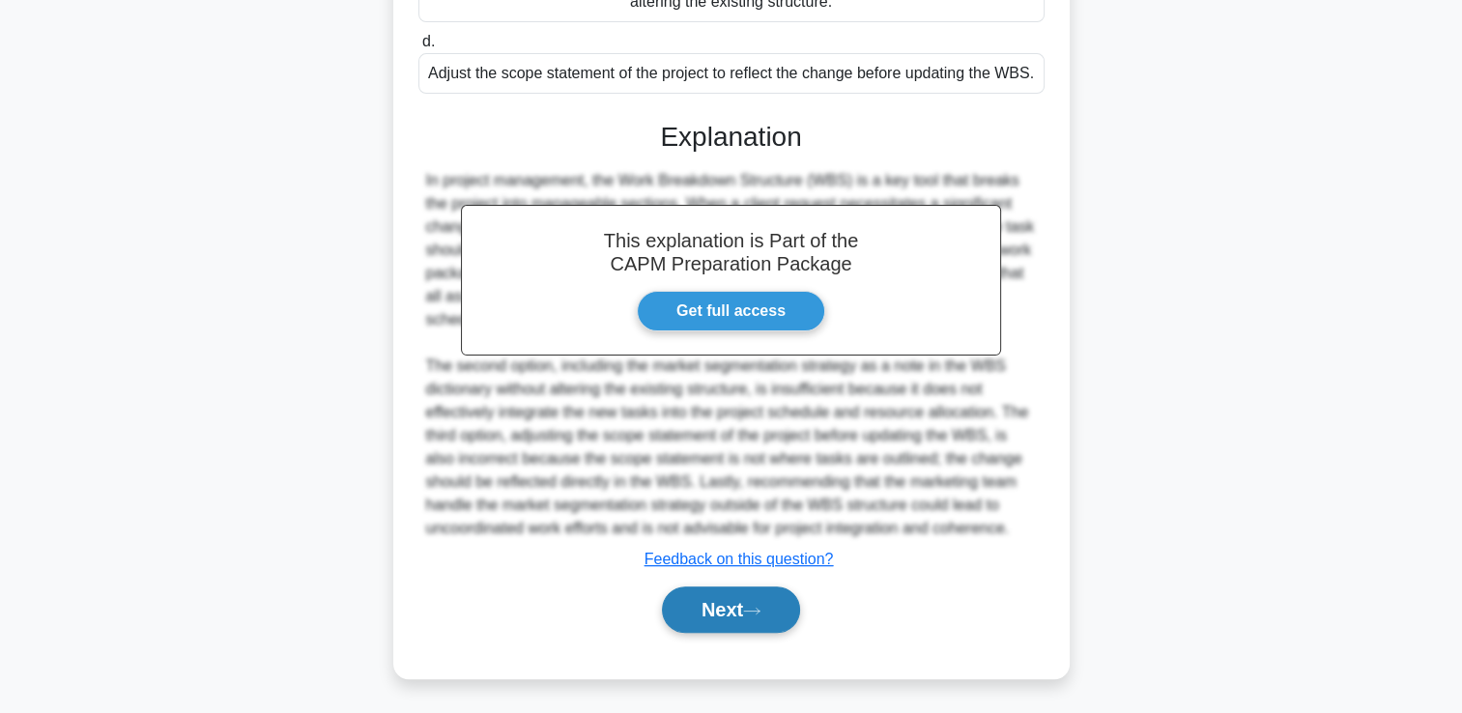
click at [767, 601] on button "Next" at bounding box center [731, 610] width 138 height 46
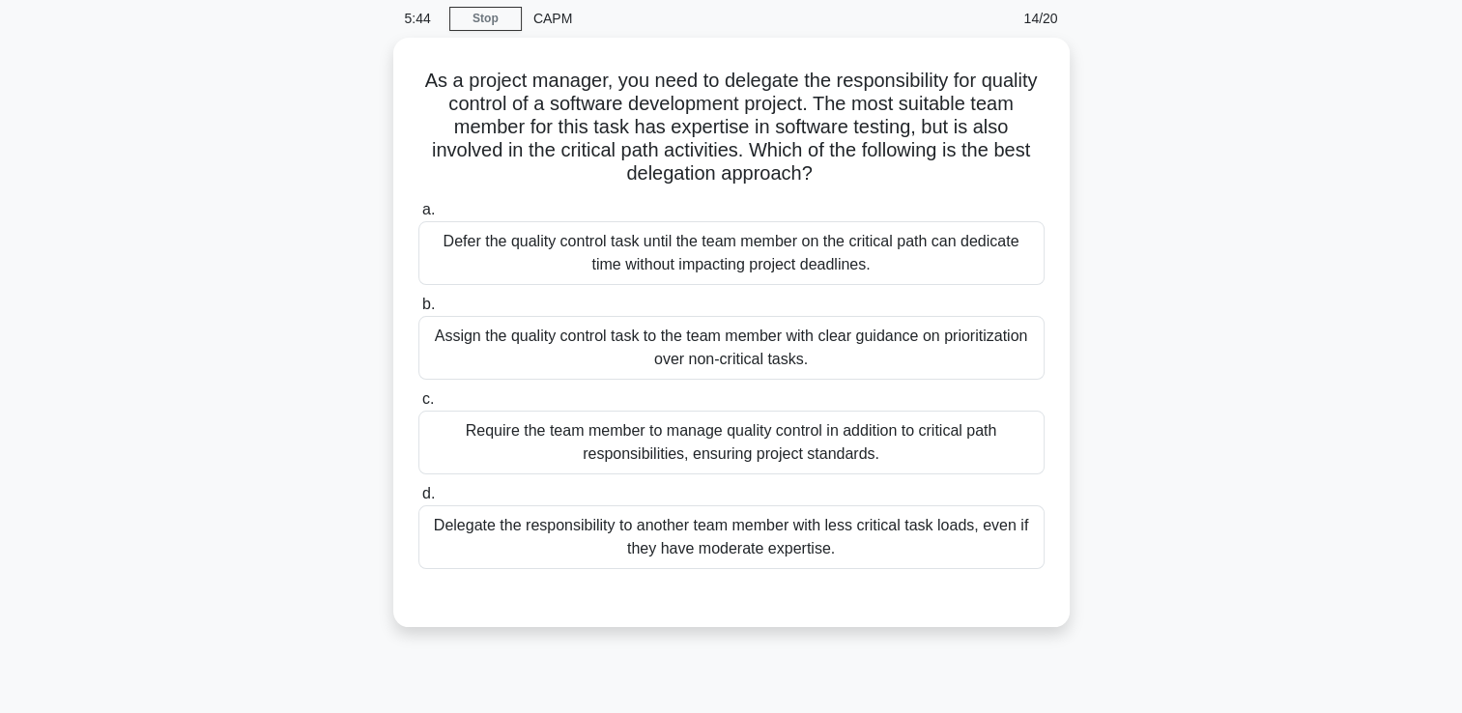
scroll to position [72, 0]
click at [900, 362] on div "Assign the quality control task to the team member with clear guidance on prior…" at bounding box center [732, 346] width 626 height 64
click at [419, 309] on input "b. Assign the quality control task to the team member with clear guidance on pr…" at bounding box center [419, 303] width 0 height 13
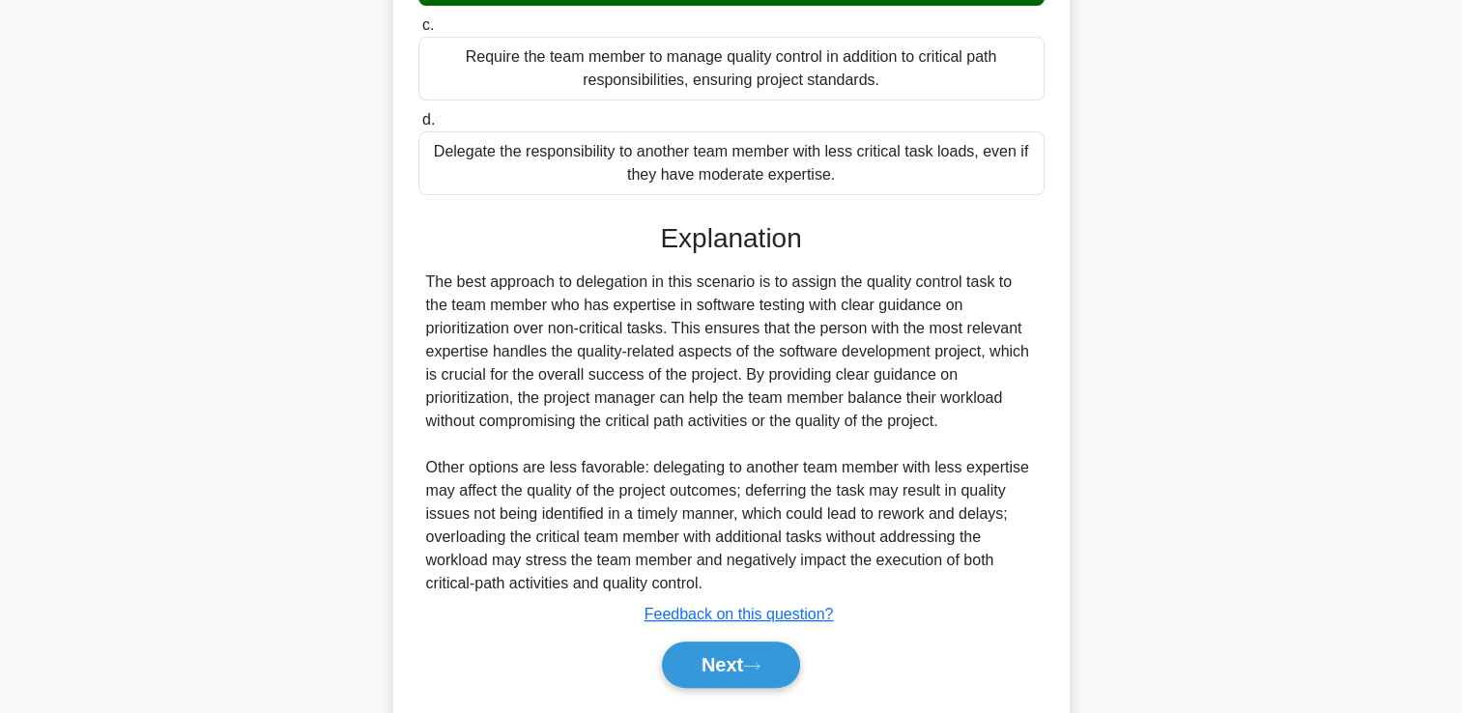
scroll to position [500, 0]
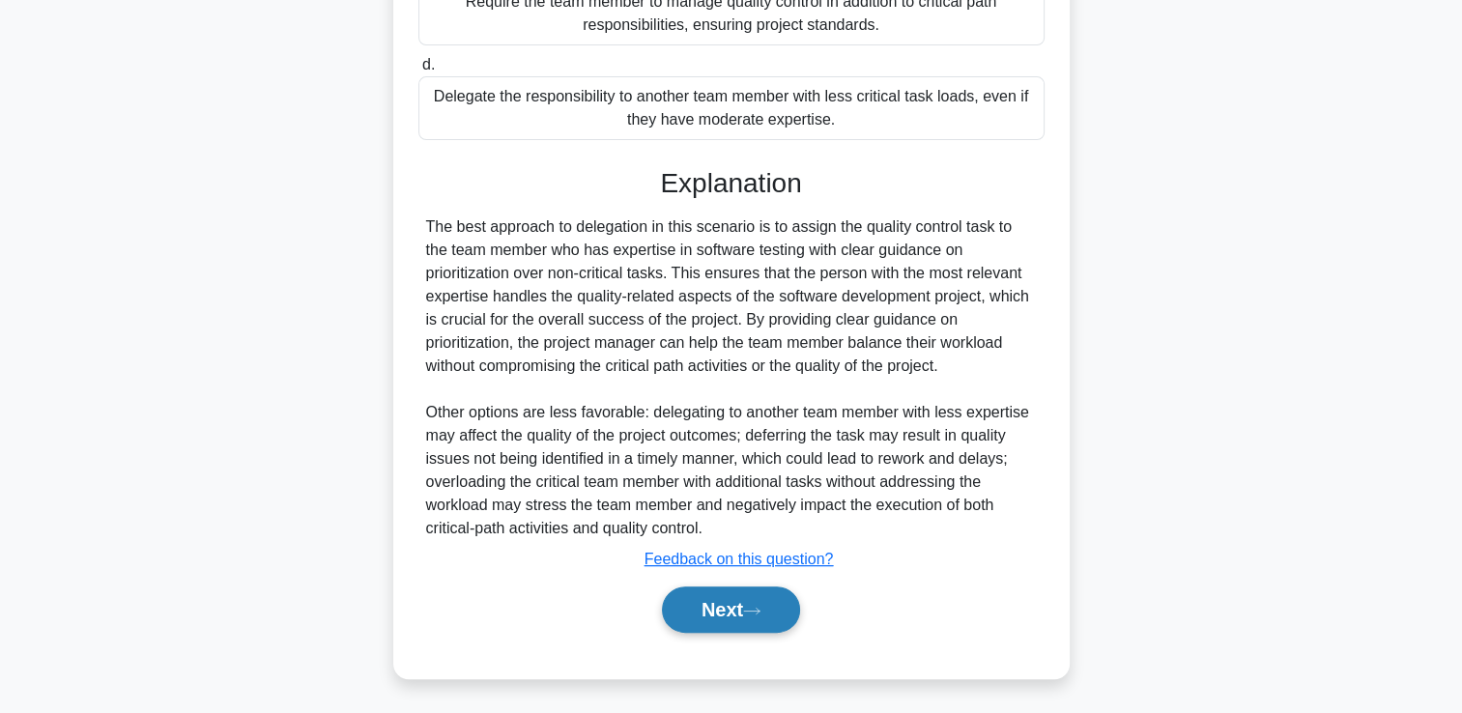
click at [758, 622] on button "Next" at bounding box center [731, 610] width 138 height 46
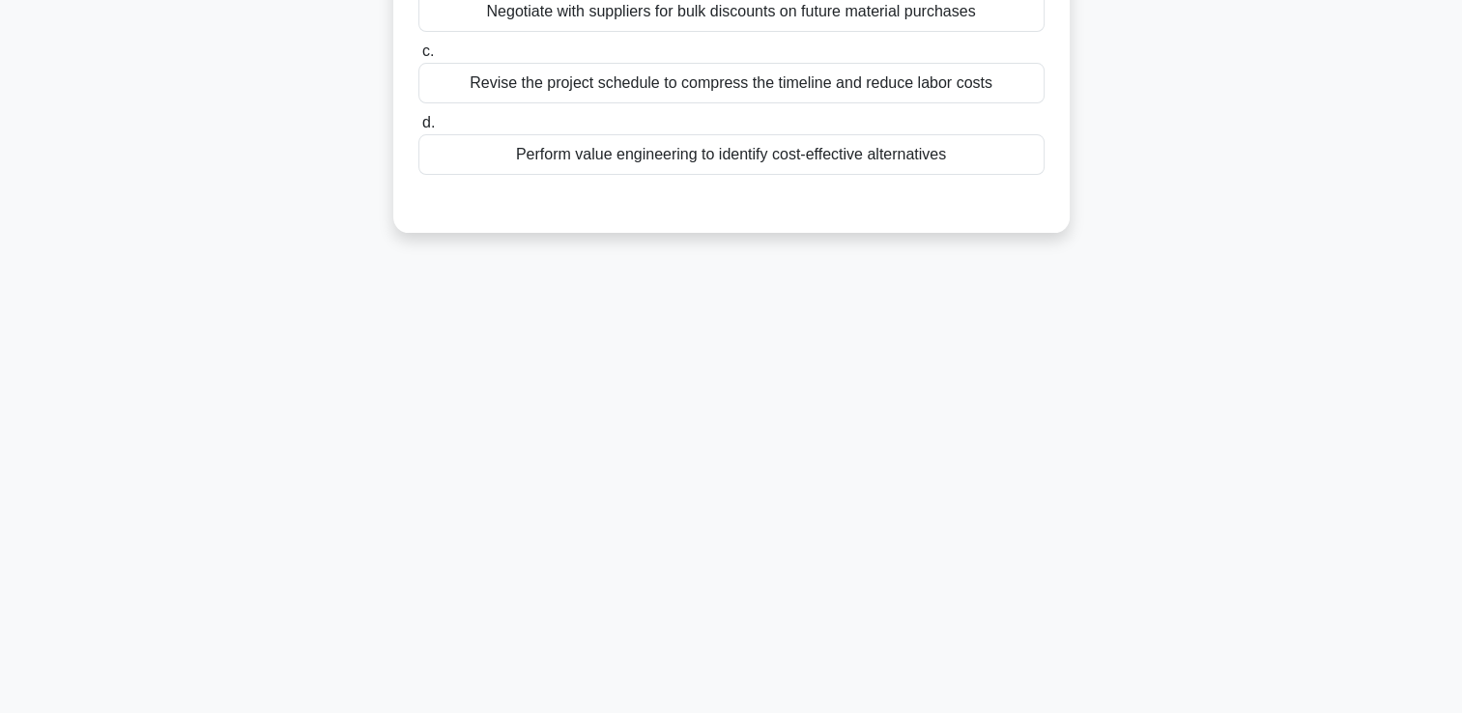
scroll to position [0, 0]
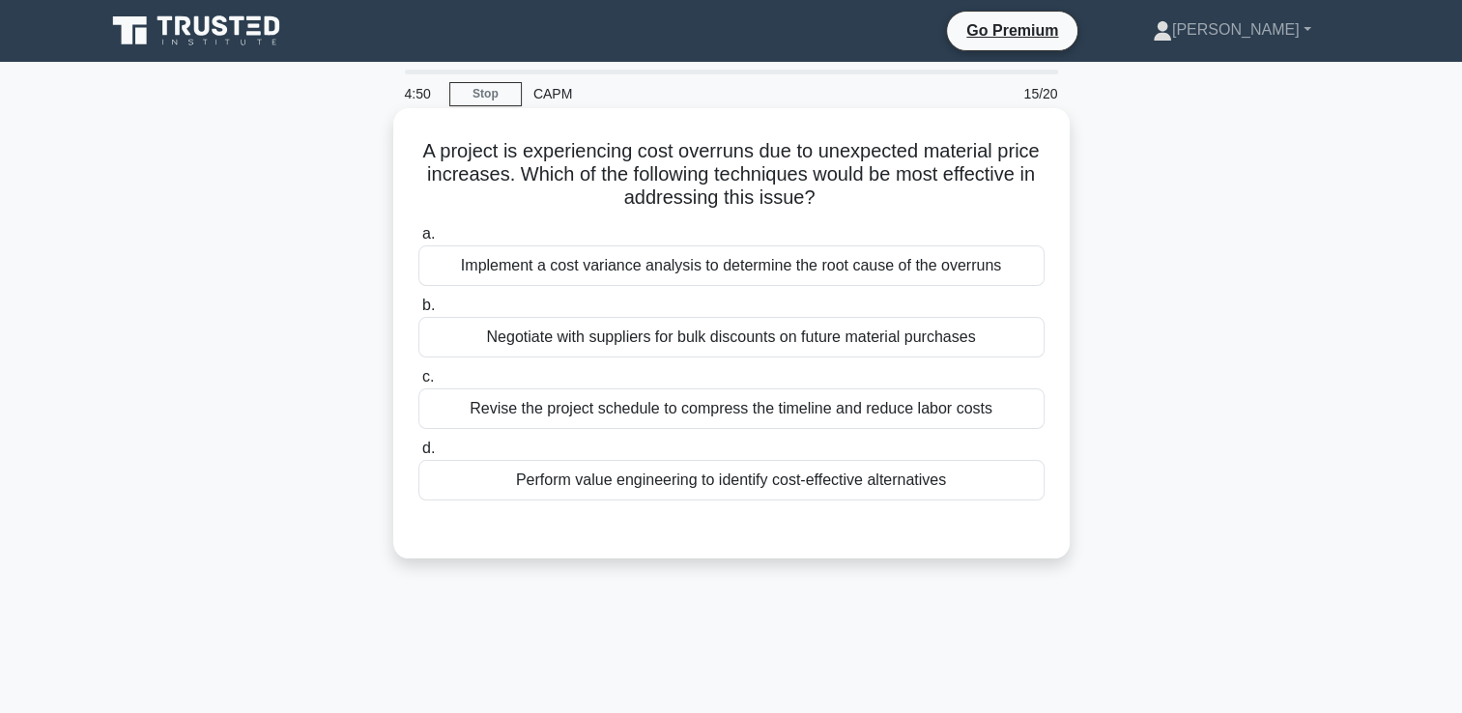
click at [862, 485] on div "Perform value engineering to identify cost-effective alternatives" at bounding box center [732, 480] width 626 height 41
click at [419, 455] on input "d. Perform value engineering to identify cost-effective alternatives" at bounding box center [419, 449] width 0 height 13
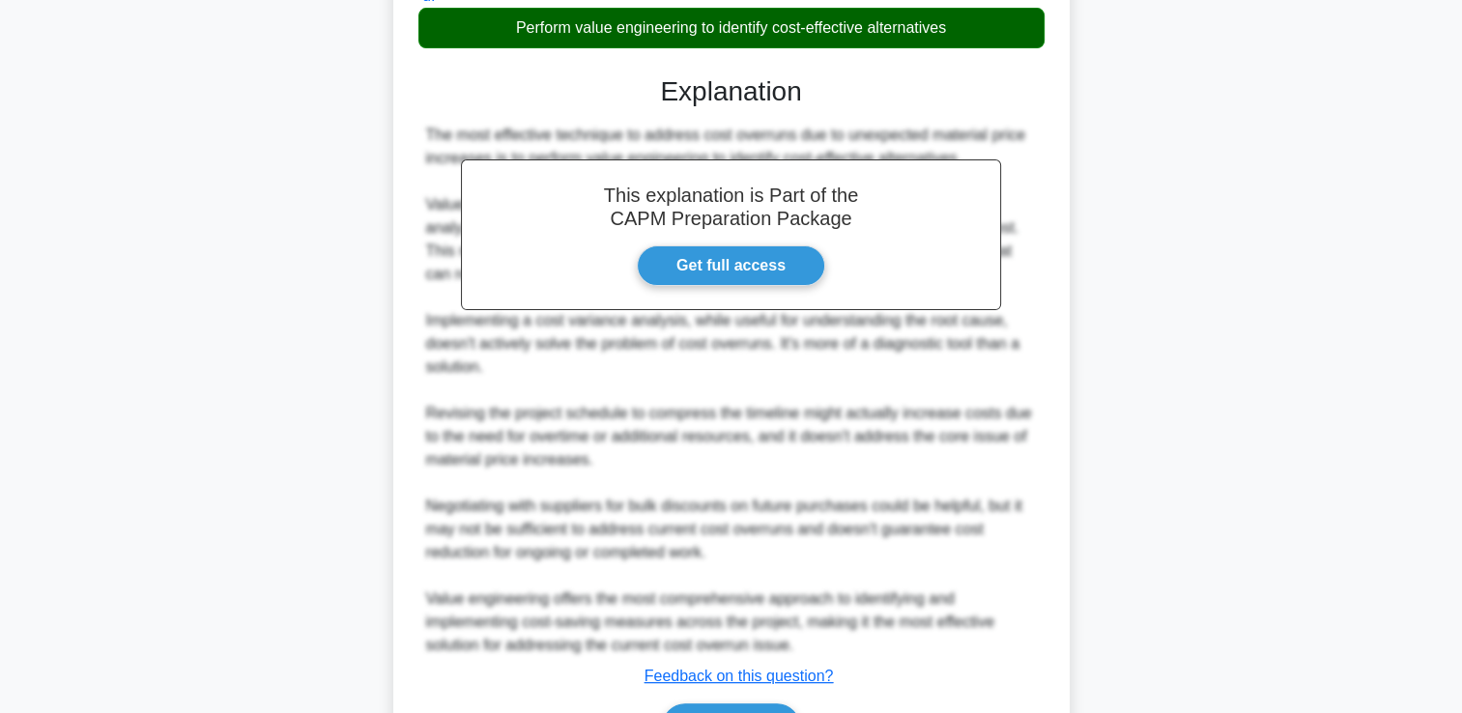
scroll to position [569, 0]
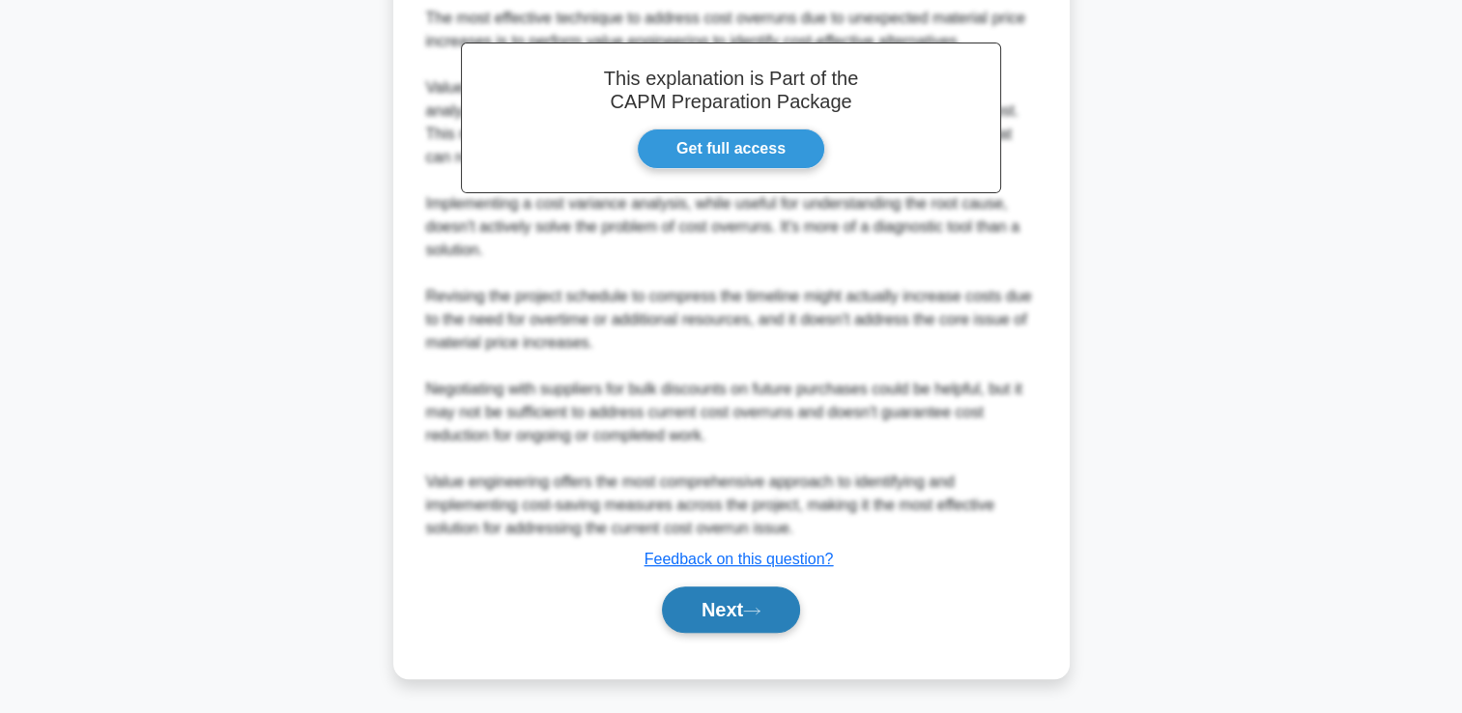
click at [791, 609] on button "Next" at bounding box center [731, 610] width 138 height 46
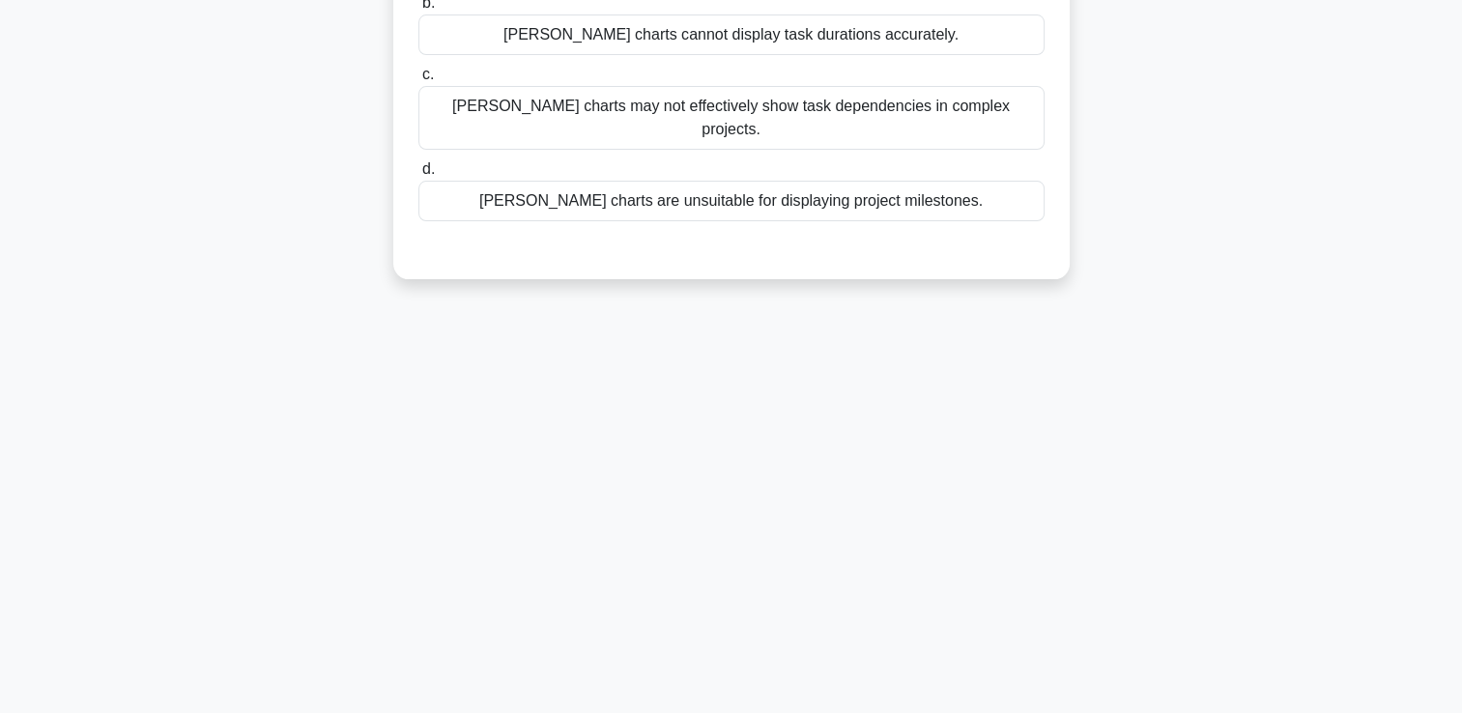
scroll to position [0, 0]
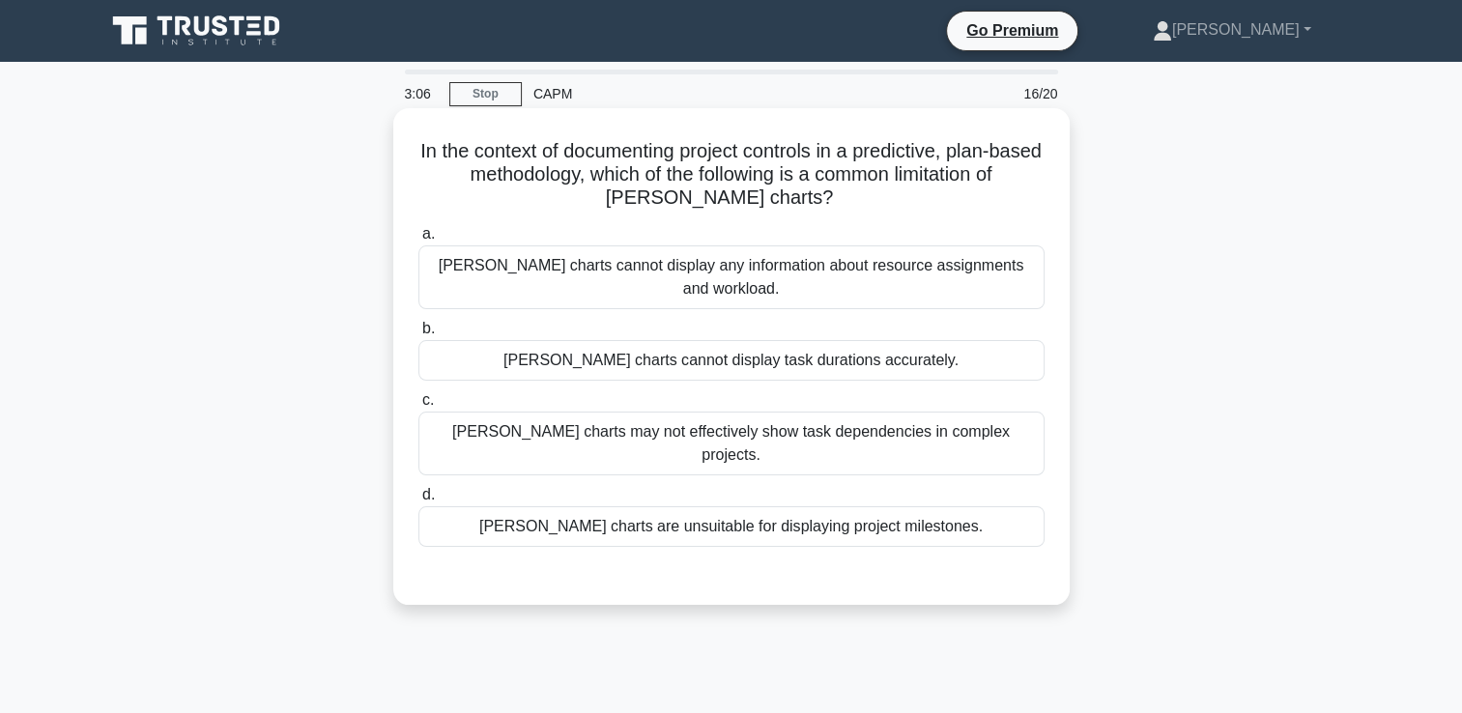
click at [832, 506] on div "Gantt charts are unsuitable for displaying project milestones." at bounding box center [732, 526] width 626 height 41
click at [419, 489] on input "d. Gantt charts are unsuitable for displaying project milestones." at bounding box center [419, 495] width 0 height 13
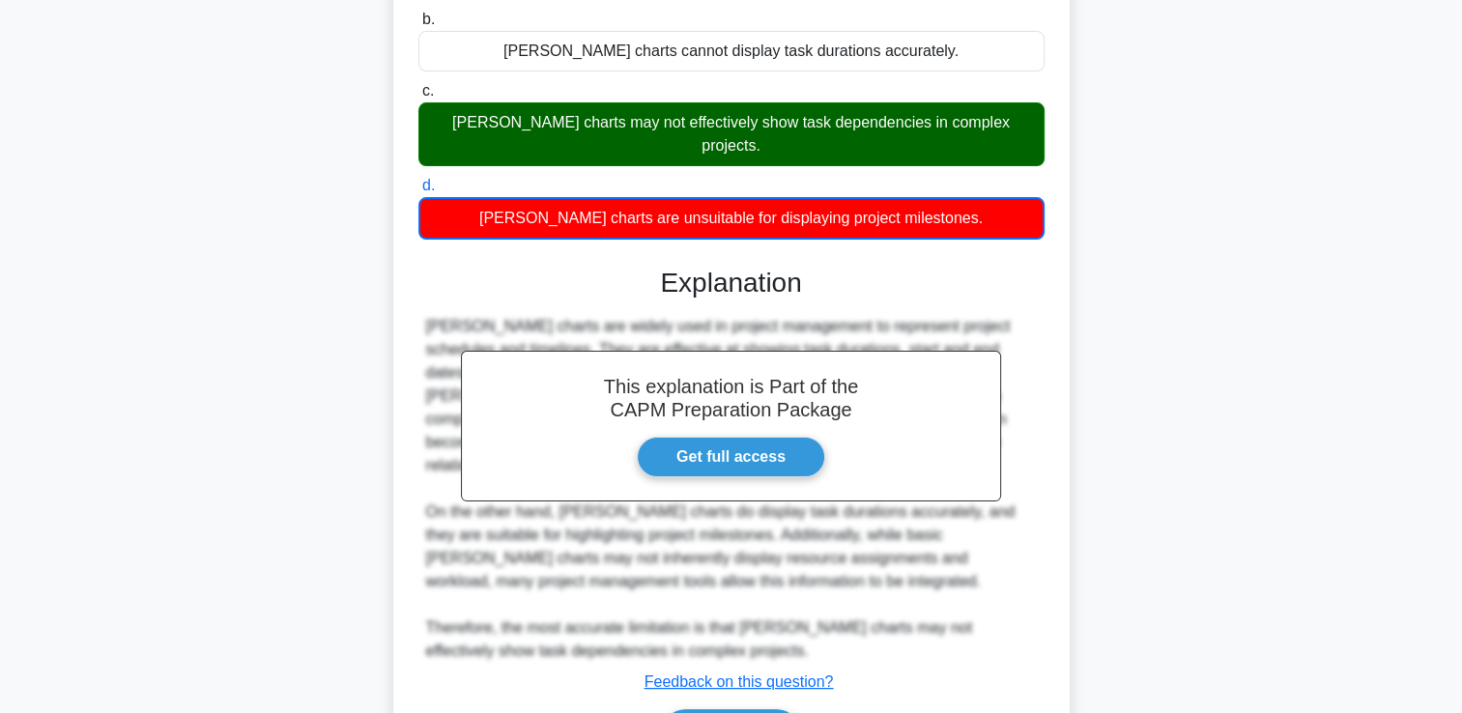
scroll to position [362, 0]
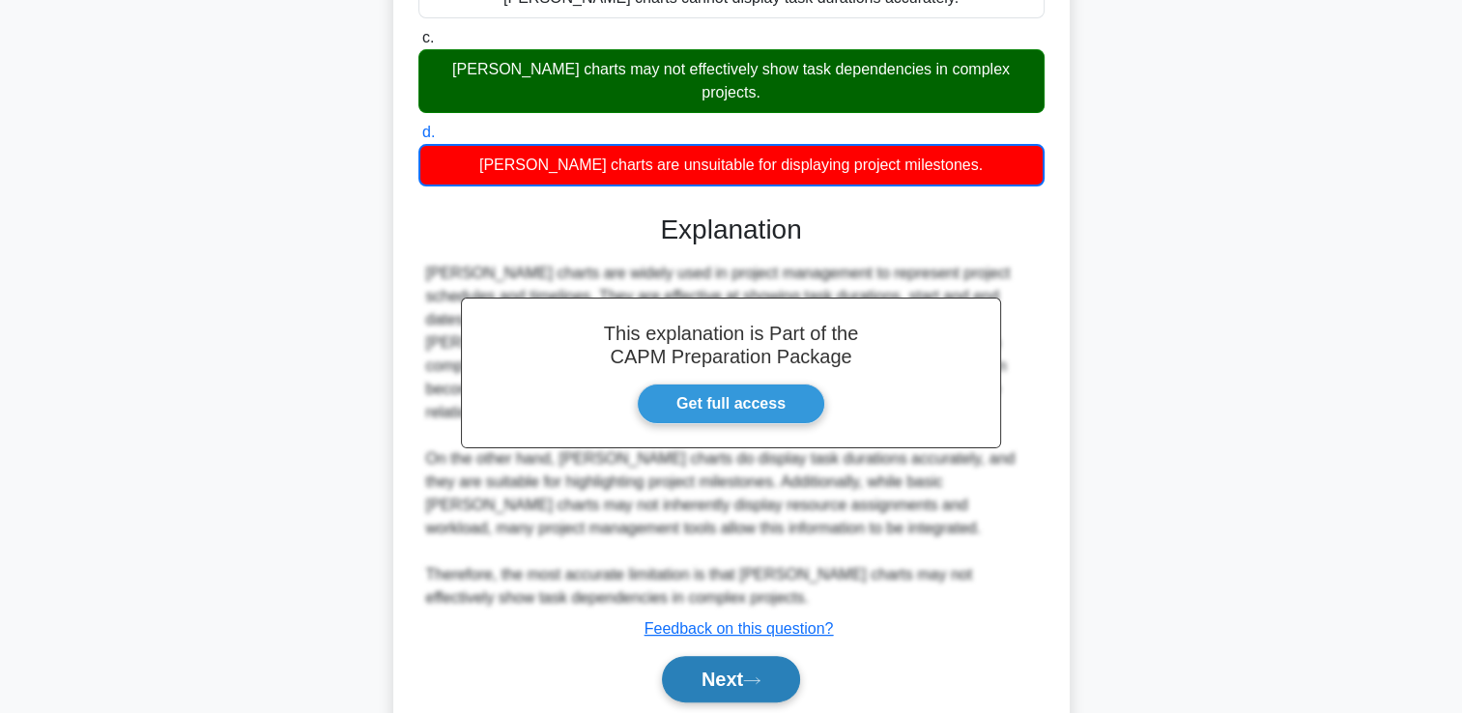
click at [748, 656] on button "Next" at bounding box center [731, 679] width 138 height 46
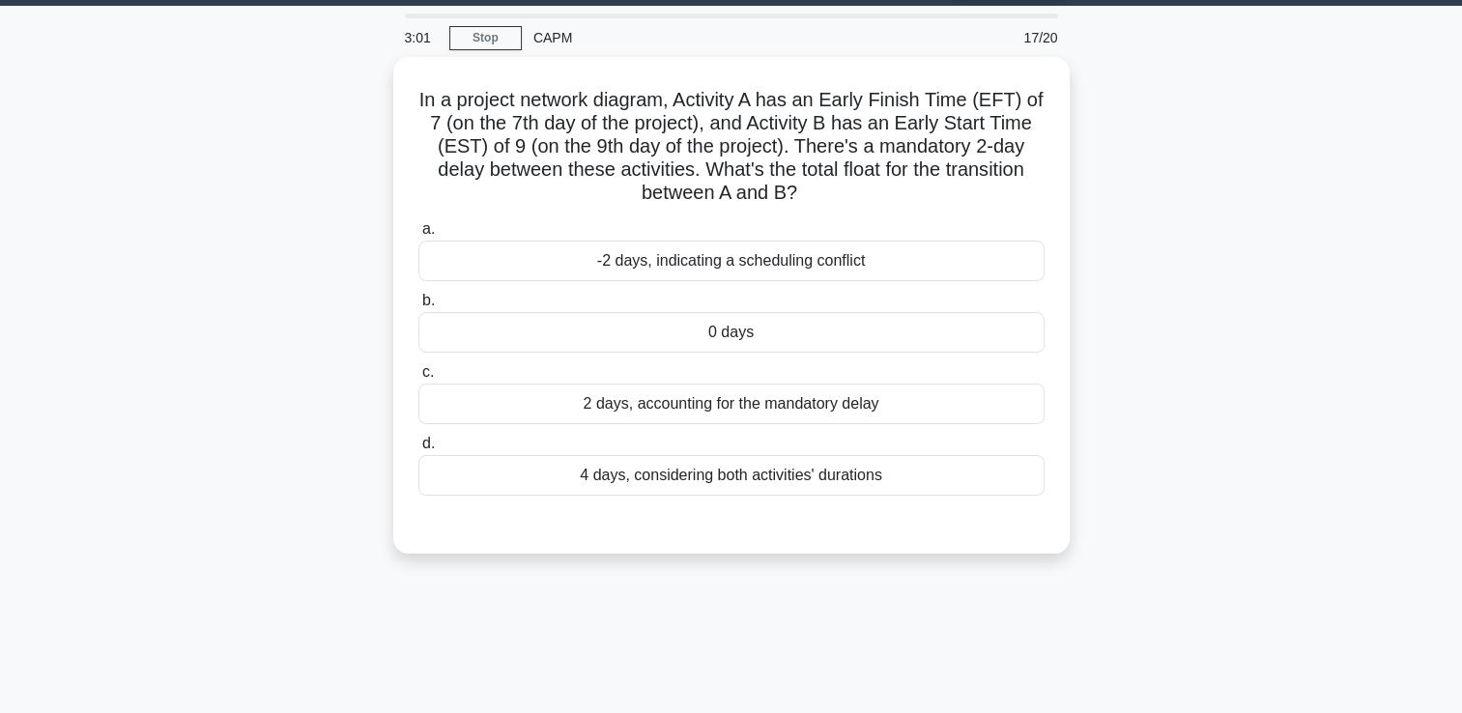
scroll to position [0, 0]
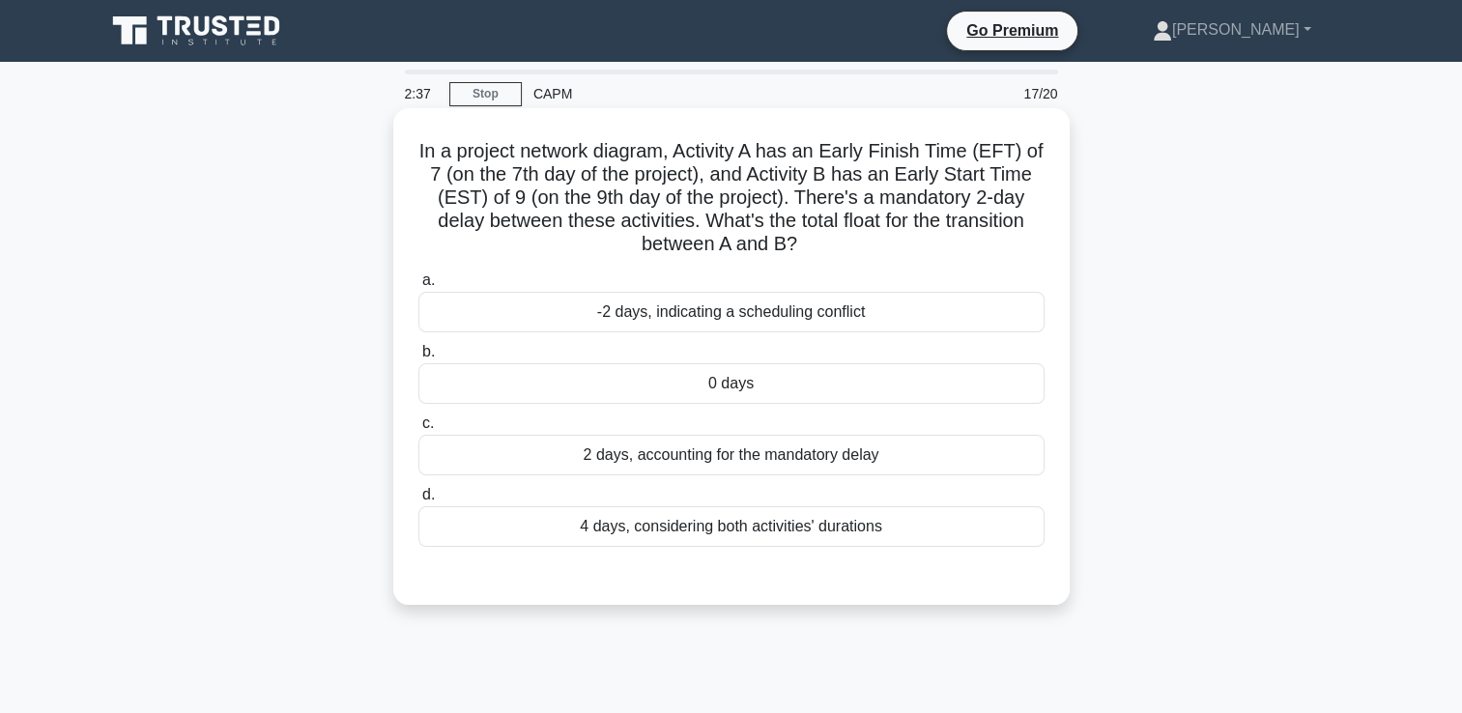
click at [797, 385] on div "0 days" at bounding box center [732, 383] width 626 height 41
click at [419, 359] on input "b. 0 days" at bounding box center [419, 352] width 0 height 13
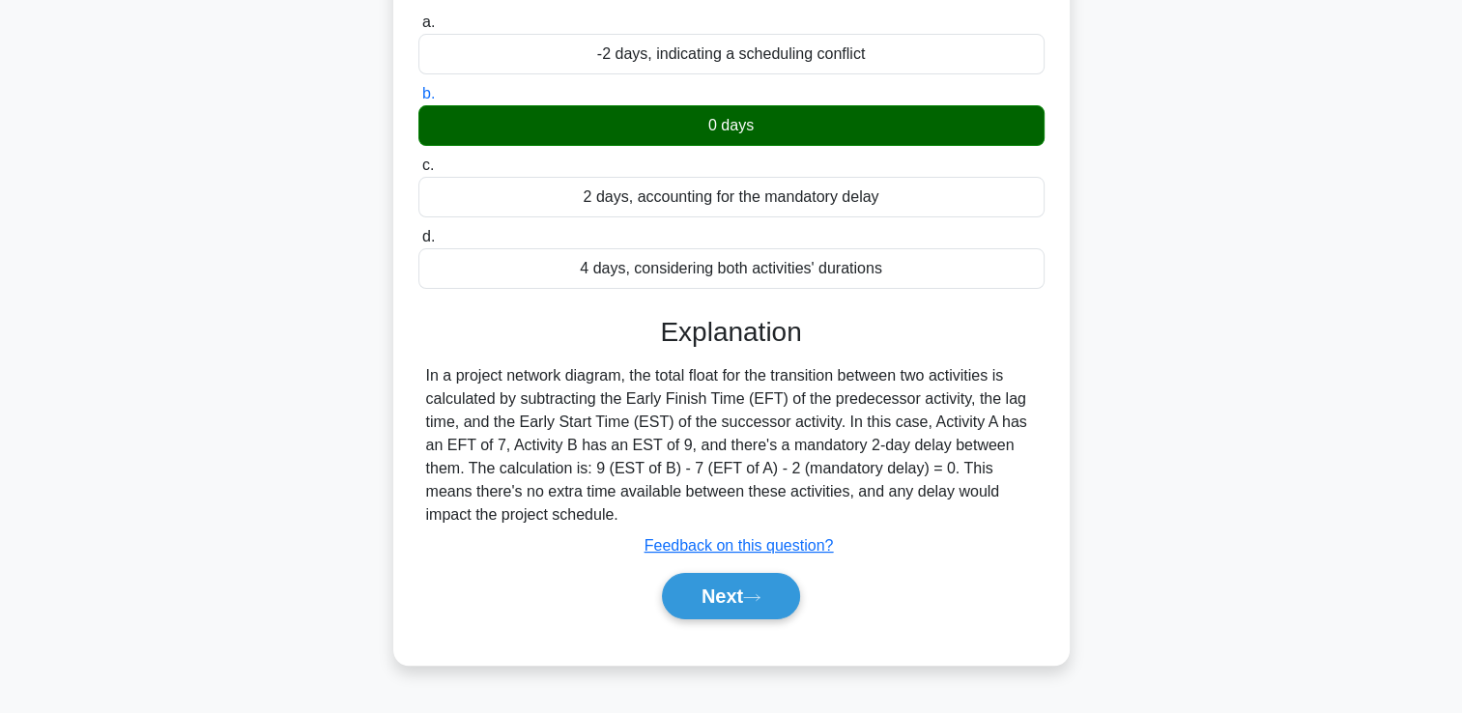
scroll to position [269, 0]
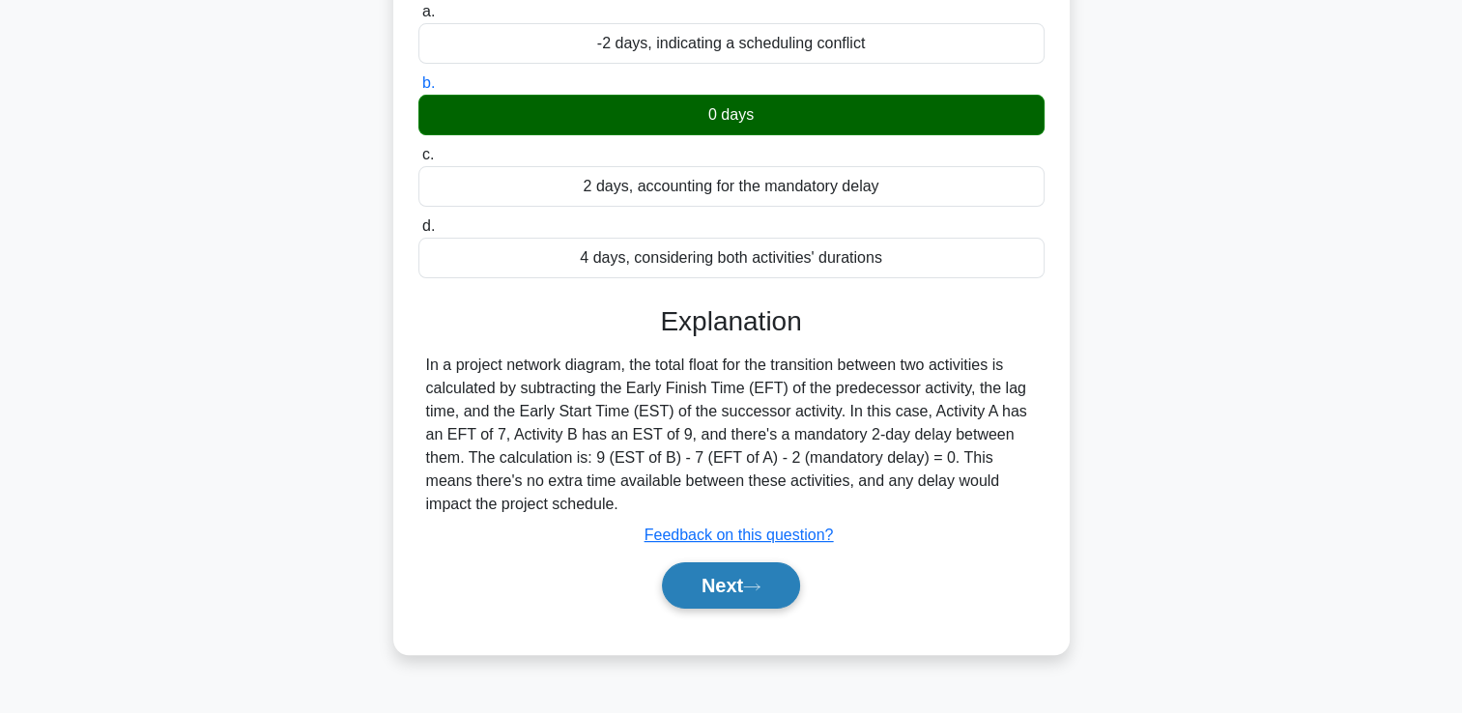
click at [721, 579] on button "Next" at bounding box center [731, 586] width 138 height 46
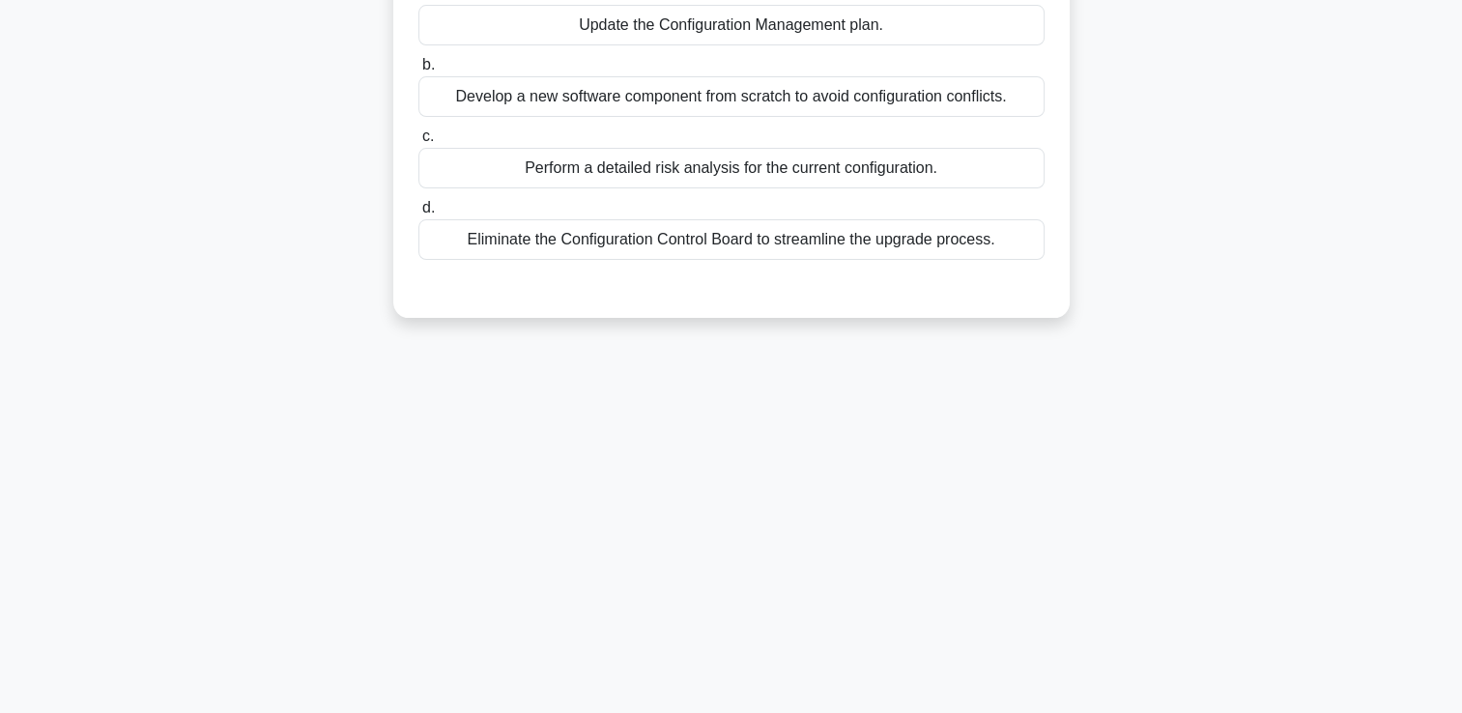
scroll to position [0, 0]
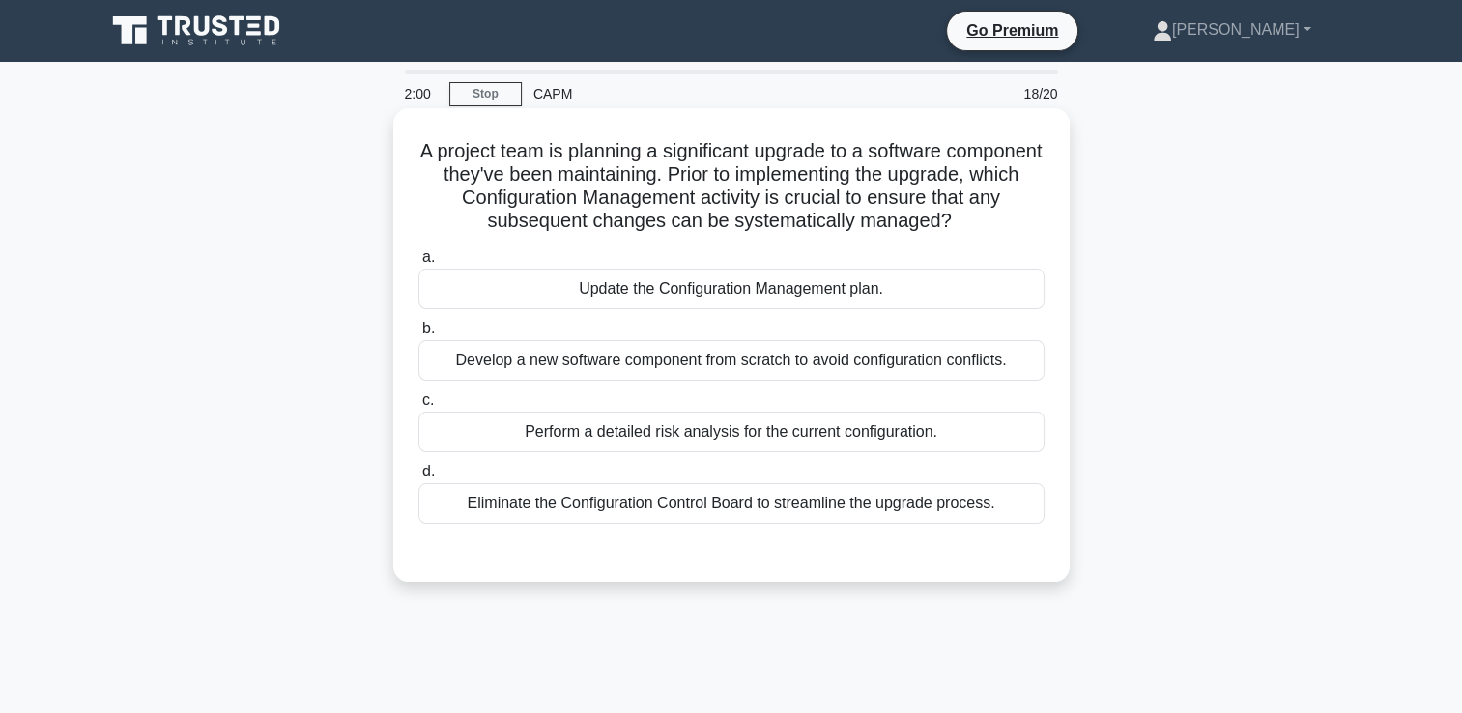
click at [746, 296] on div "Update the Configuration Management plan." at bounding box center [732, 289] width 626 height 41
click at [419, 264] on input "a. Update the Configuration Management plan." at bounding box center [419, 257] width 0 height 13
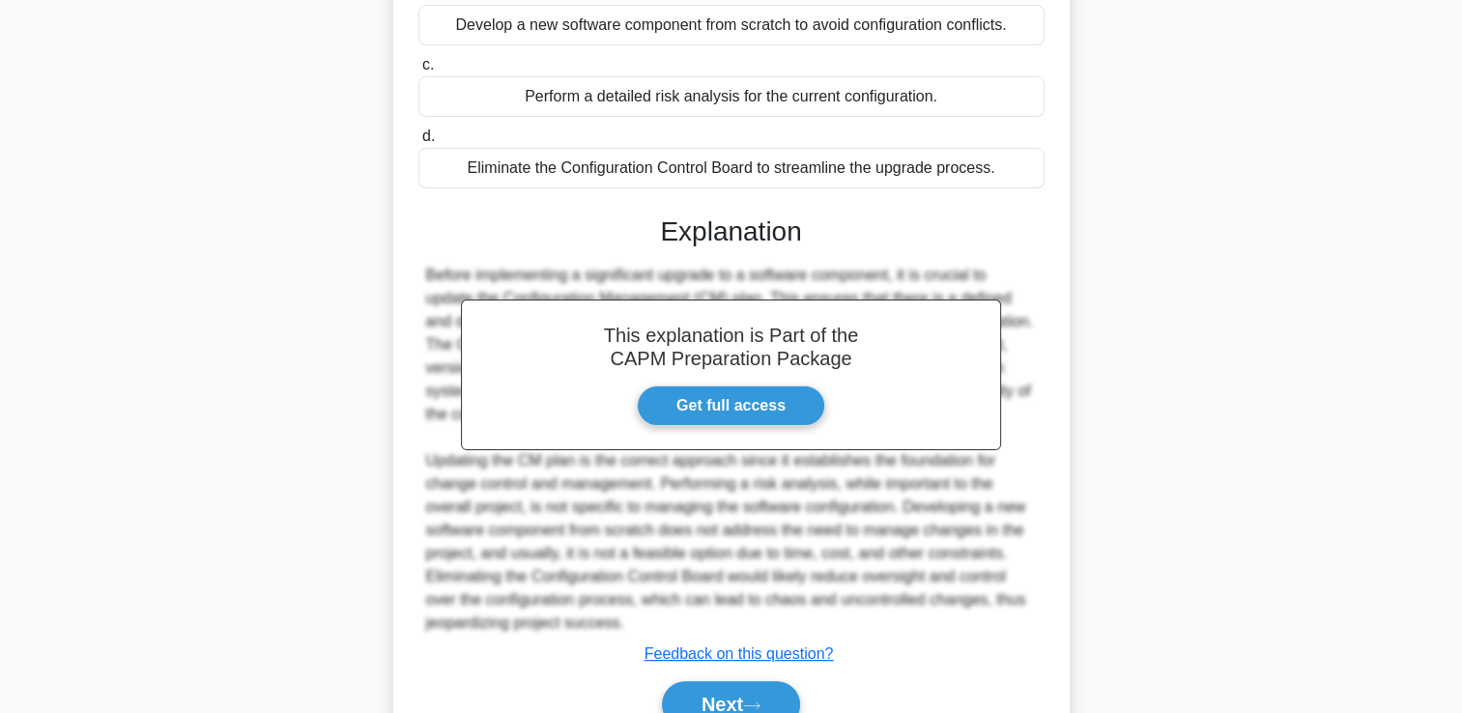
scroll to position [430, 0]
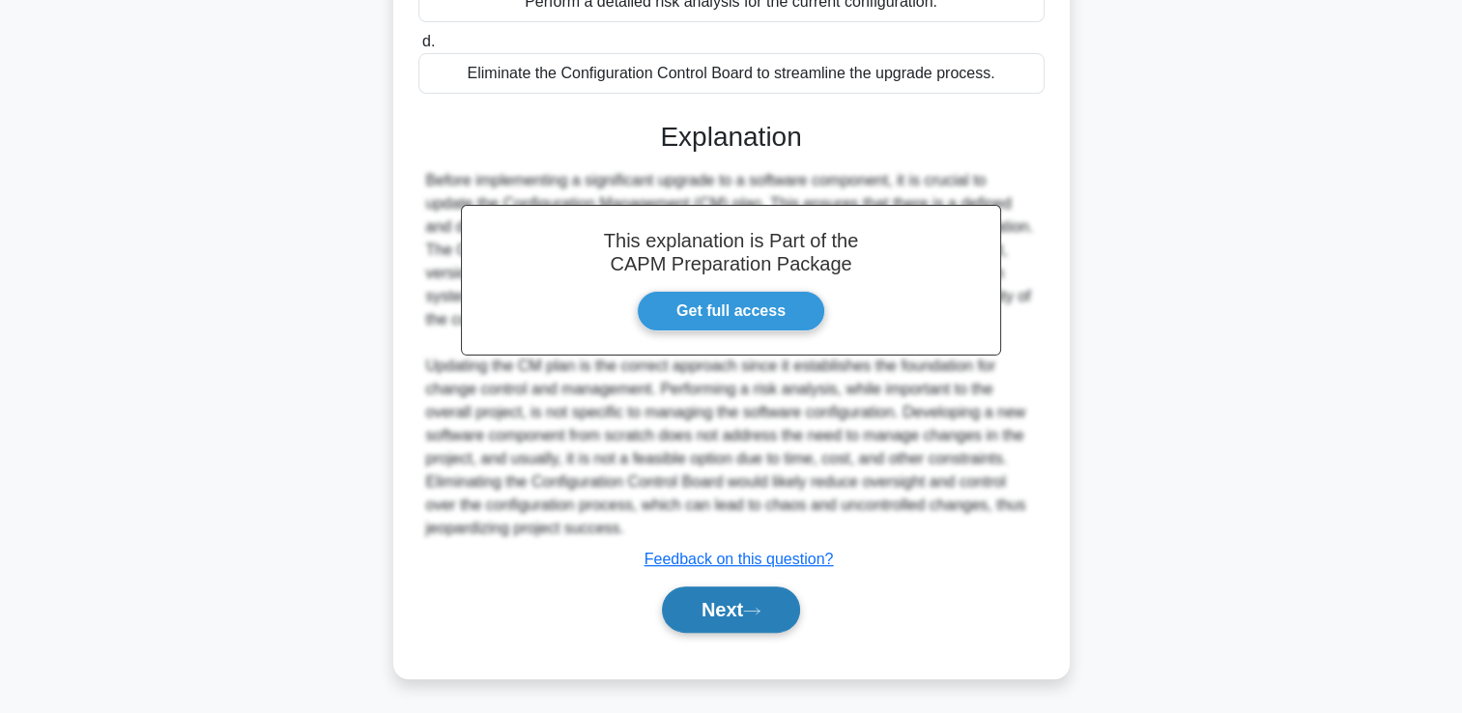
click at [692, 631] on button "Next" at bounding box center [731, 610] width 138 height 46
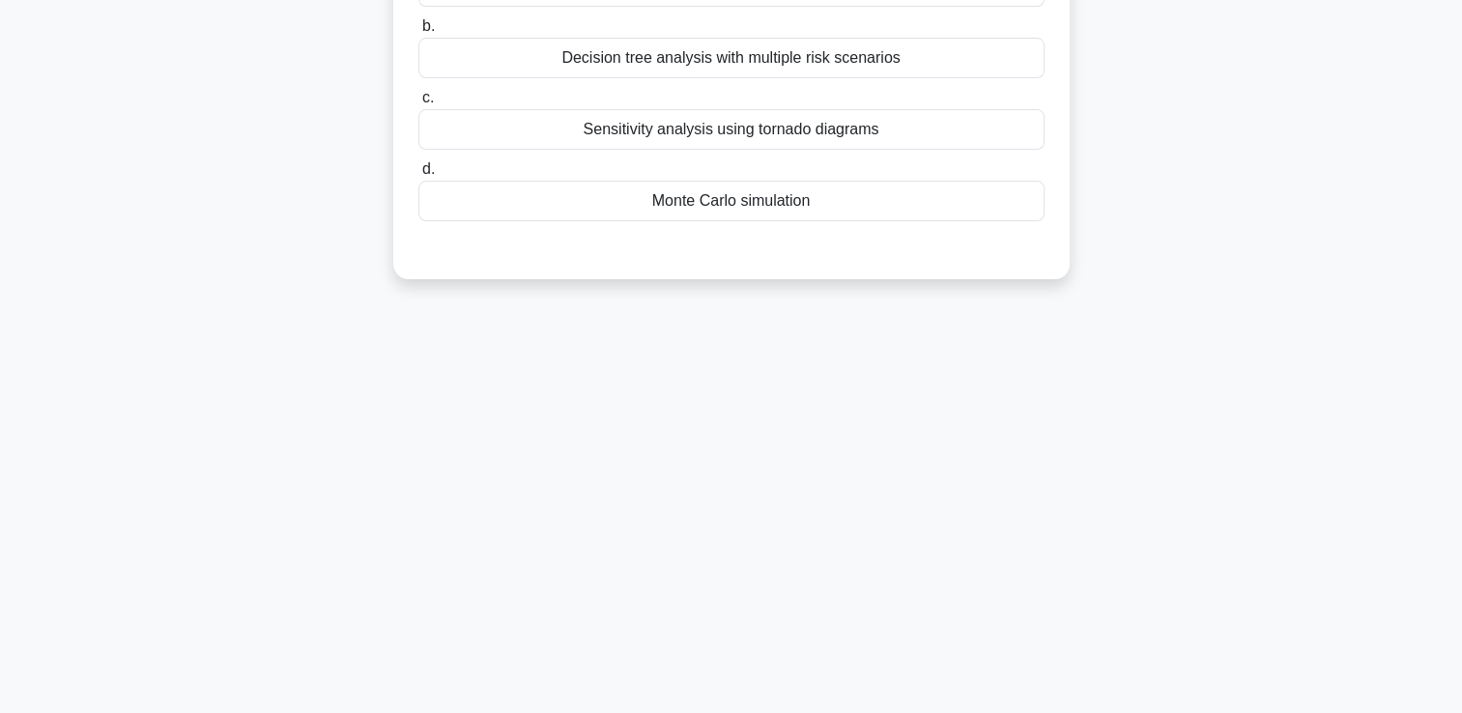
scroll to position [0, 0]
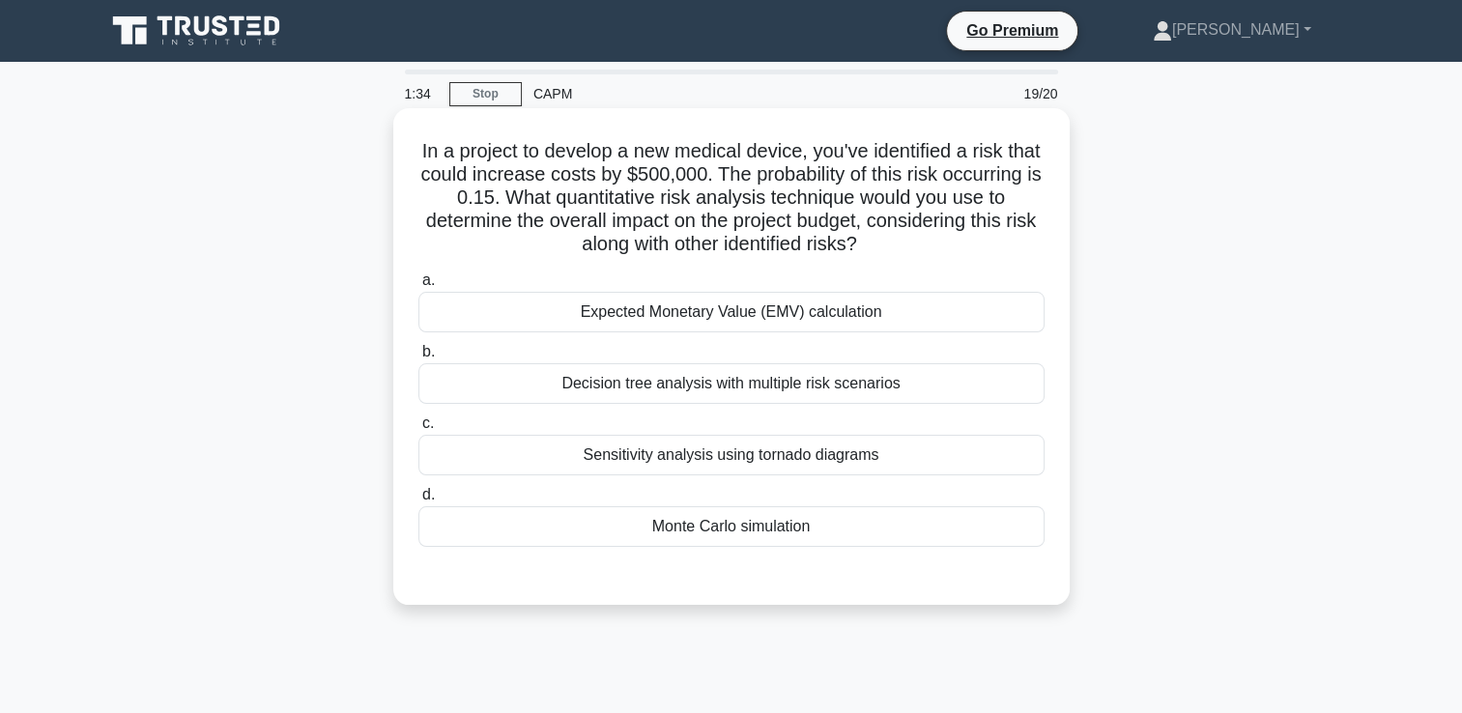
click at [715, 535] on div "Monte Carlo simulation" at bounding box center [732, 526] width 626 height 41
click at [419, 502] on input "d. Monte Carlo simulation" at bounding box center [419, 495] width 0 height 13
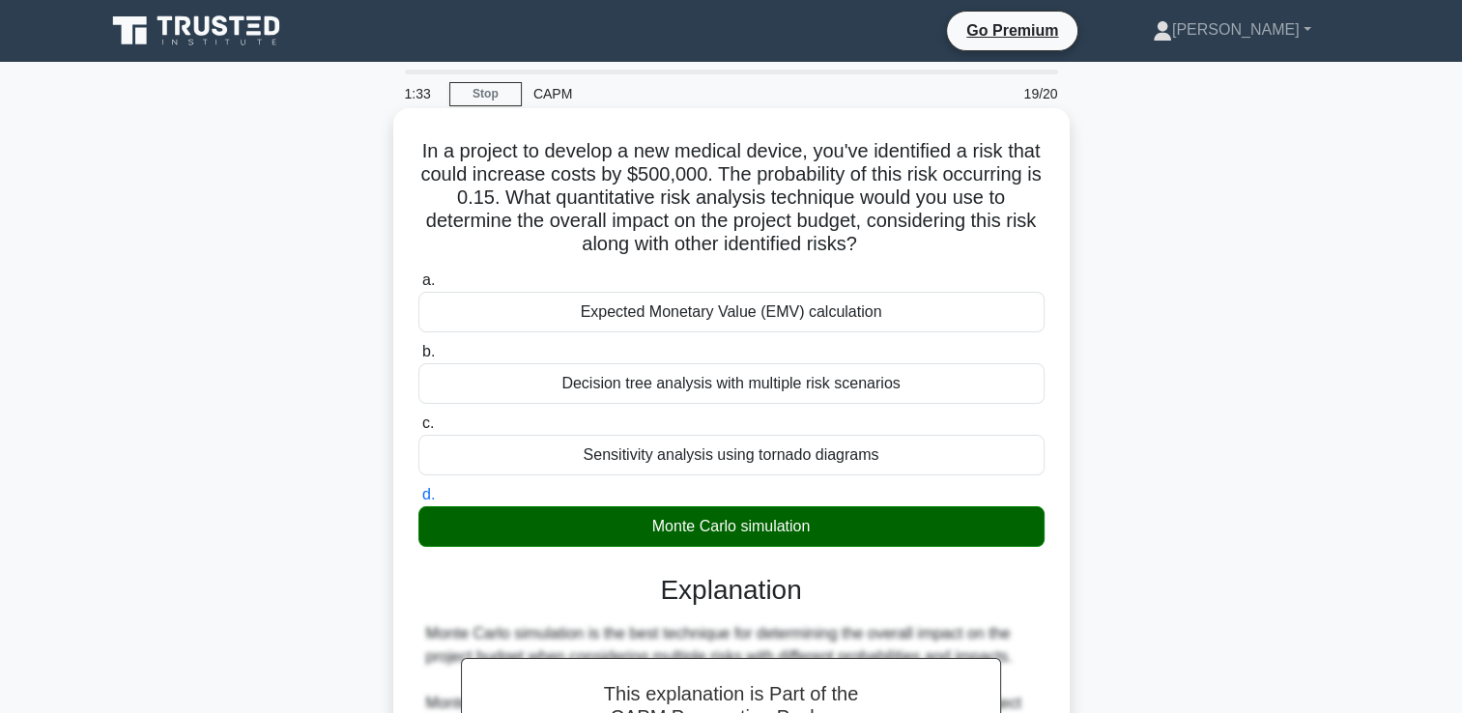
scroll to position [685, 0]
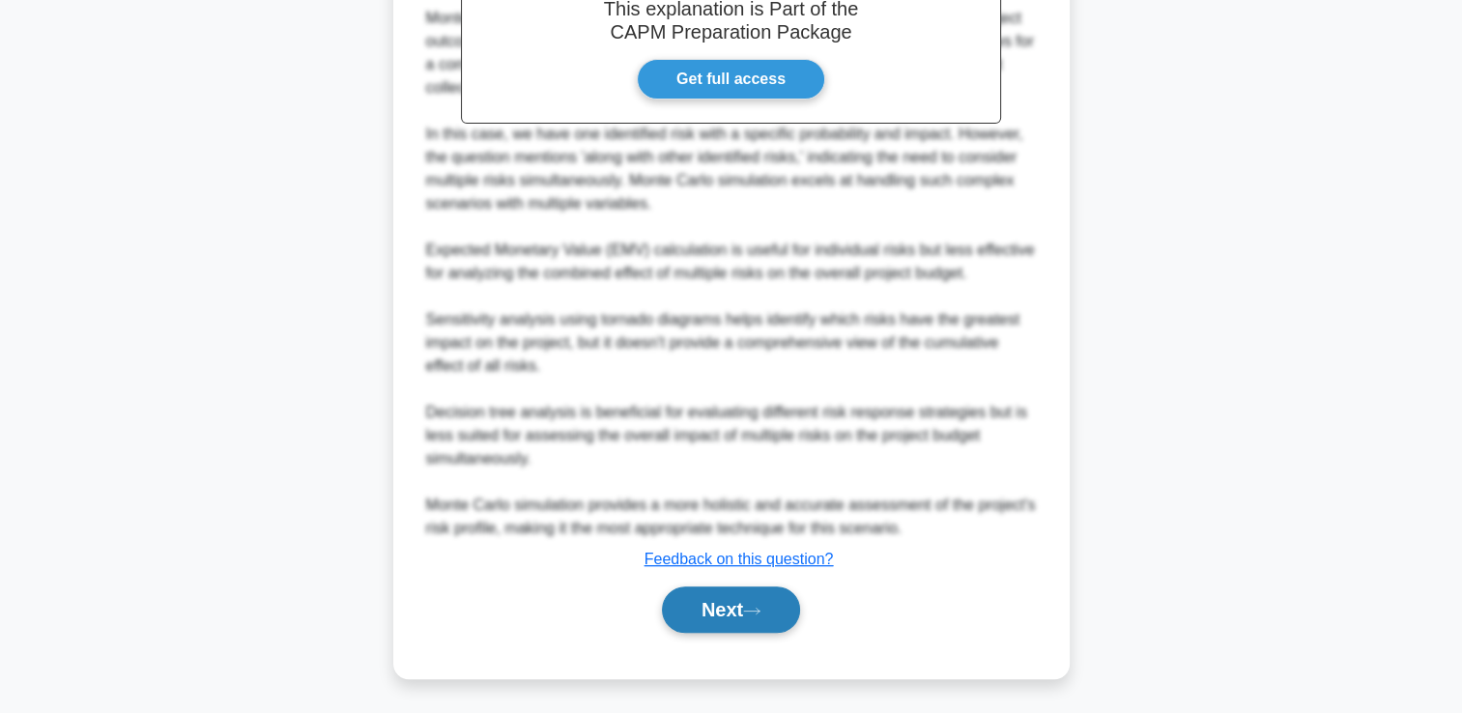
click at [710, 597] on button "Next" at bounding box center [731, 610] width 138 height 46
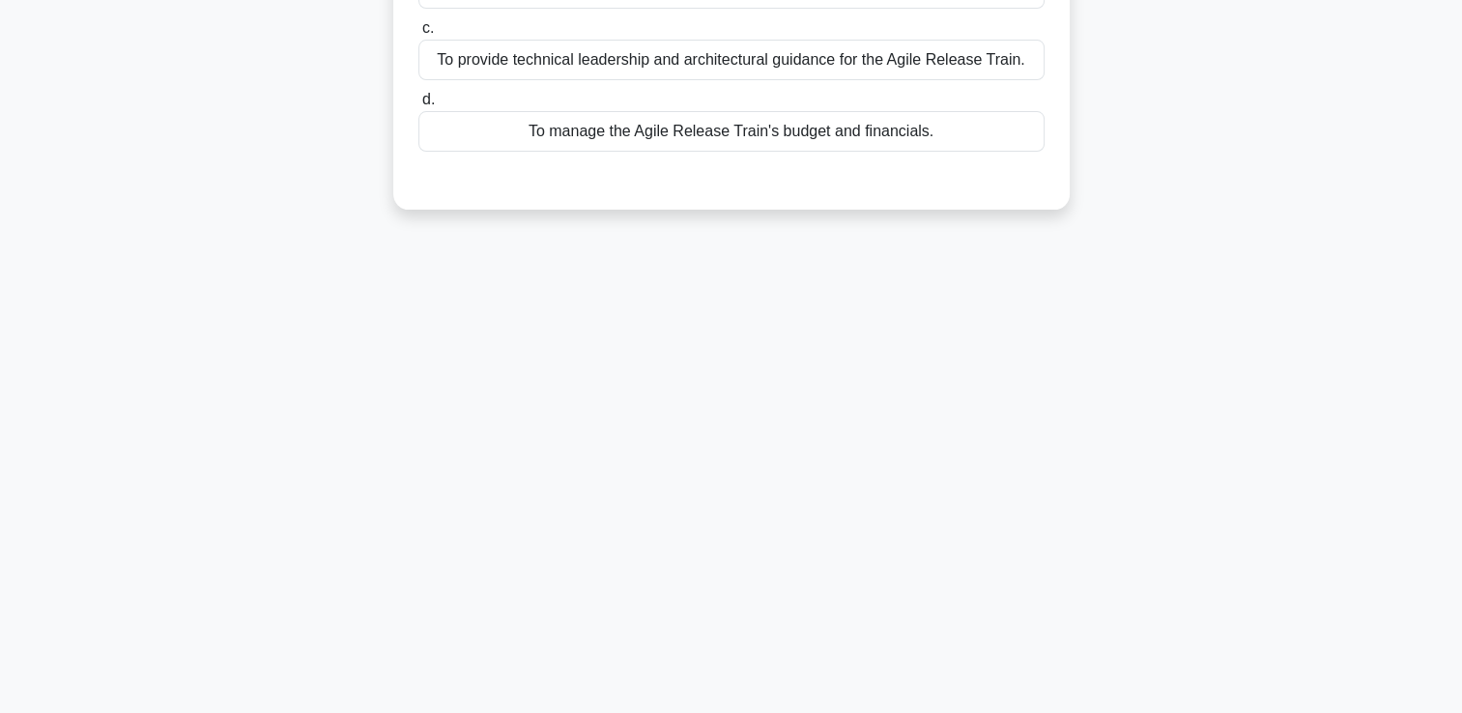
scroll to position [0, 0]
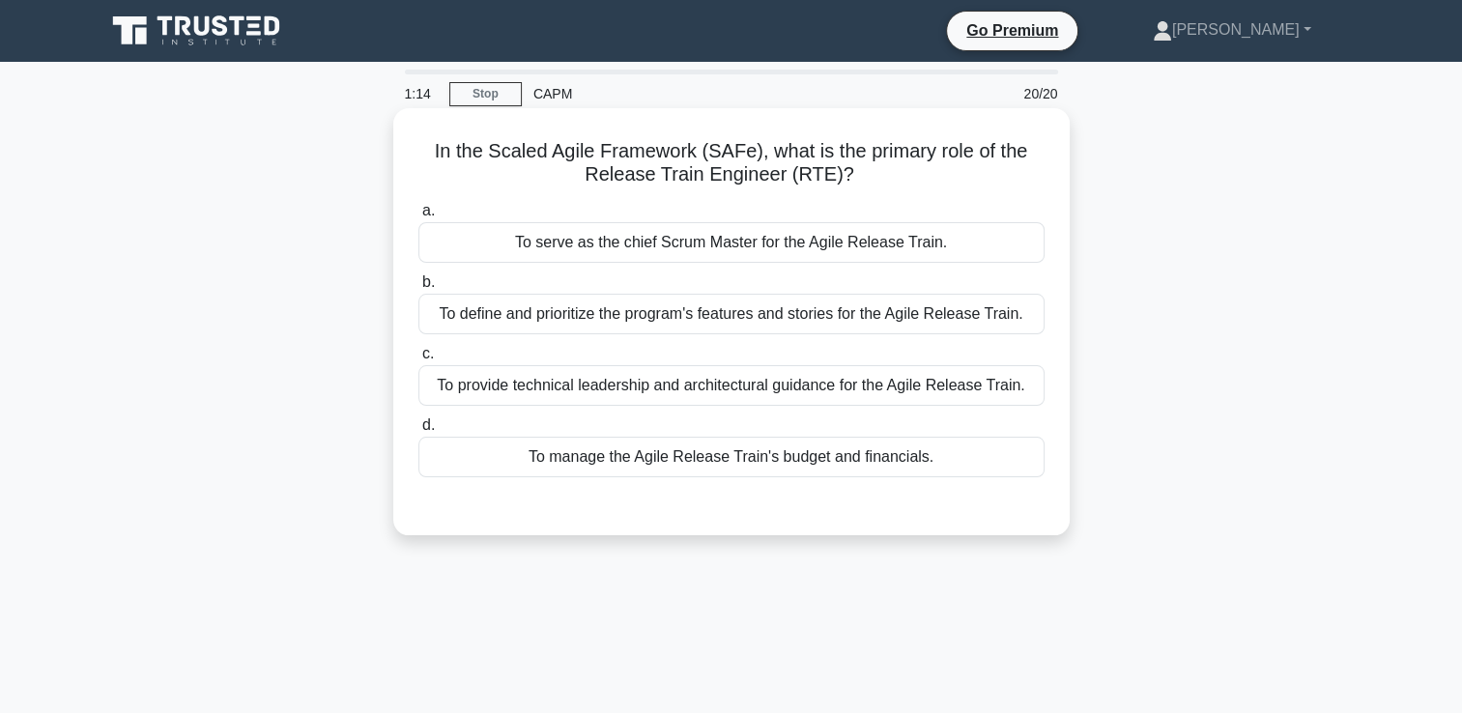
click at [743, 389] on div "To provide technical leadership and architectural guidance for the Agile Releas…" at bounding box center [732, 385] width 626 height 41
click at [419, 361] on input "c. To provide technical leadership and architectural guidance for the Agile Rel…" at bounding box center [419, 354] width 0 height 13
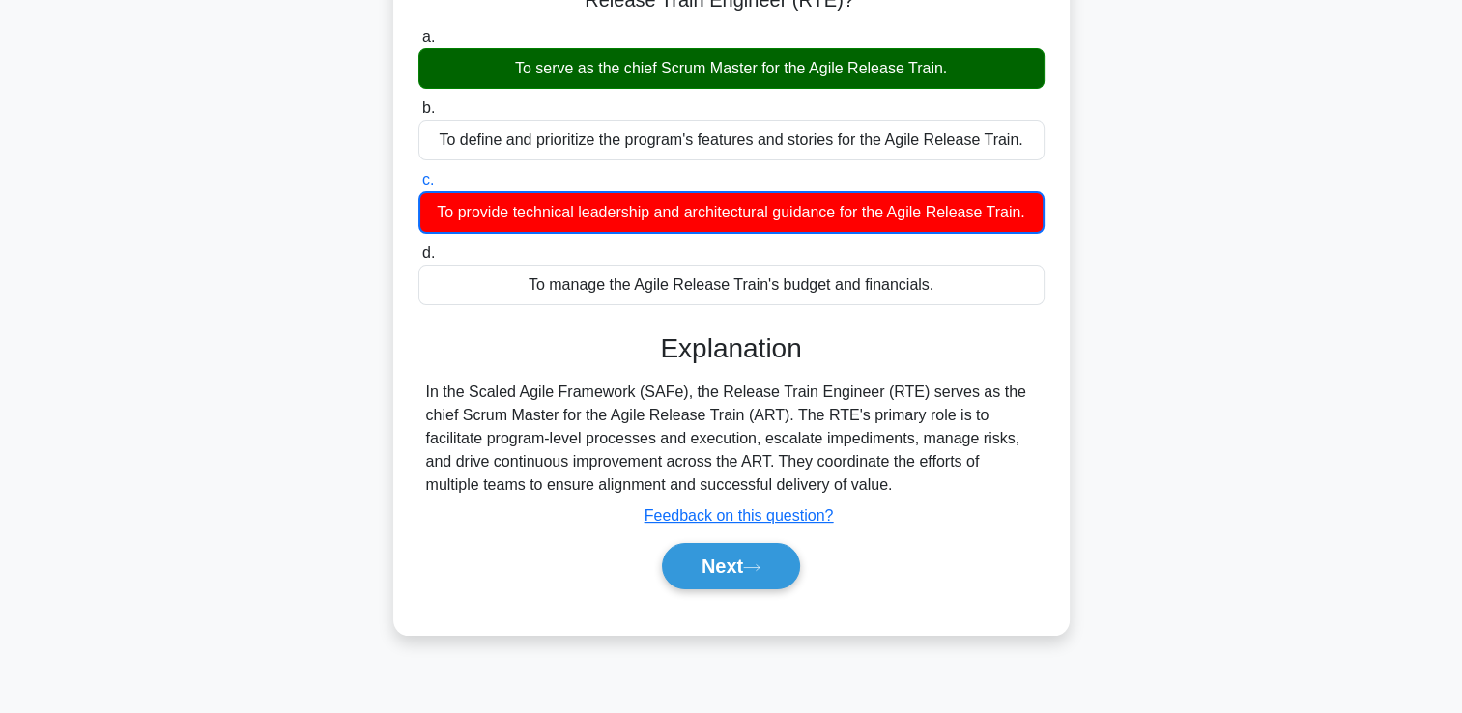
scroll to position [309, 0]
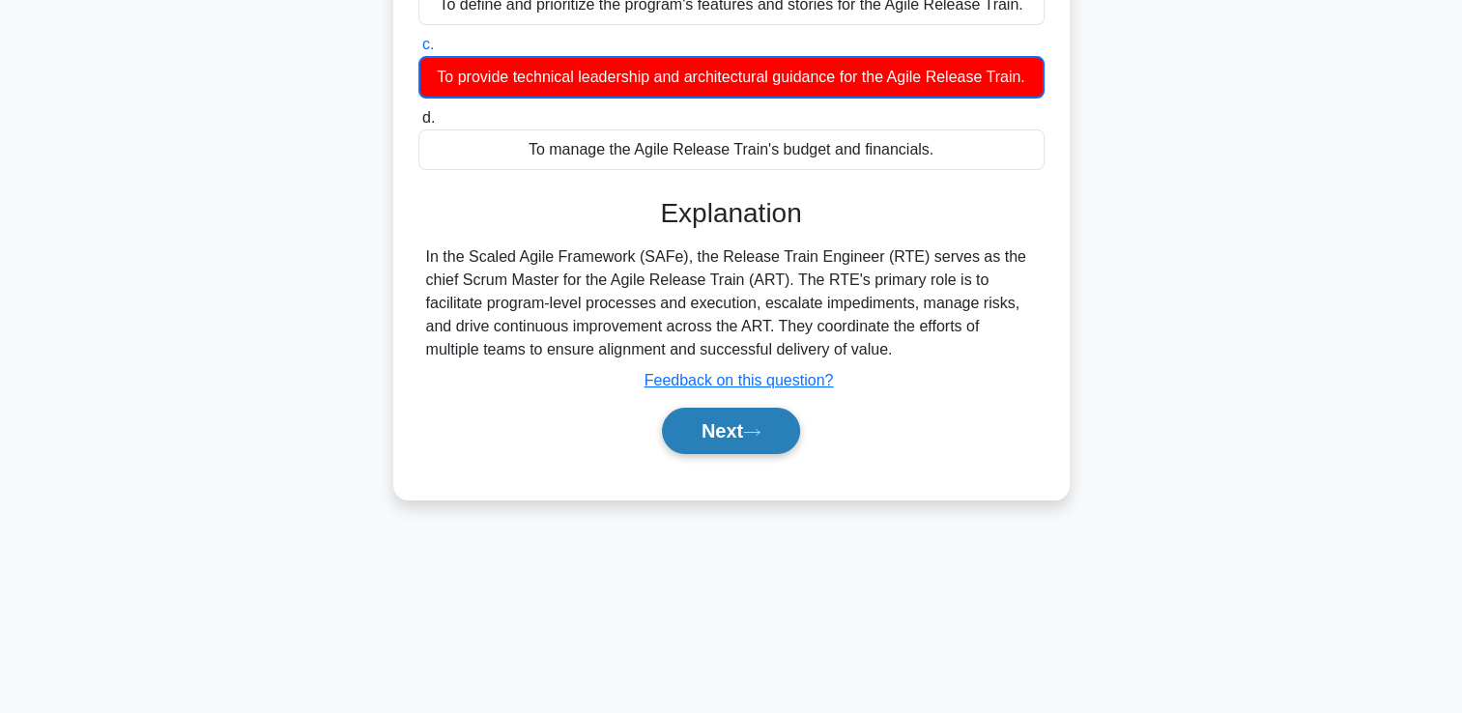
click at [733, 434] on button "Next" at bounding box center [731, 431] width 138 height 46
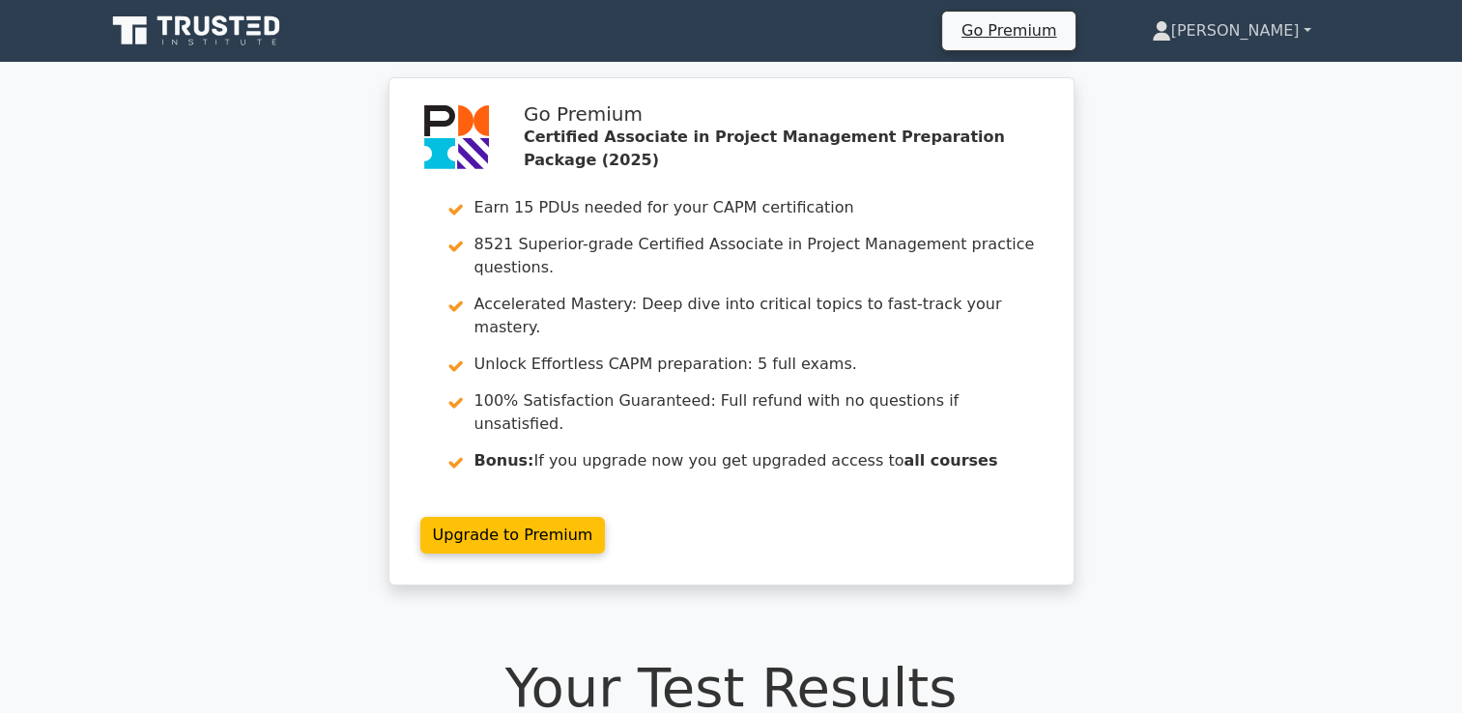
click at [1284, 18] on link "[PERSON_NAME]" at bounding box center [1232, 31] width 252 height 39
click at [1259, 70] on link "Profile" at bounding box center [1183, 76] width 153 height 31
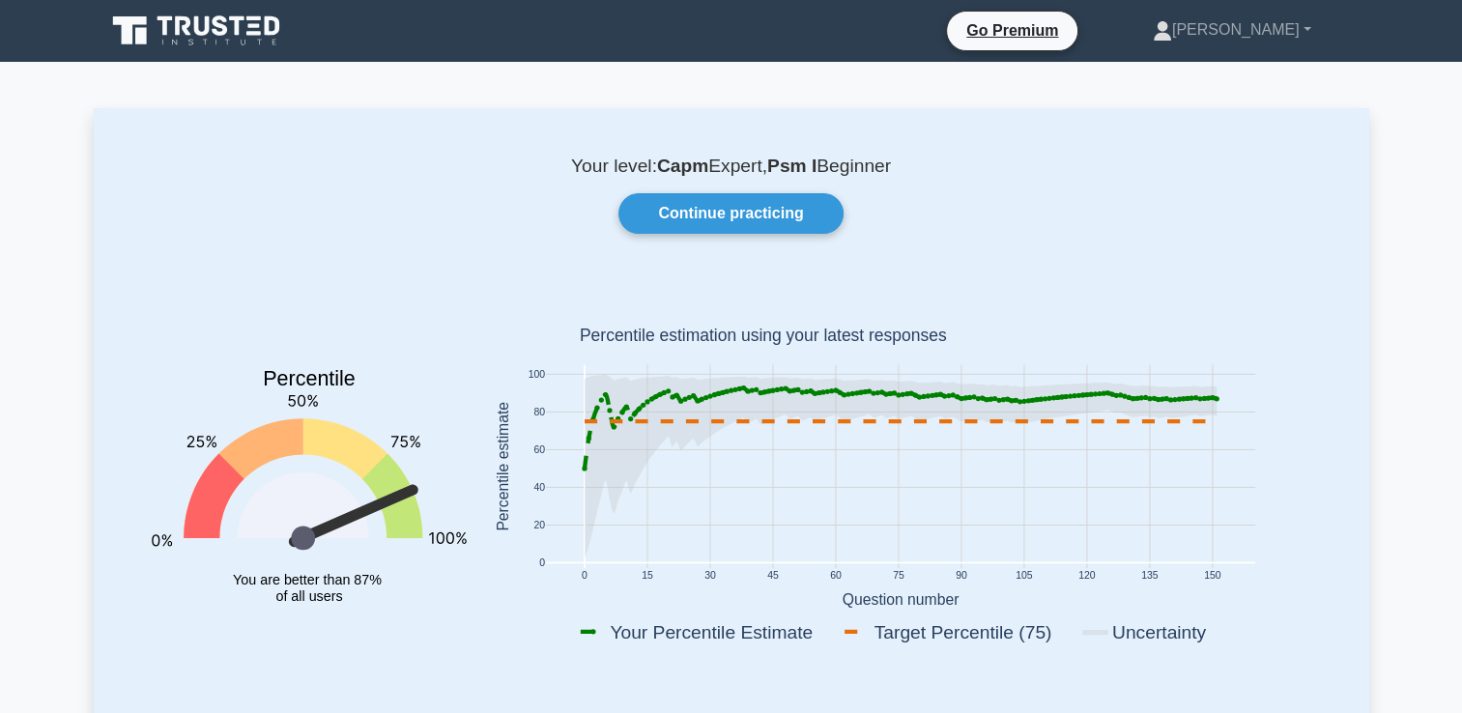
click at [228, 14] on icon at bounding box center [198, 31] width 186 height 37
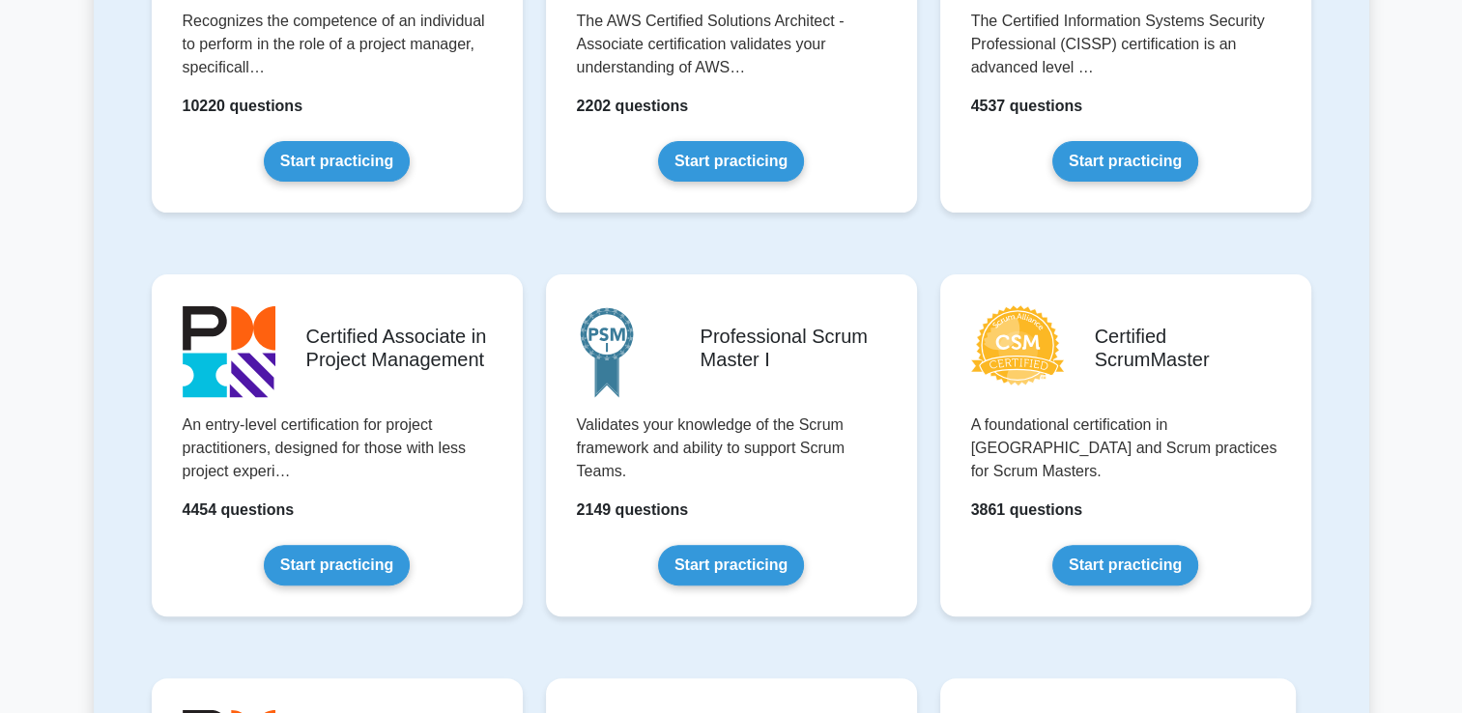
scroll to position [580, 0]
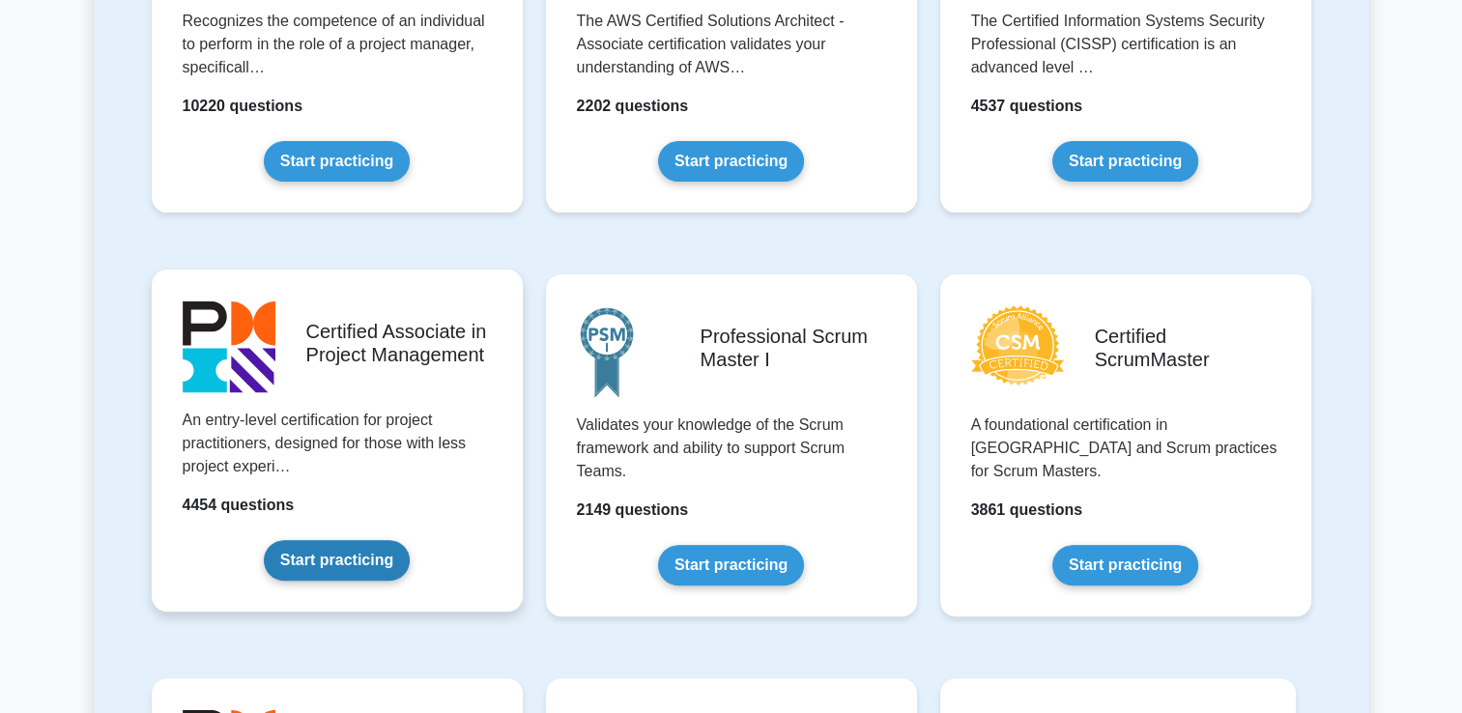
click at [317, 558] on link "Start practicing" at bounding box center [337, 560] width 146 height 41
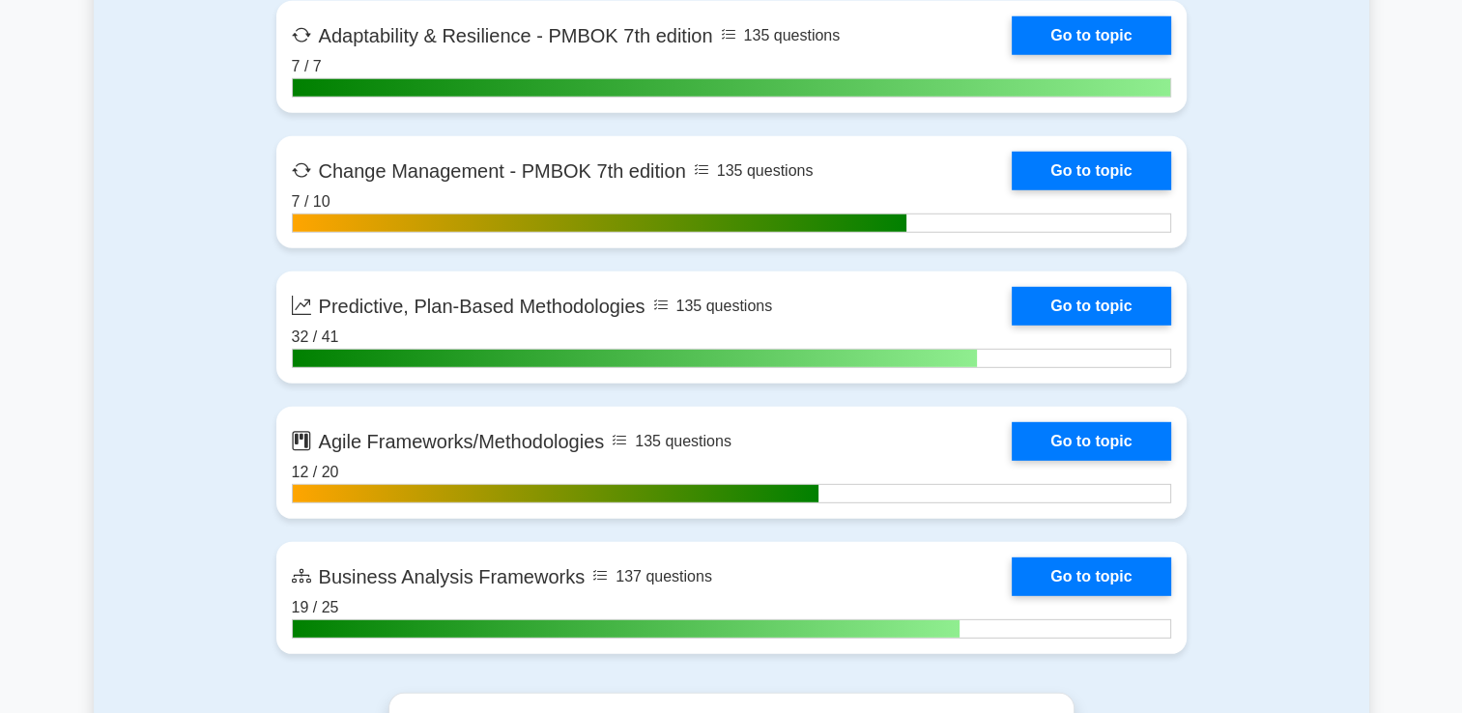
scroll to position [5459, 0]
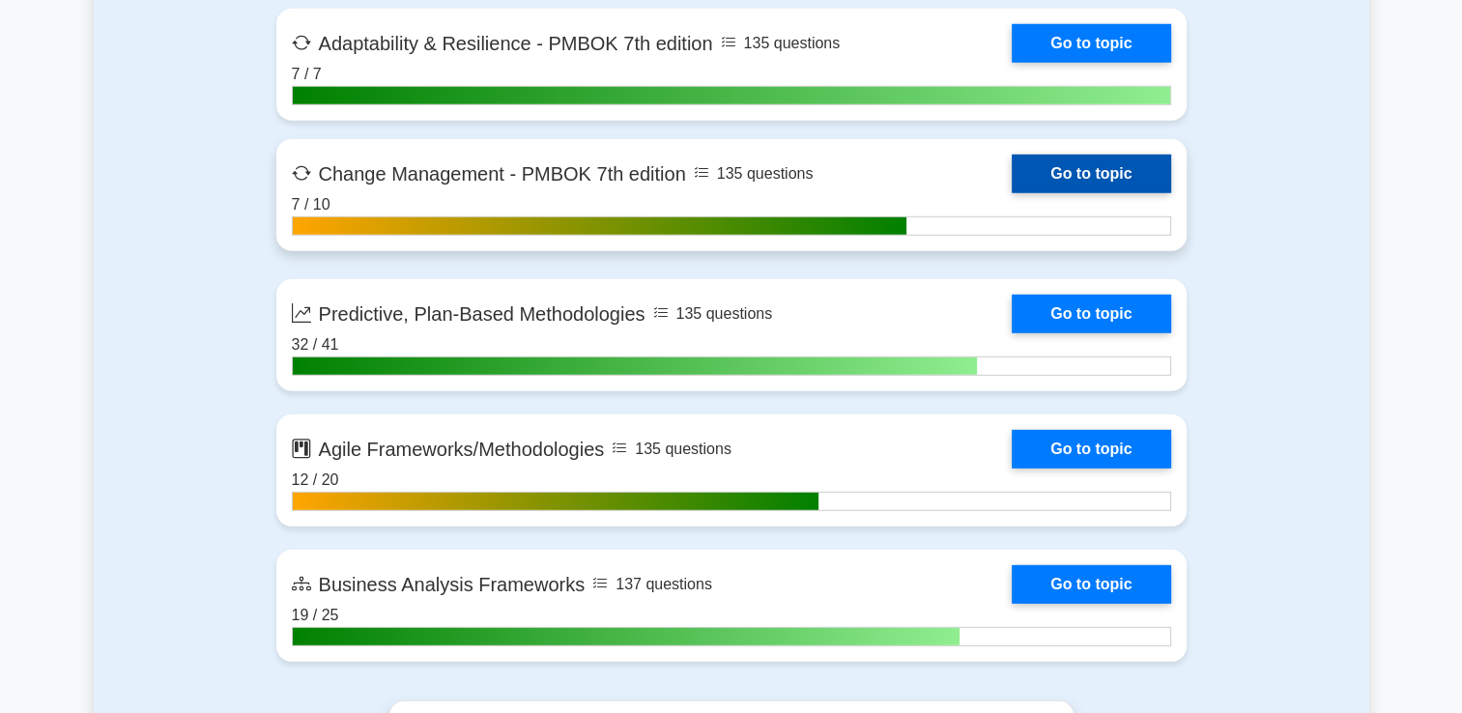
click at [1029, 179] on link "Go to topic" at bounding box center [1091, 174] width 159 height 39
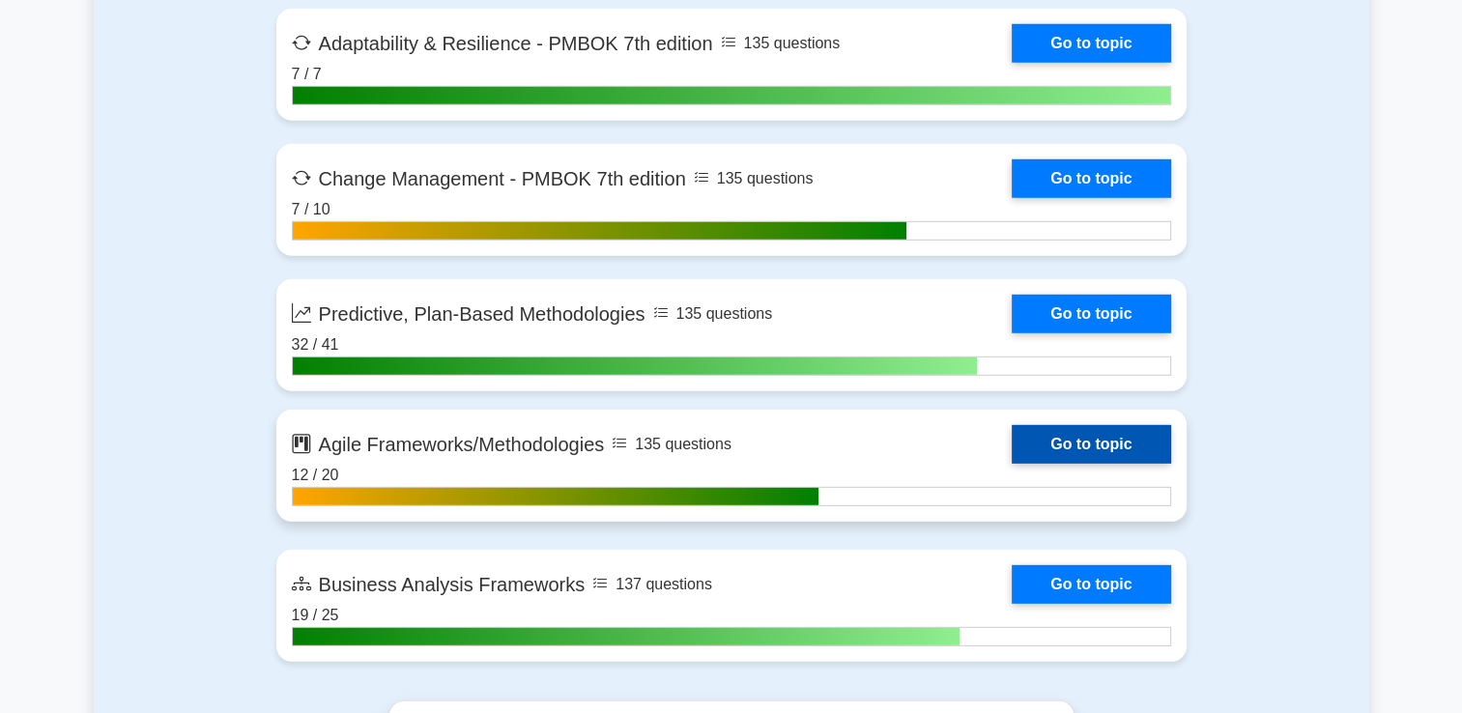
click at [1074, 437] on link "Go to topic" at bounding box center [1091, 444] width 159 height 39
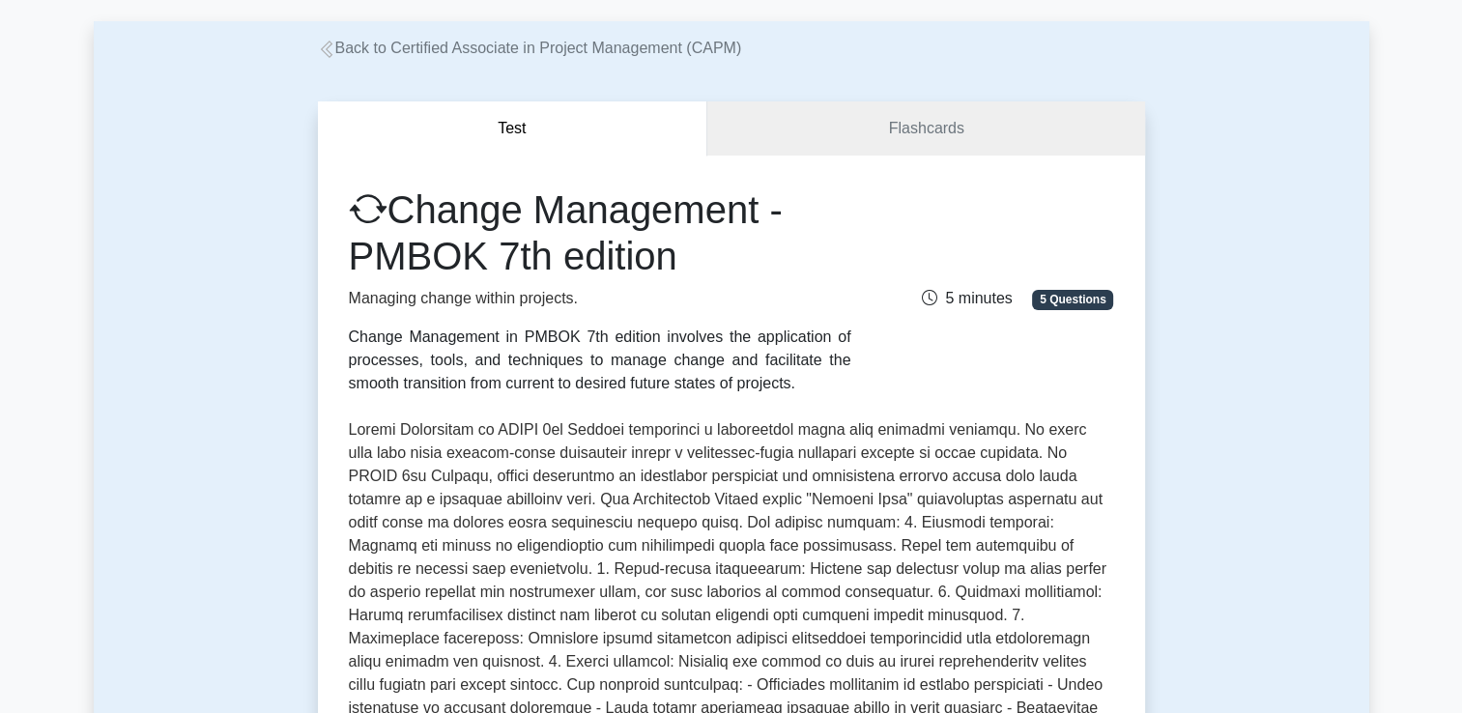
scroll to position [35, 0]
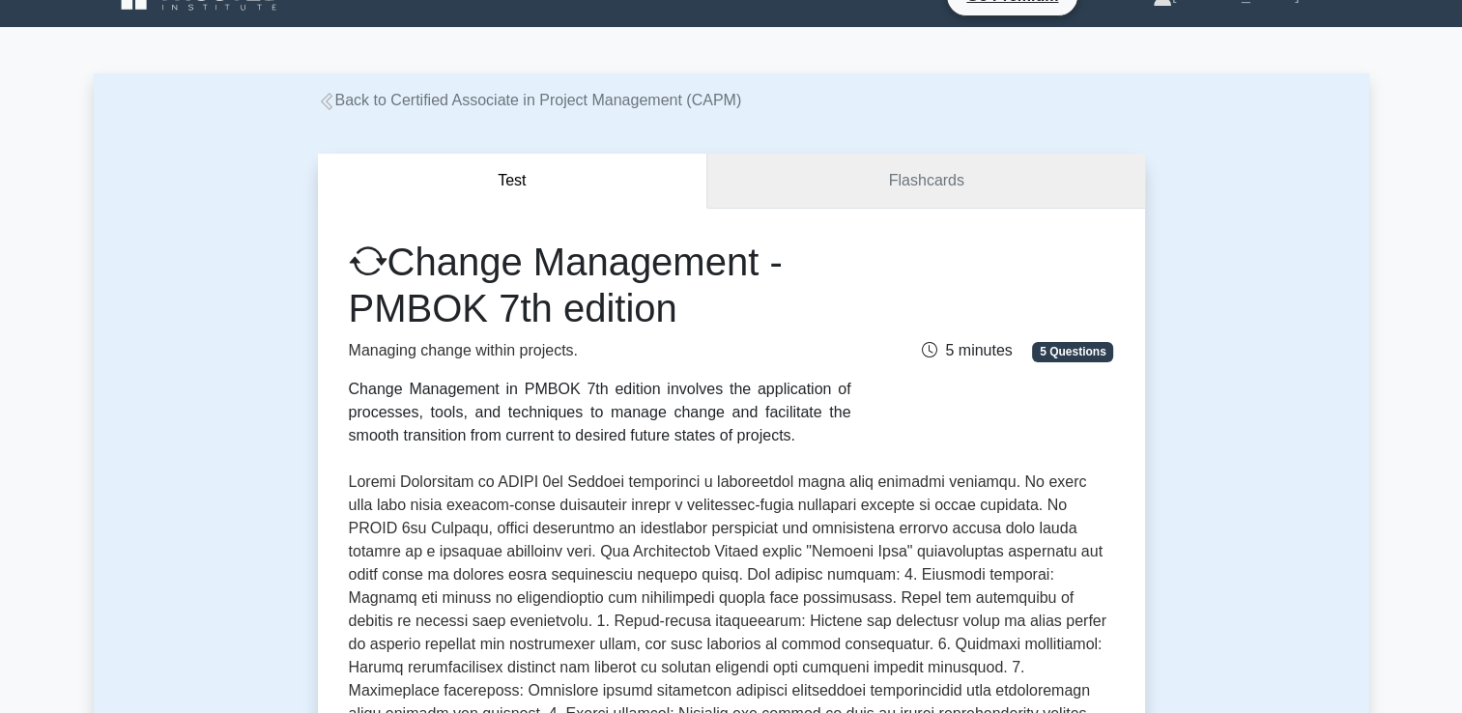
click at [927, 184] on link "Flashcards" at bounding box center [926, 181] width 437 height 55
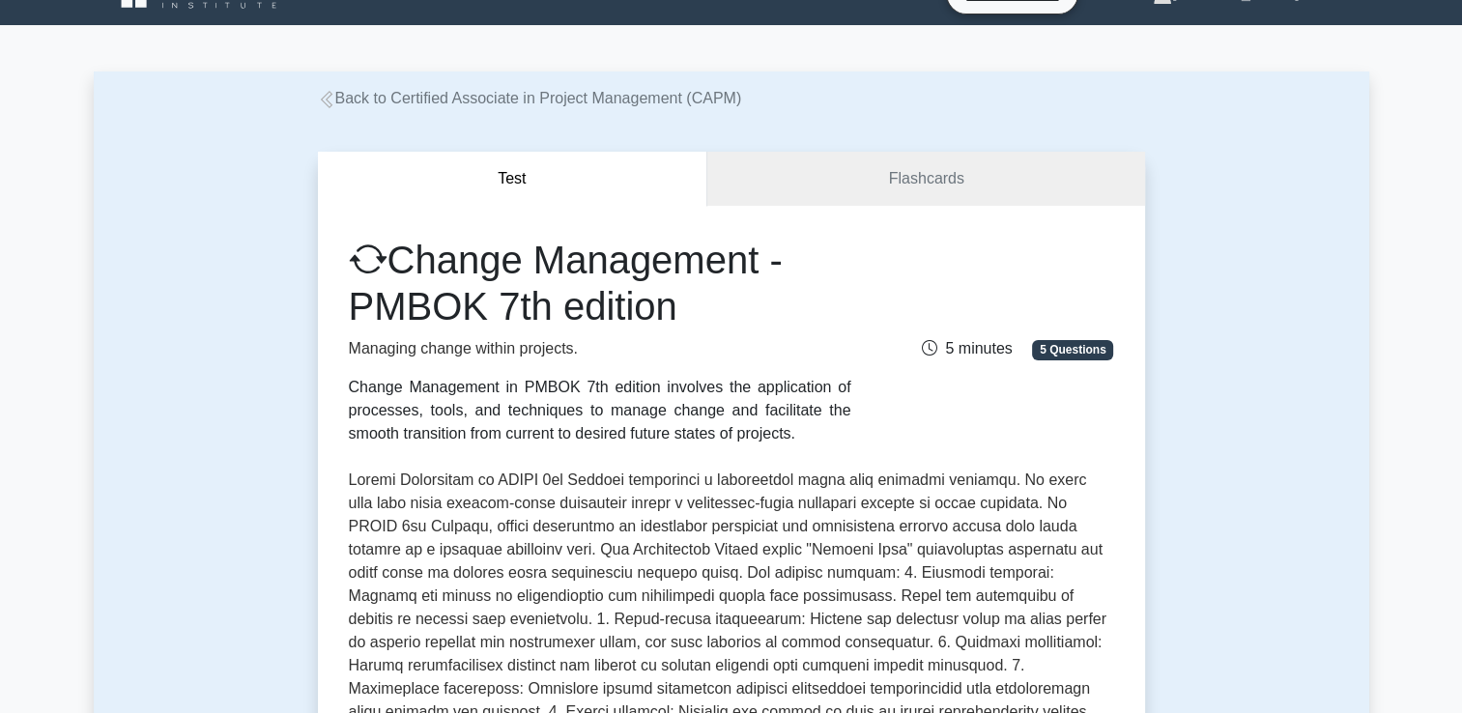
scroll to position [0, 0]
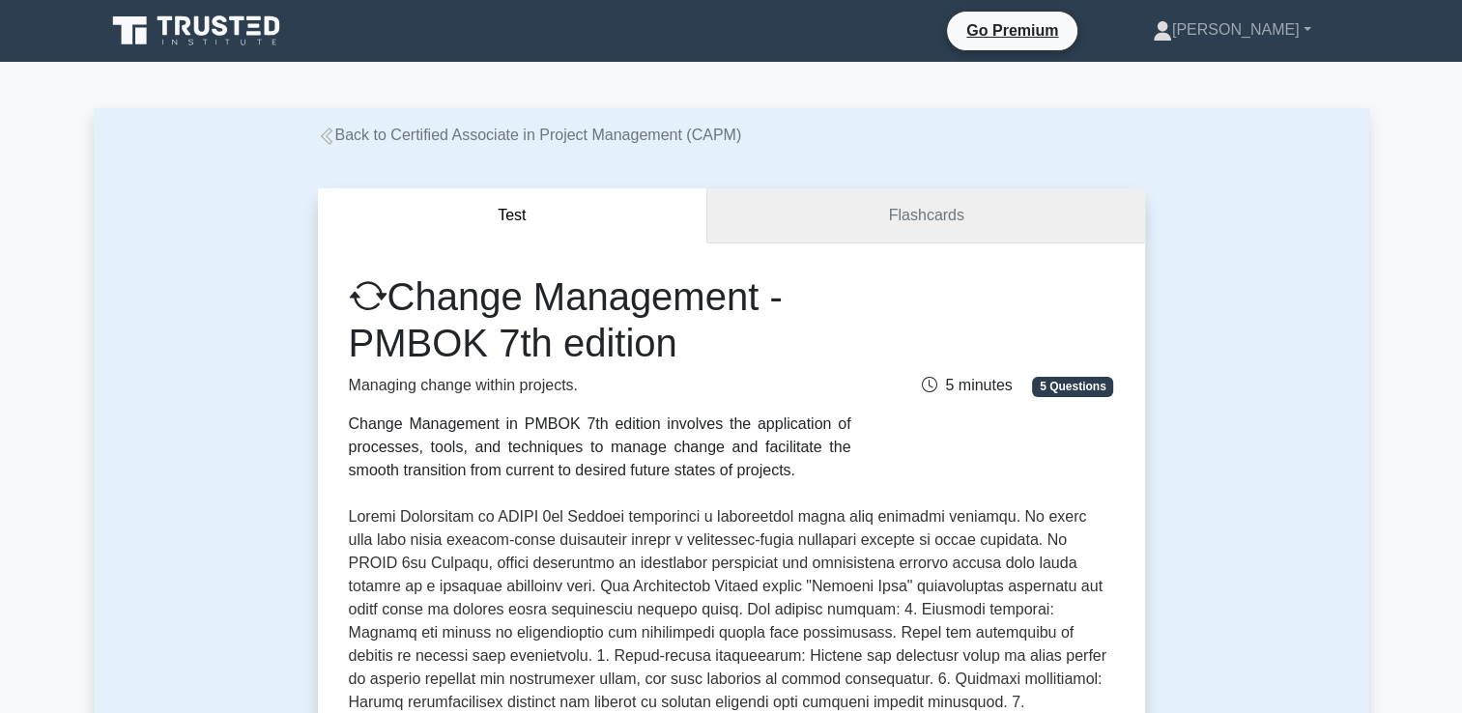
click at [874, 231] on link "Flashcards" at bounding box center [926, 215] width 437 height 55
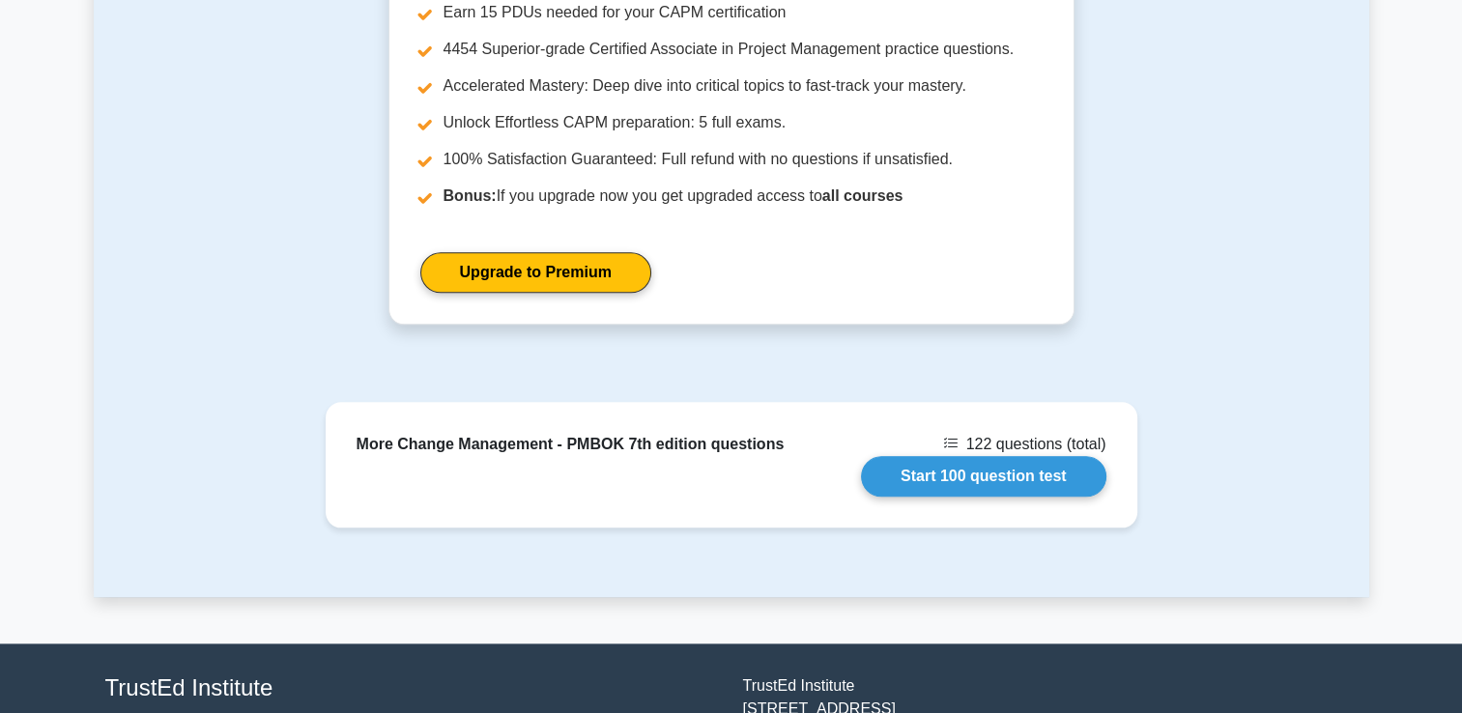
scroll to position [2343, 0]
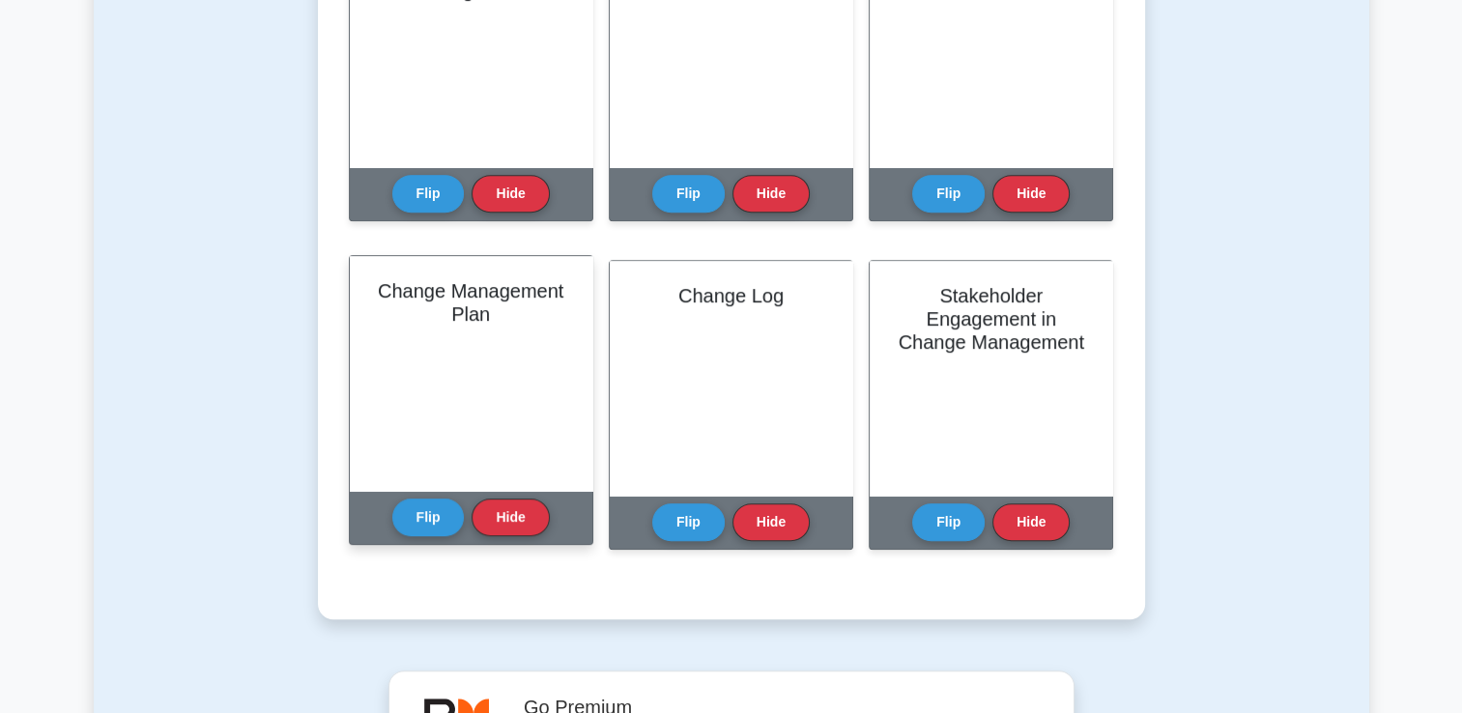
scroll to position [885, 0]
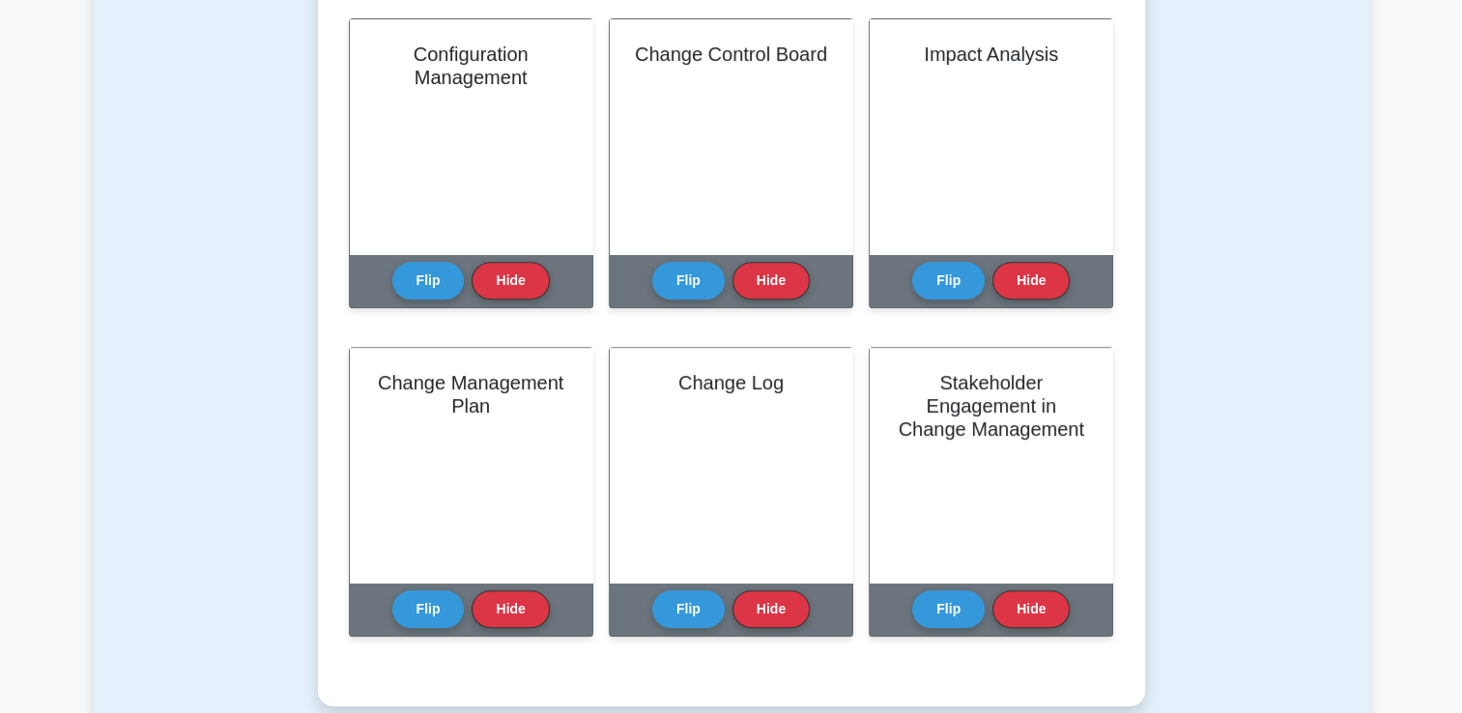
scroll to position [803, 0]
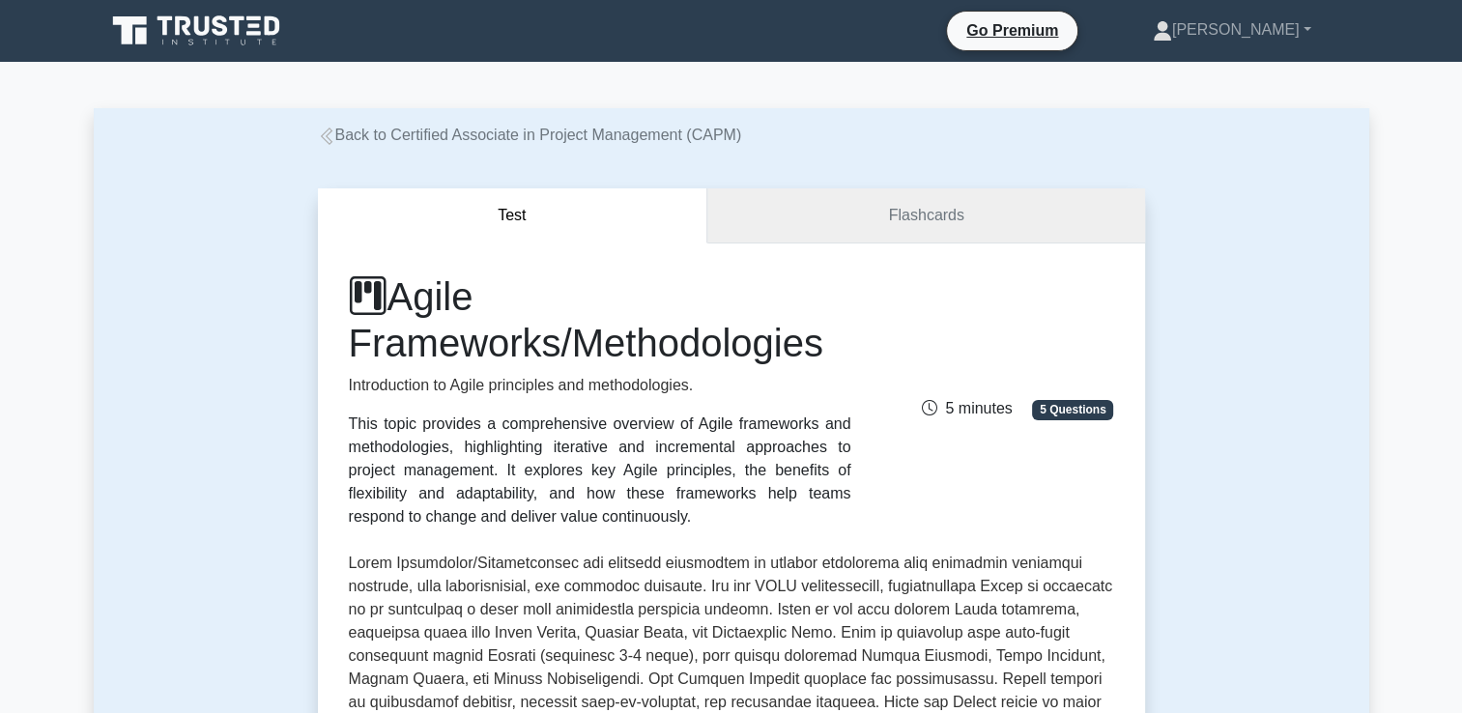
click at [951, 217] on link "Flashcards" at bounding box center [926, 215] width 437 height 55
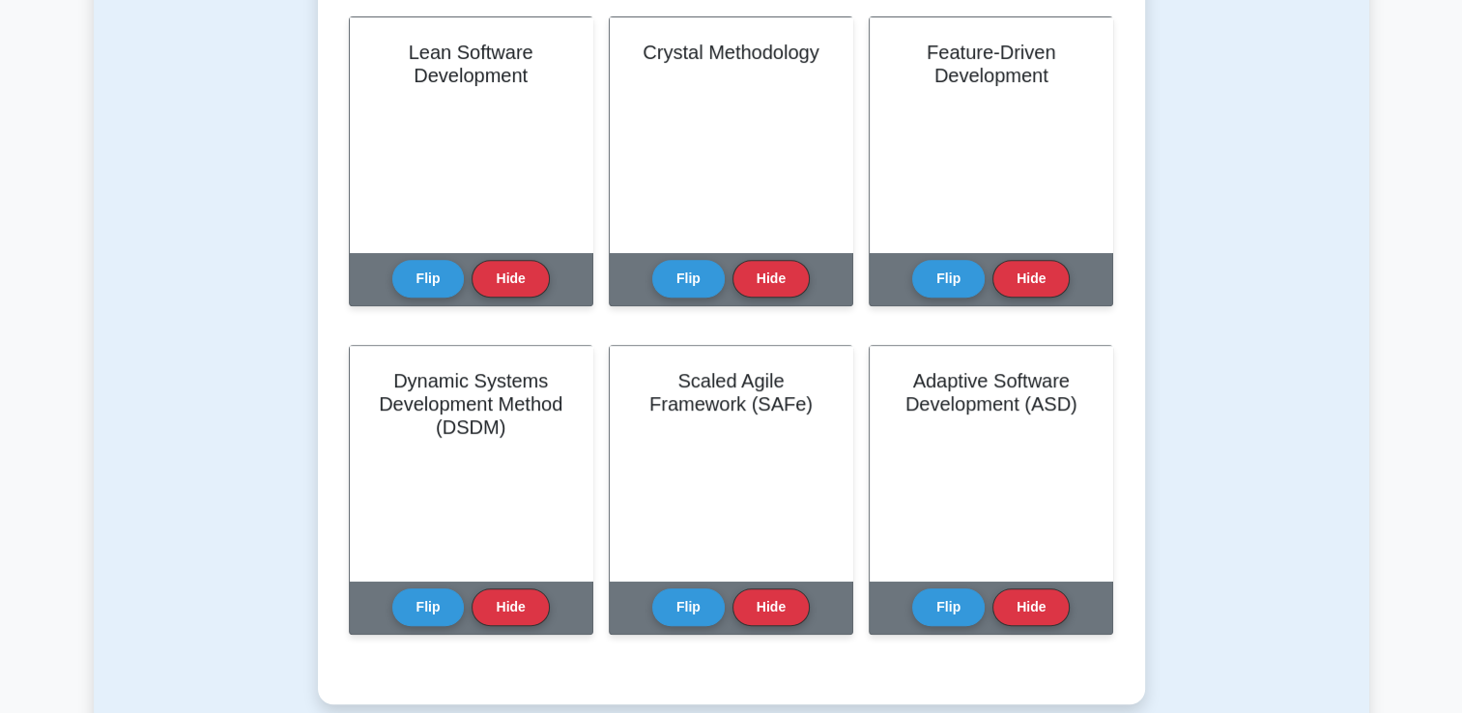
scroll to position [800, 0]
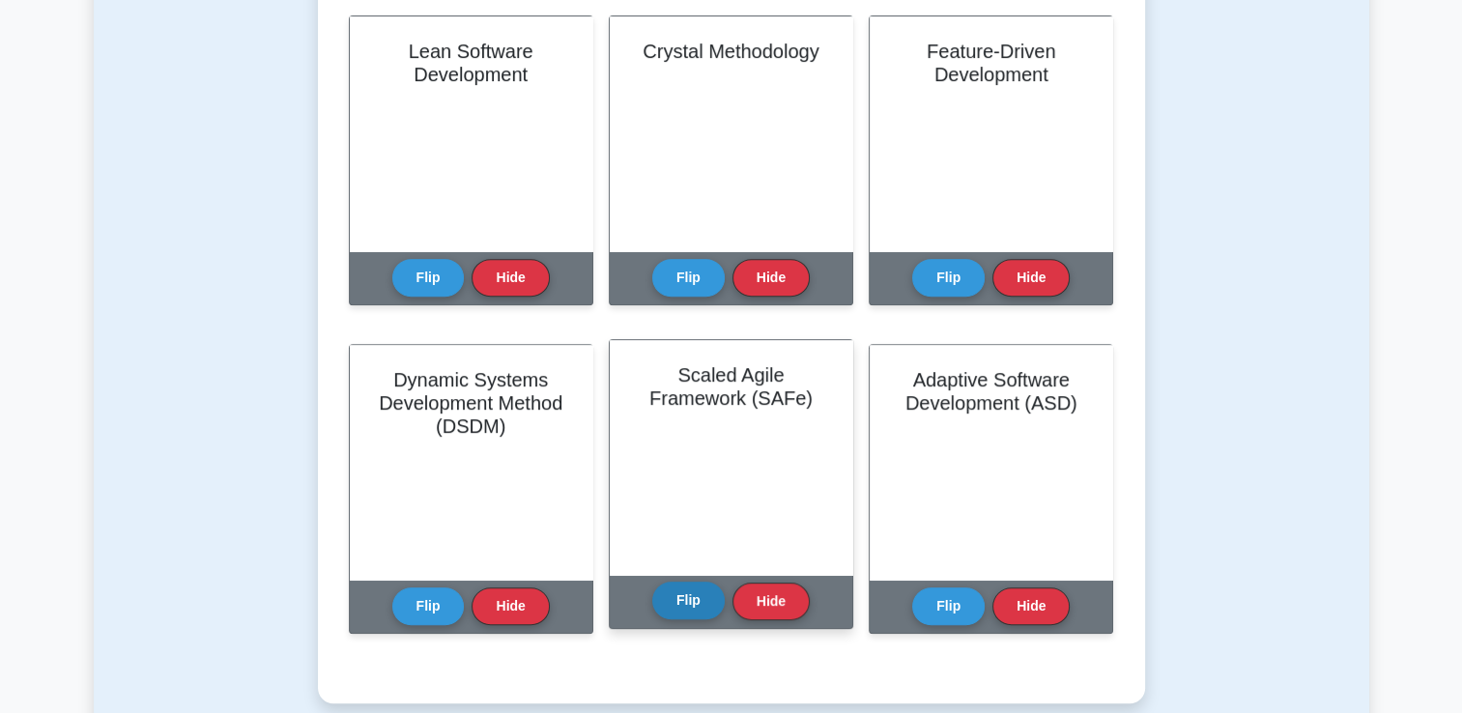
click at [687, 602] on button "Flip" at bounding box center [688, 601] width 72 height 38
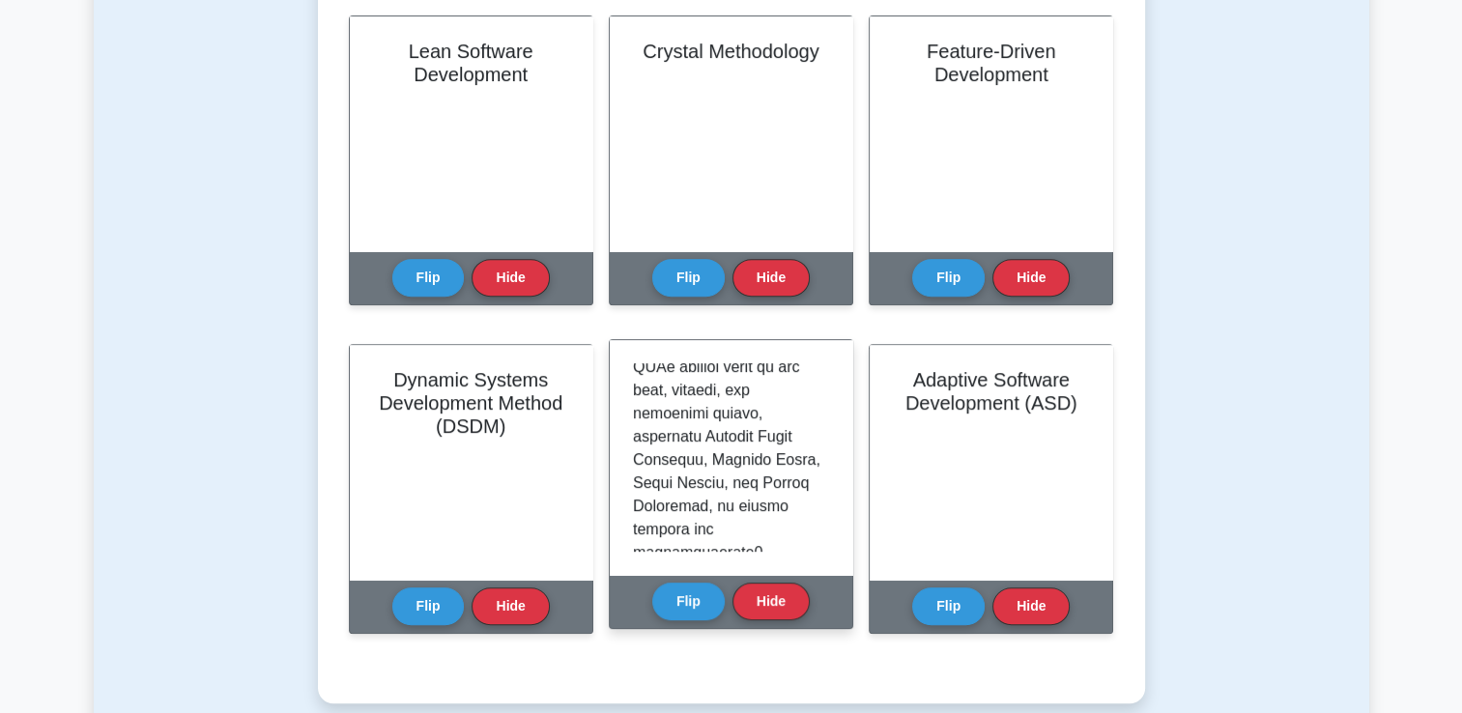
scroll to position [1357, 0]
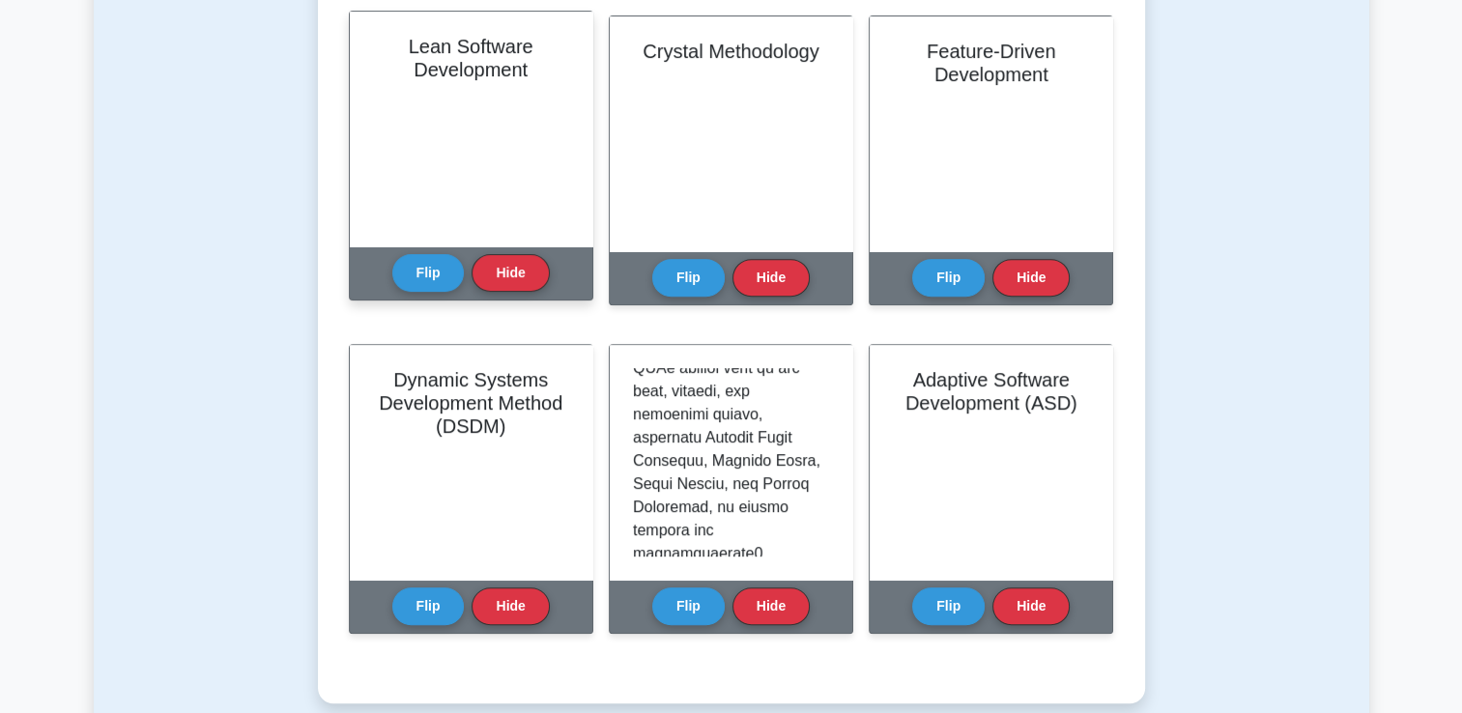
click at [359, 253] on div "Lean Software Development Lean Software Development is an Agile methodology tha…" at bounding box center [471, 156] width 245 height 290
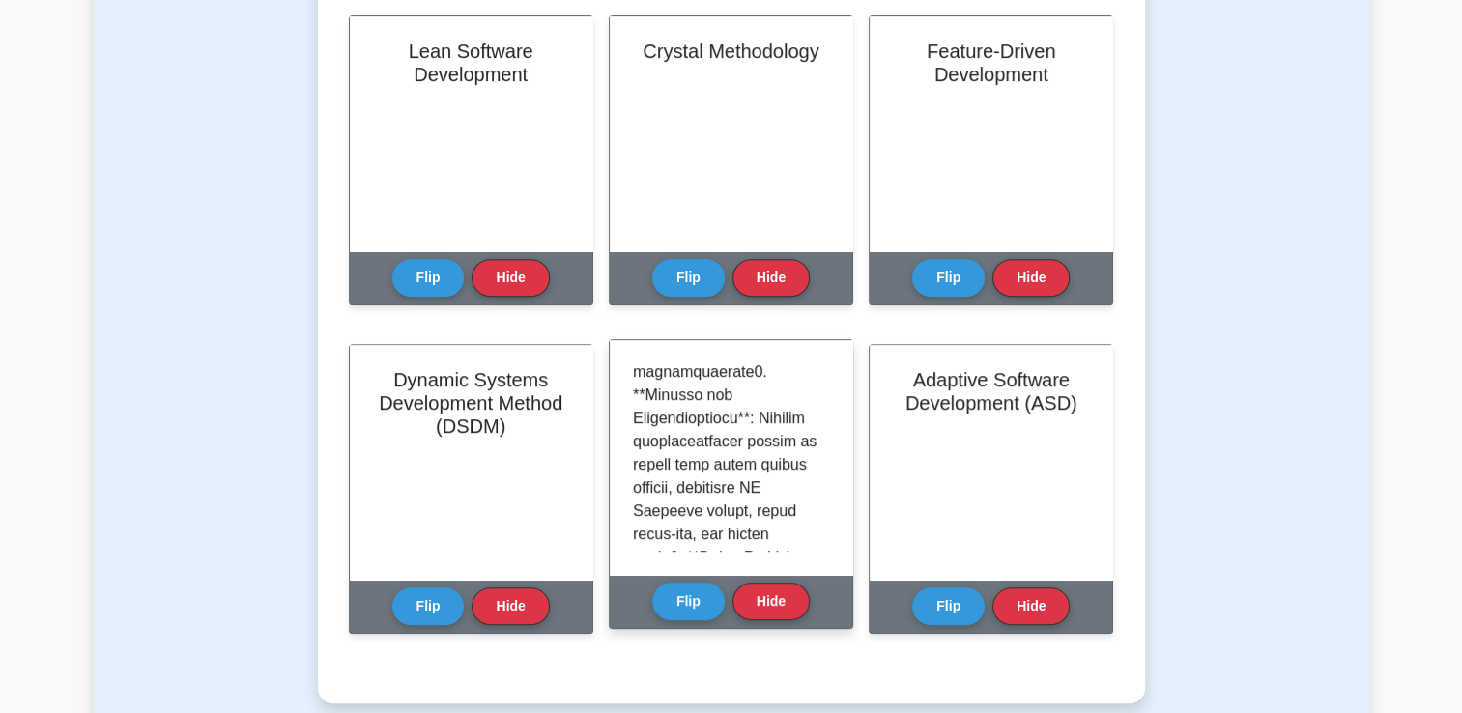
scroll to position [1539, 0]
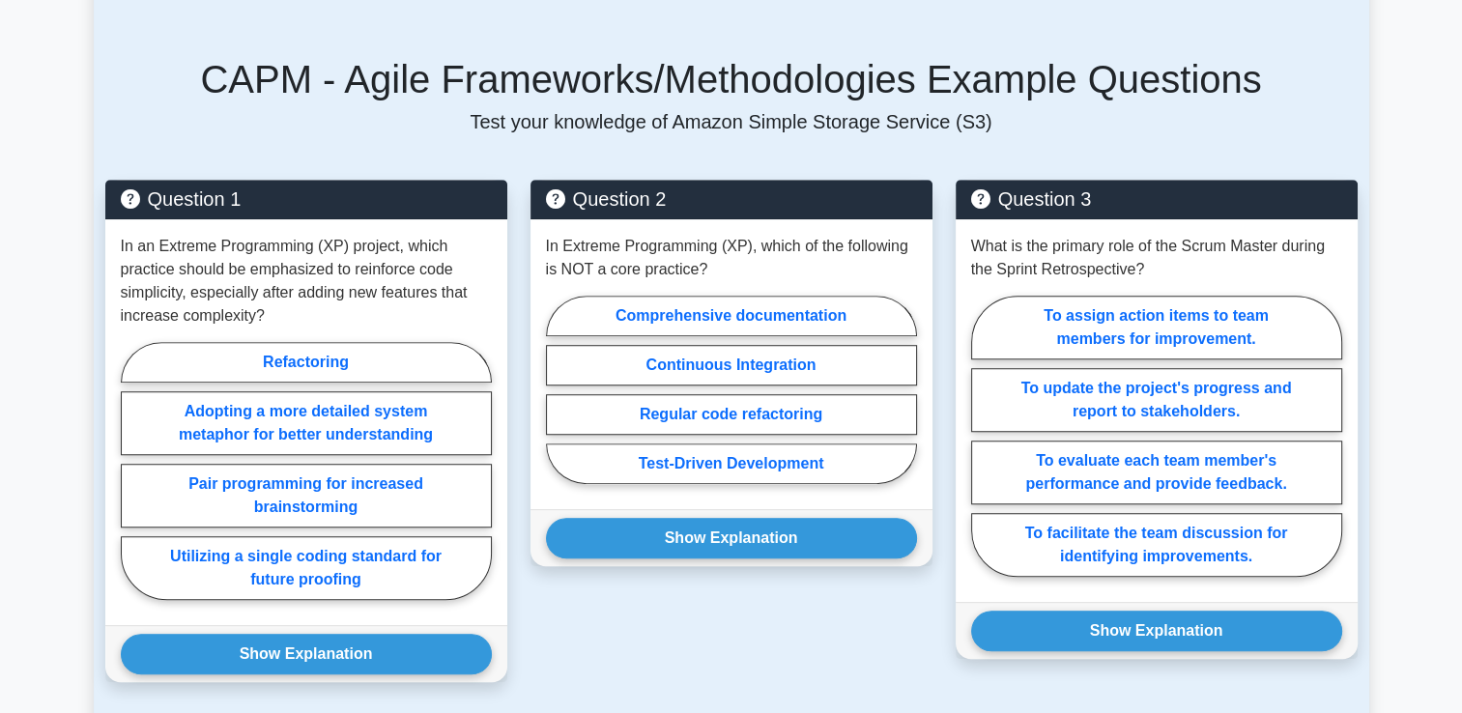
scroll to position [1345, 0]
